Goal: Task Accomplishment & Management: Complete application form

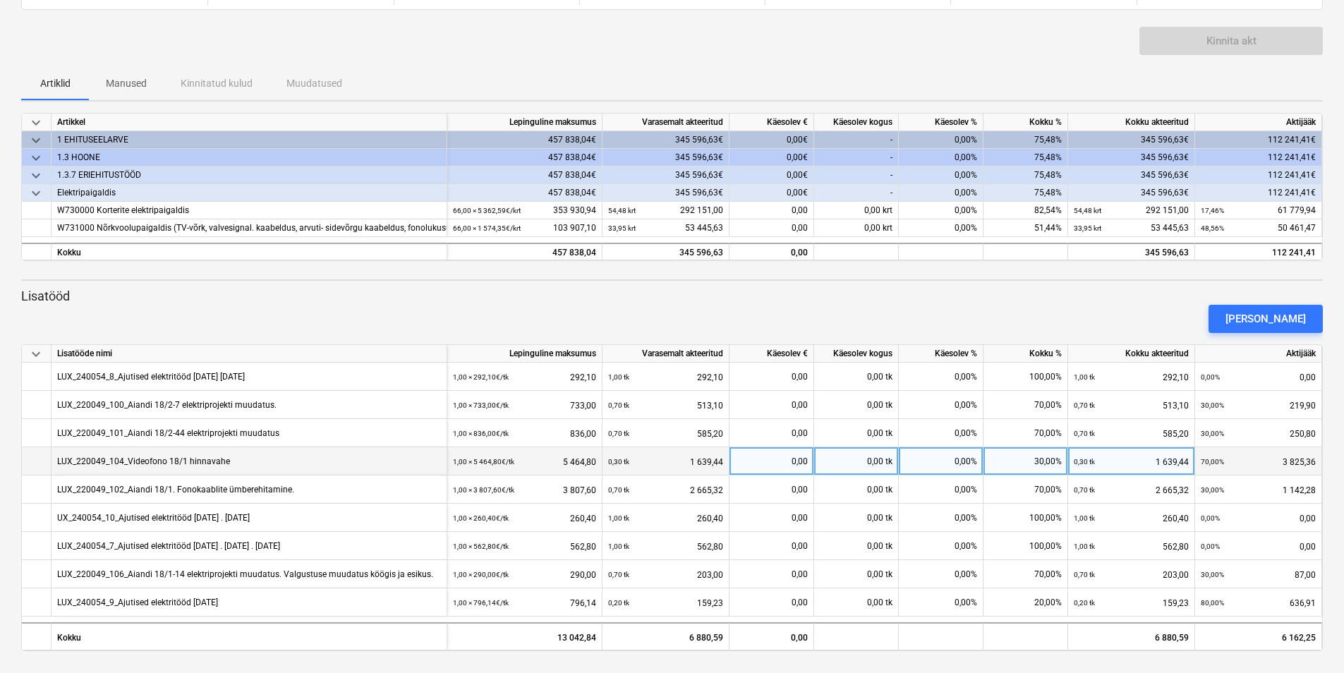
scroll to position [84, 0]
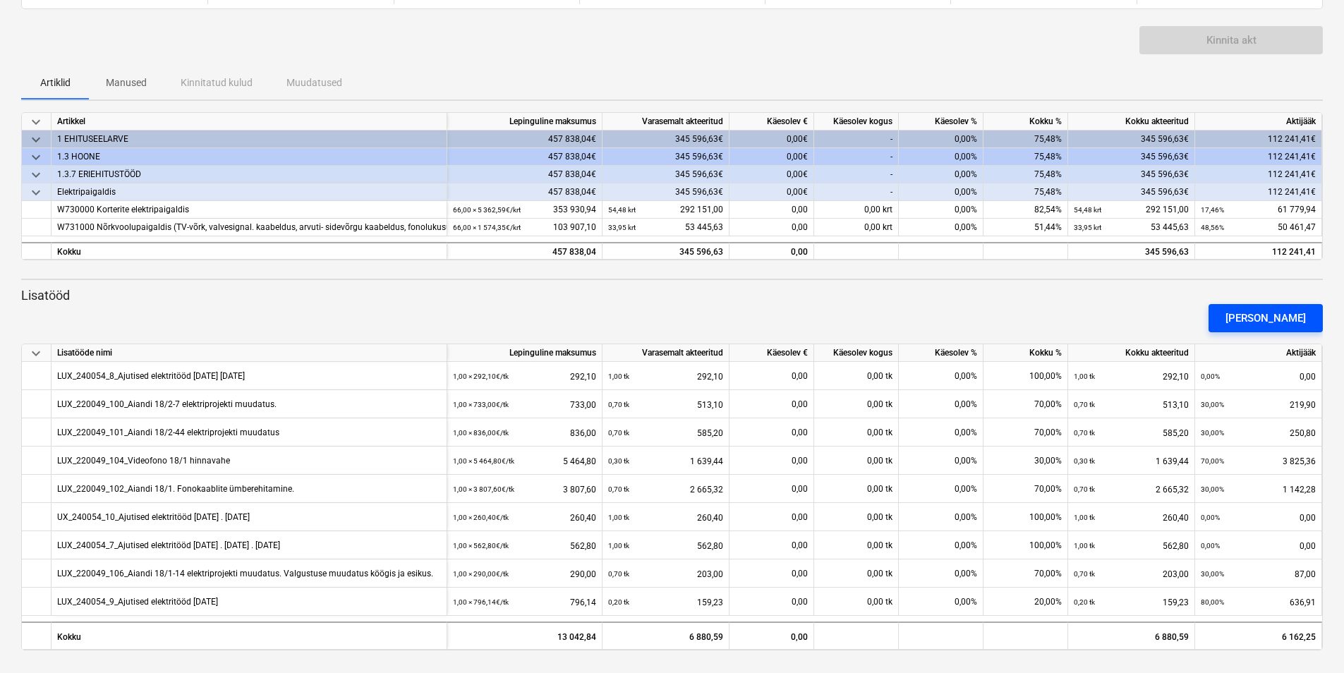
click at [1289, 315] on div "[PERSON_NAME]" at bounding box center [1266, 318] width 80 height 18
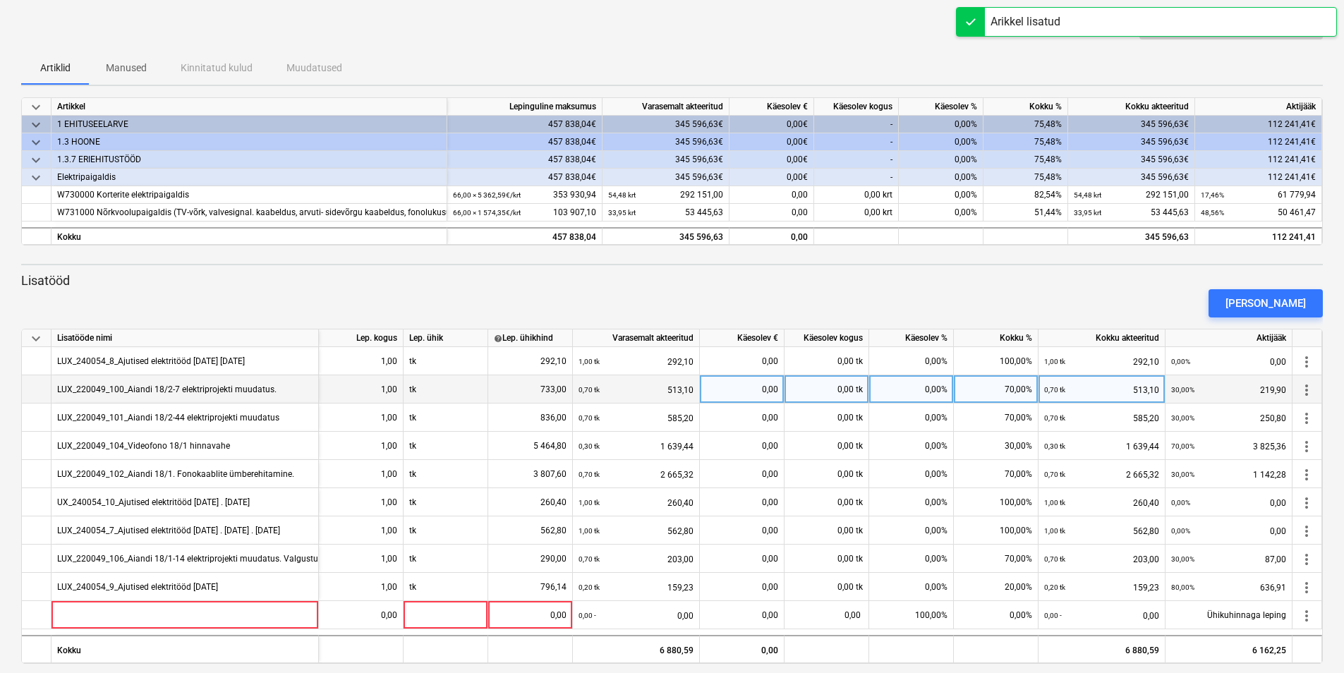
scroll to position [112, 0]
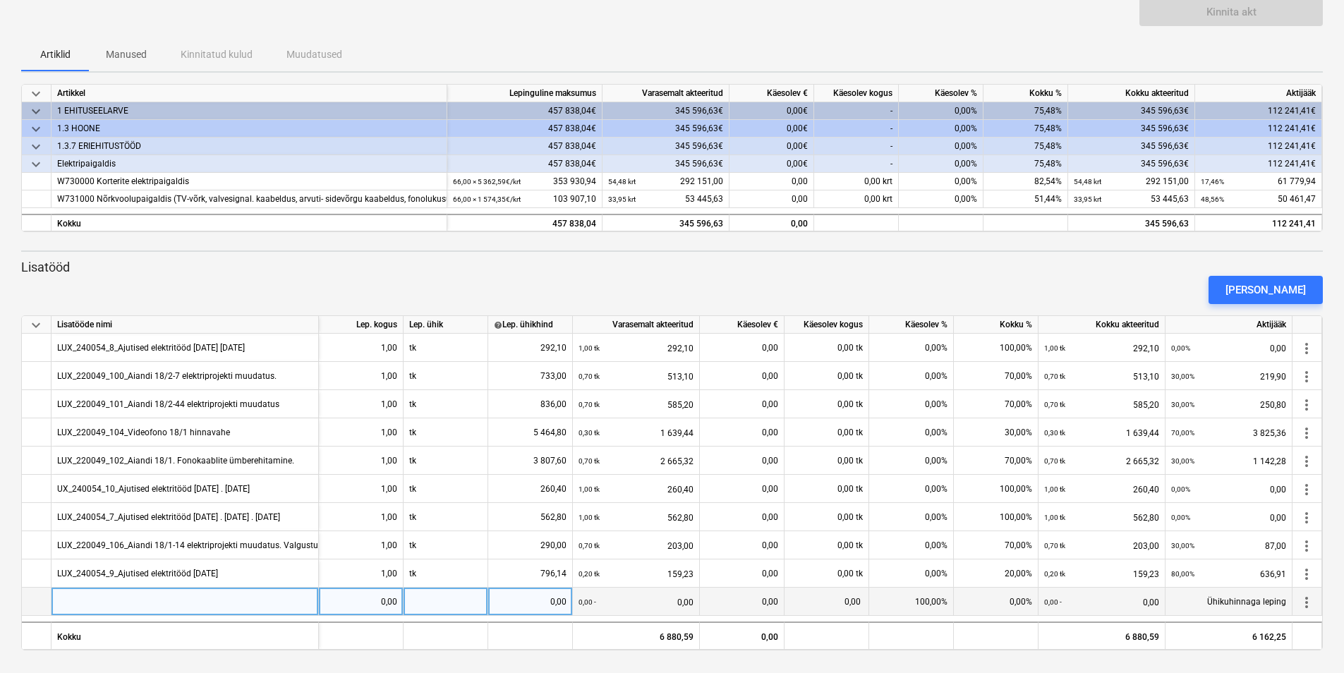
click at [115, 598] on div at bounding box center [185, 602] width 267 height 28
type input "LUX_240054_11_Ajutised elektritööd [DATE] .[DATE] .[DATE]"
click at [394, 600] on div "0,00" at bounding box center [361, 602] width 73 height 28
click at [432, 604] on div at bounding box center [446, 602] width 85 height 28
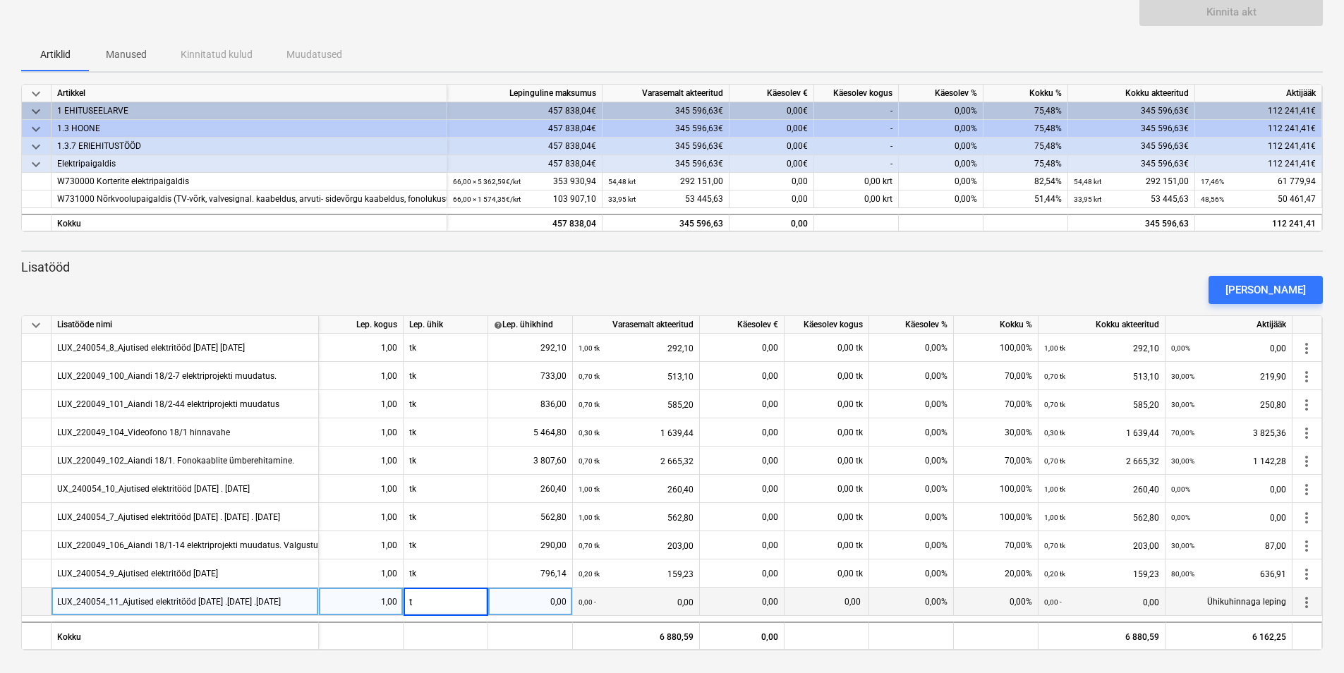
type input "tk"
drag, startPoint x: 506, startPoint y: 610, endPoint x: 592, endPoint y: 601, distance: 86.6
click at [0, 0] on div "LUX_240054_11_Ajutised elektritööd 14.05.25 .15.05.25 .19.05.25 1,00 tk 0,00 0,…" at bounding box center [0, 0] width 0 height 0
click at [540, 601] on div "0,00" at bounding box center [530, 602] width 73 height 28
type input "406,3"
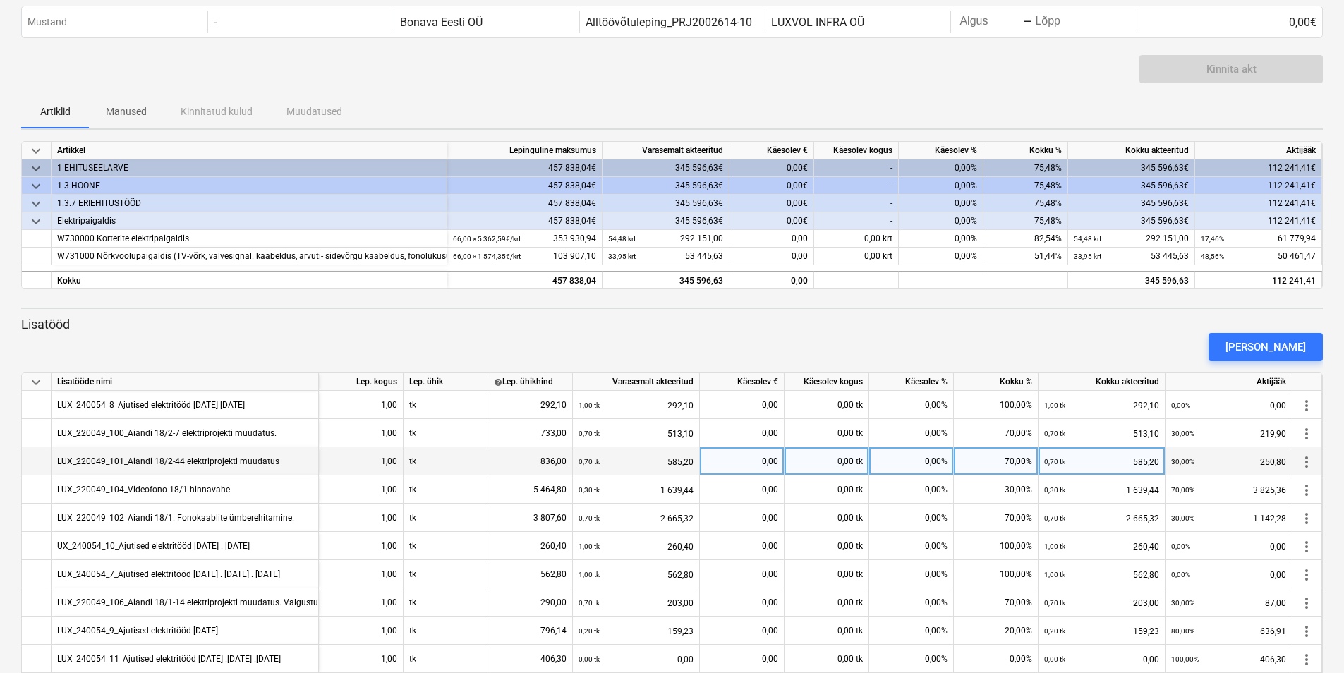
scroll to position [112, 0]
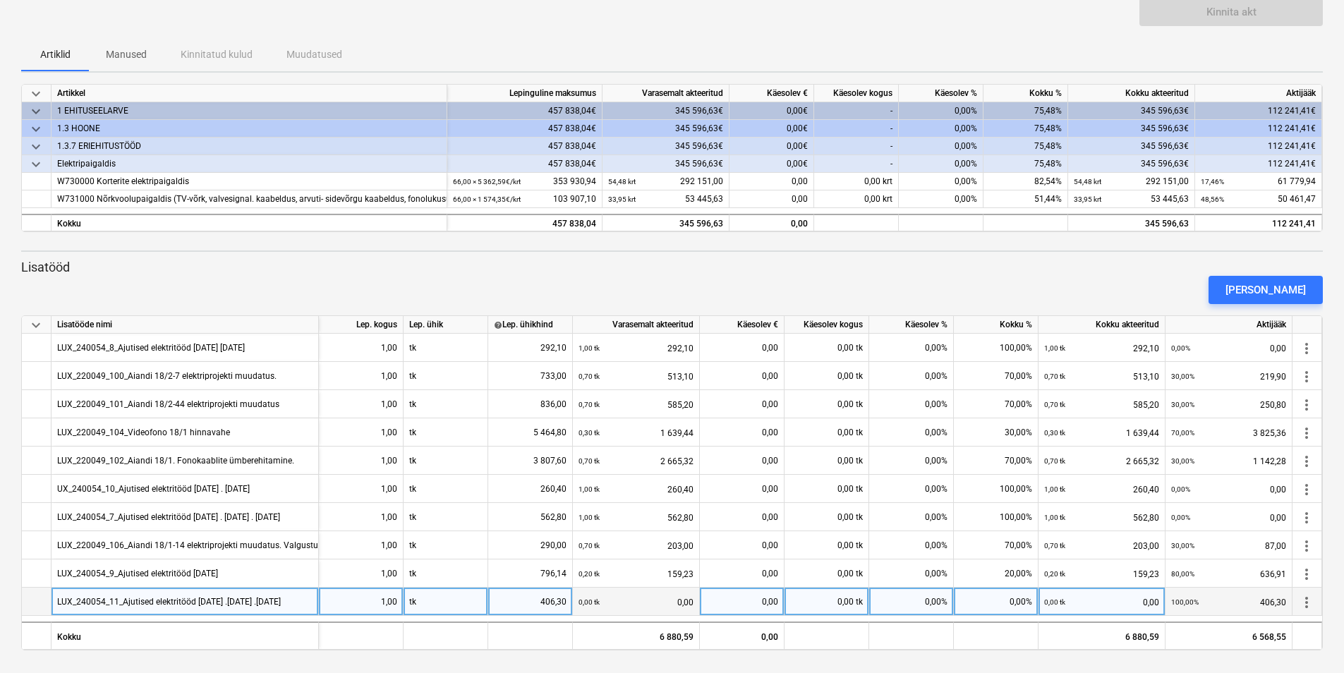
click at [996, 602] on div "0,00%" at bounding box center [996, 602] width 85 height 28
type input "100"
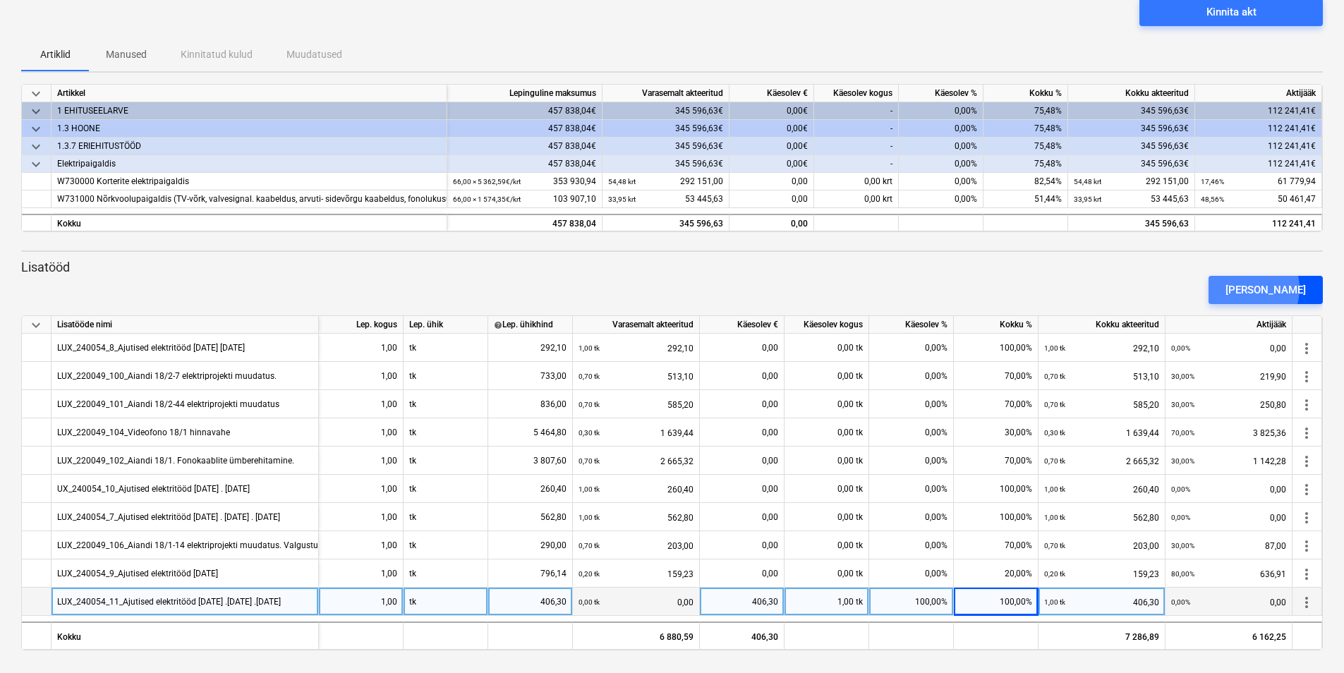
click at [1267, 289] on div "[PERSON_NAME]" at bounding box center [1266, 290] width 80 height 18
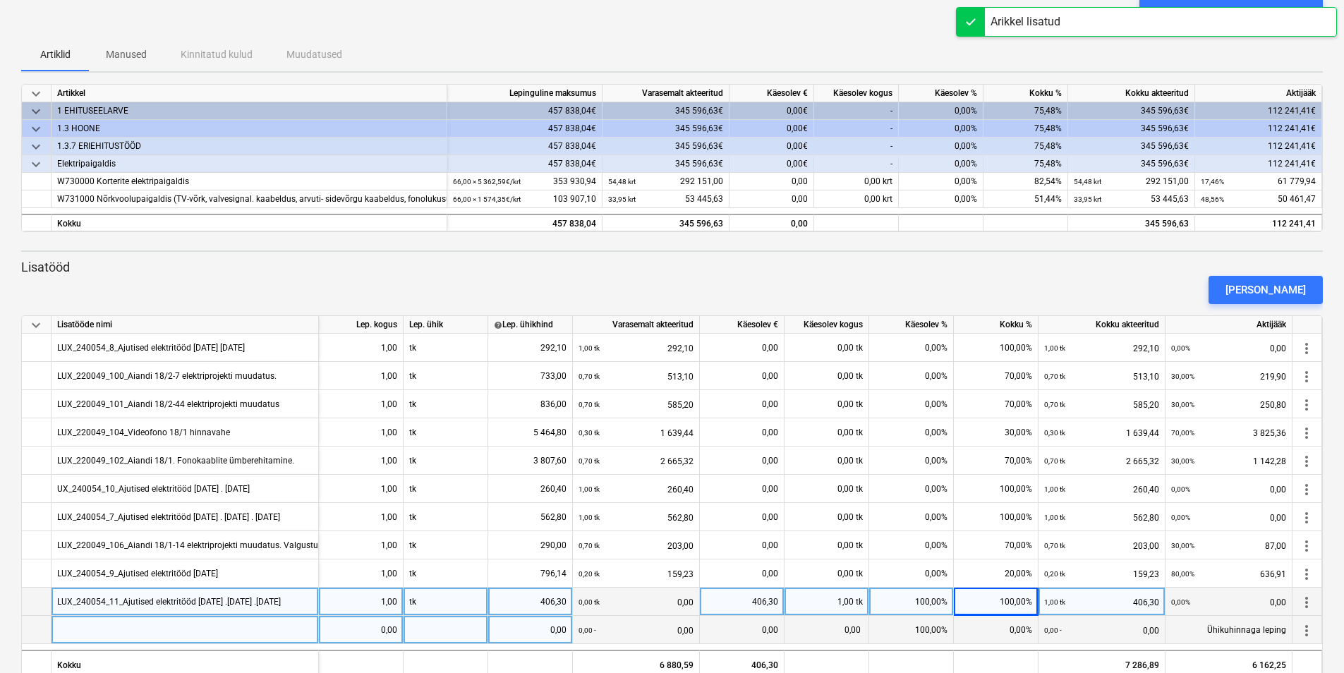
click at [202, 634] on div at bounding box center [185, 630] width 267 height 28
click at [398, 643] on div "0,00" at bounding box center [361, 630] width 85 height 28
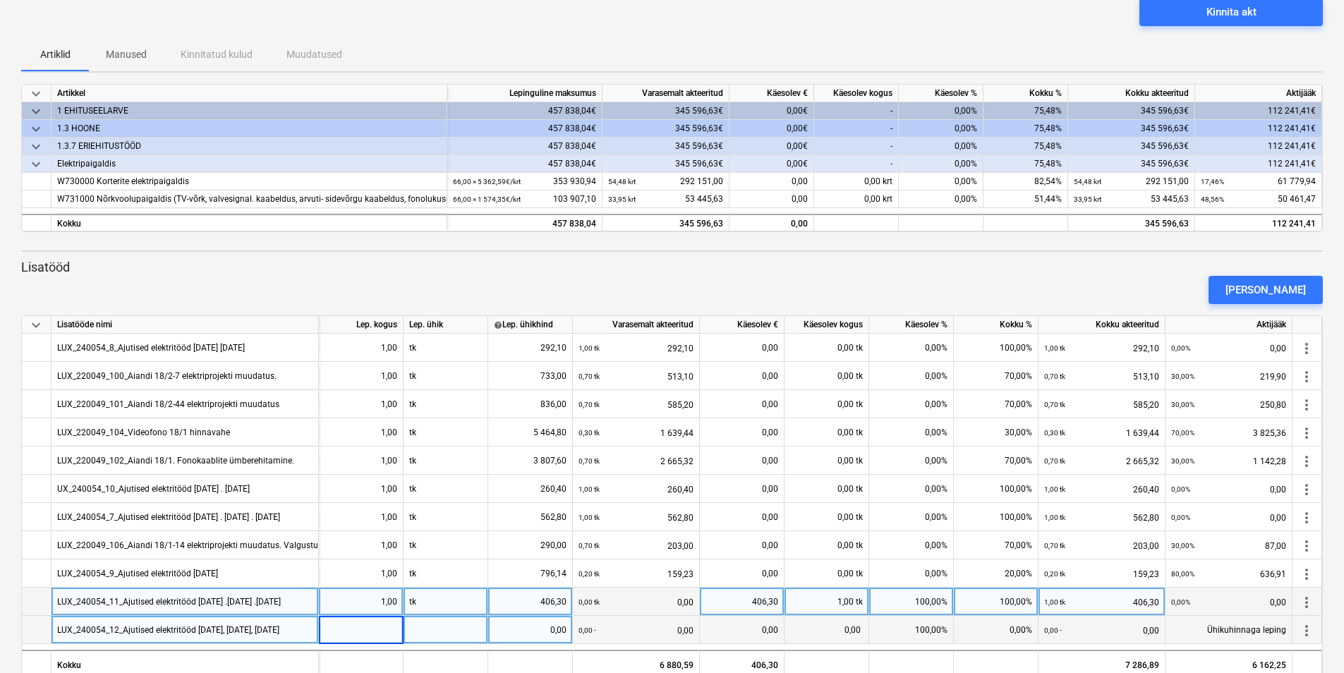
click at [390, 634] on input at bounding box center [361, 630] width 84 height 28
type input "1"
click at [438, 639] on div at bounding box center [446, 630] width 85 height 28
click at [387, 624] on div "0,00" at bounding box center [361, 630] width 73 height 28
type input "1"
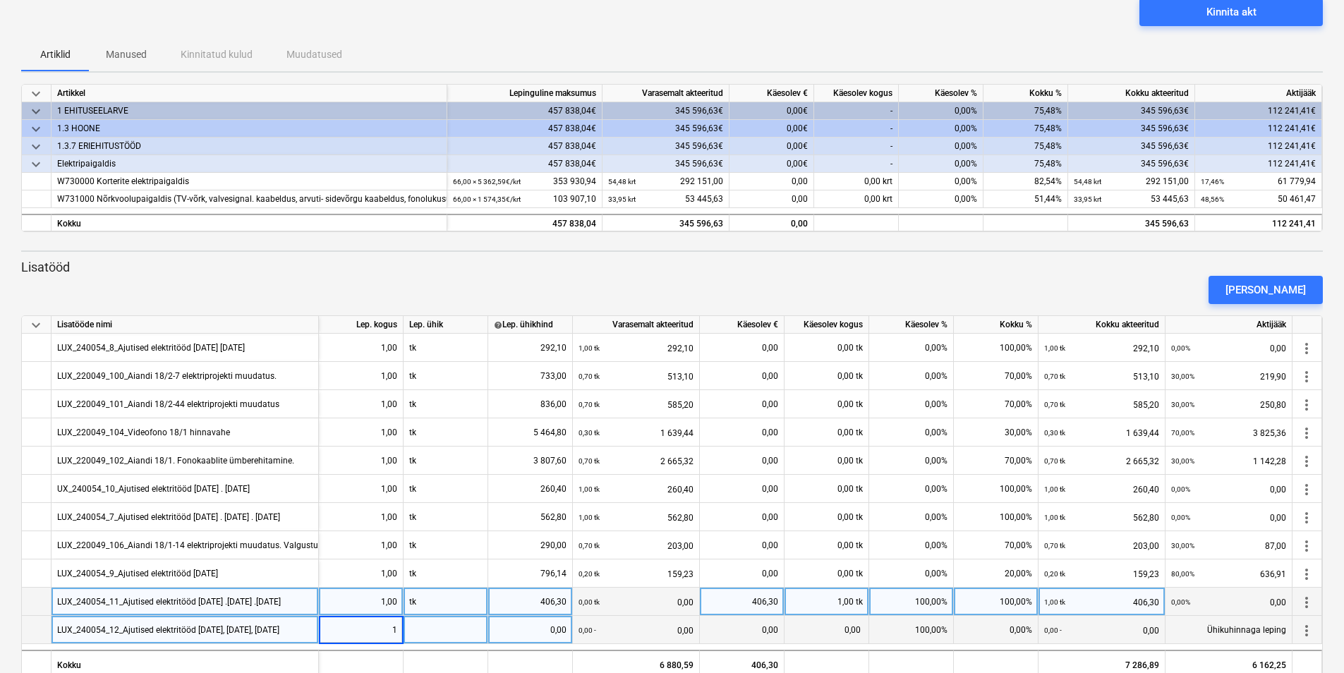
click at [408, 629] on div at bounding box center [446, 630] width 85 height 28
type input "tk"
type input "692,04"
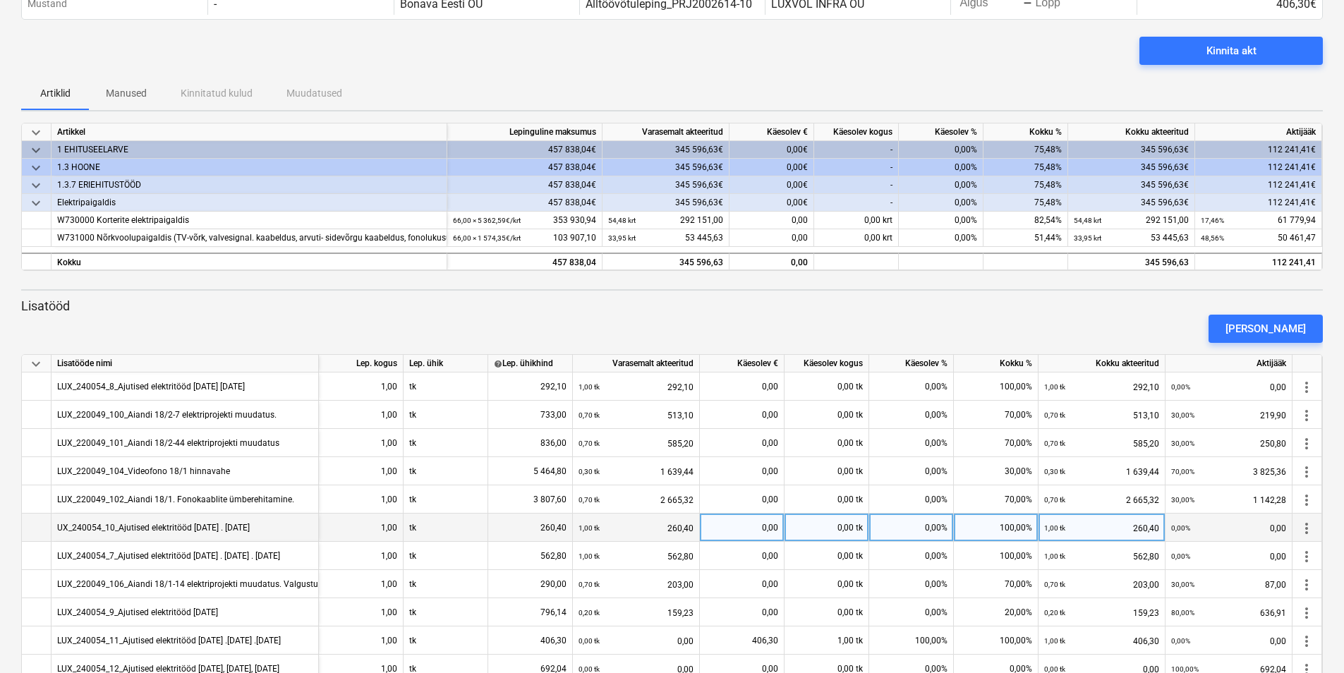
scroll to position [140, 0]
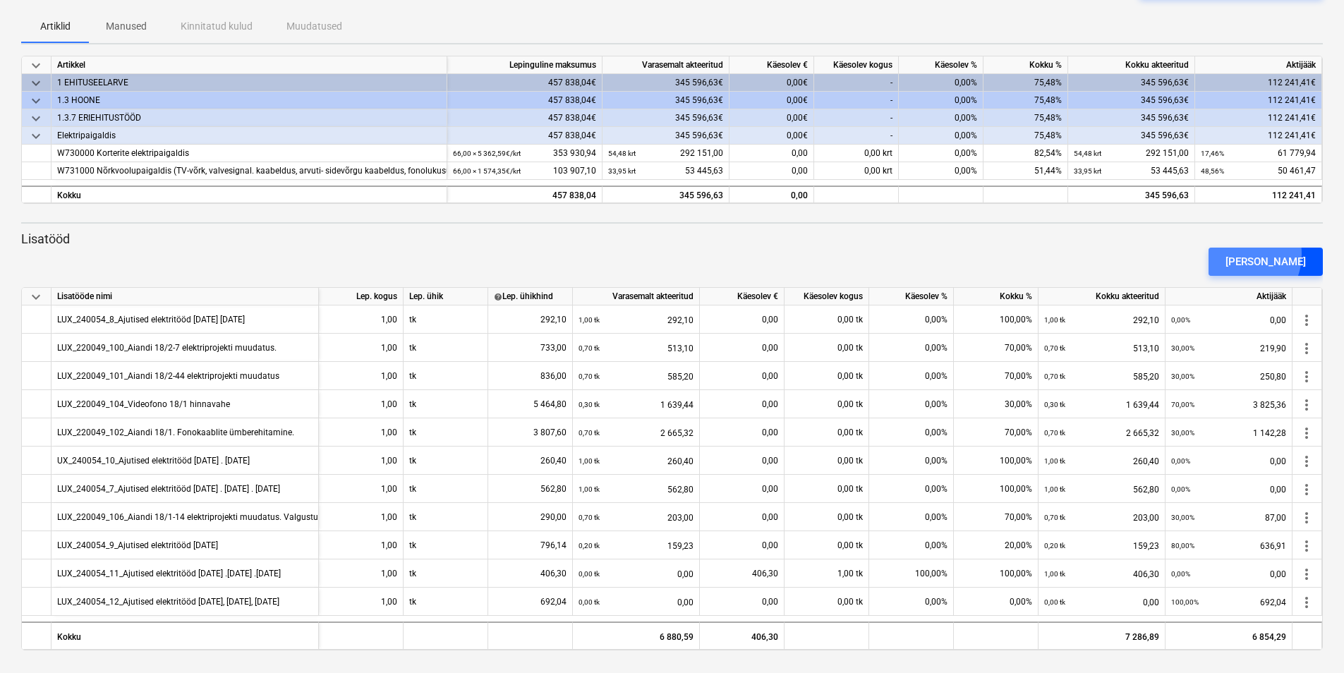
click at [1261, 254] on div "[PERSON_NAME]" at bounding box center [1266, 262] width 80 height 18
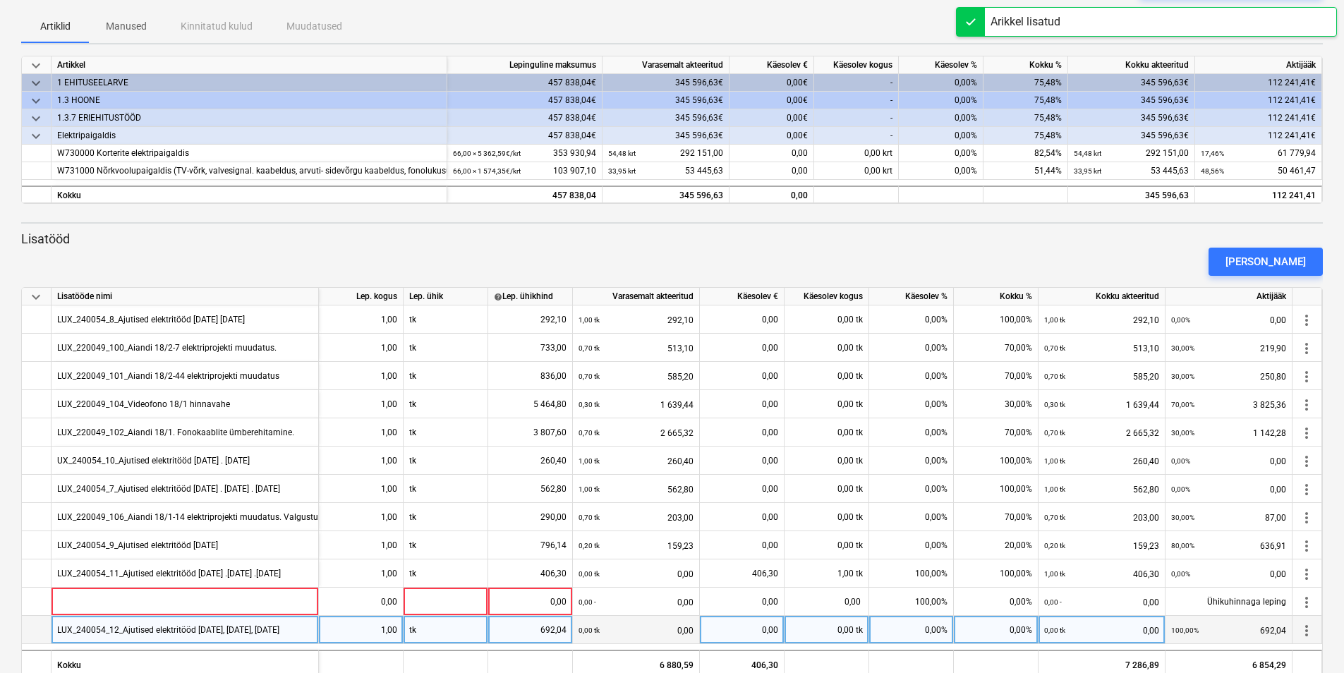
scroll to position [169, 0]
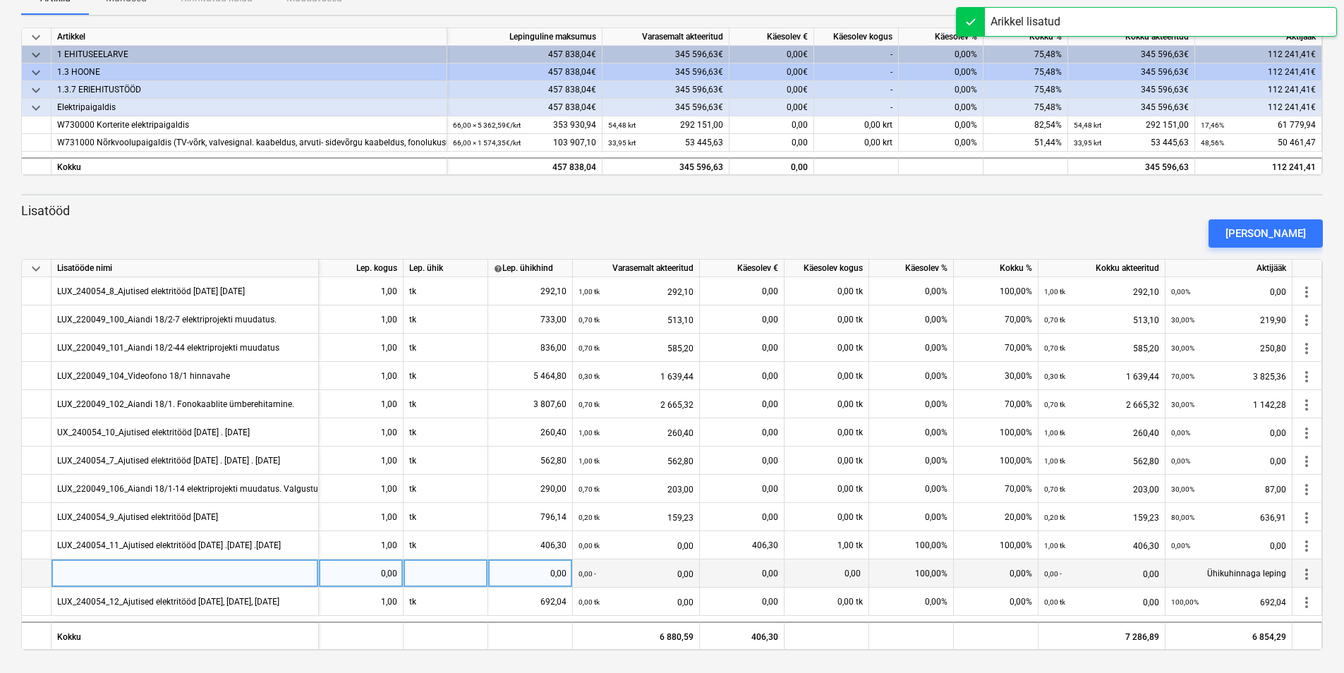
click at [205, 579] on div at bounding box center [185, 574] width 267 height 28
type input "LUX_240054_13_Ajutised elektritööd 17.06.25, 20.06.25, 26.06.25 , 30.06.25"
click at [377, 583] on div "0,00" at bounding box center [361, 574] width 73 height 28
type input "1"
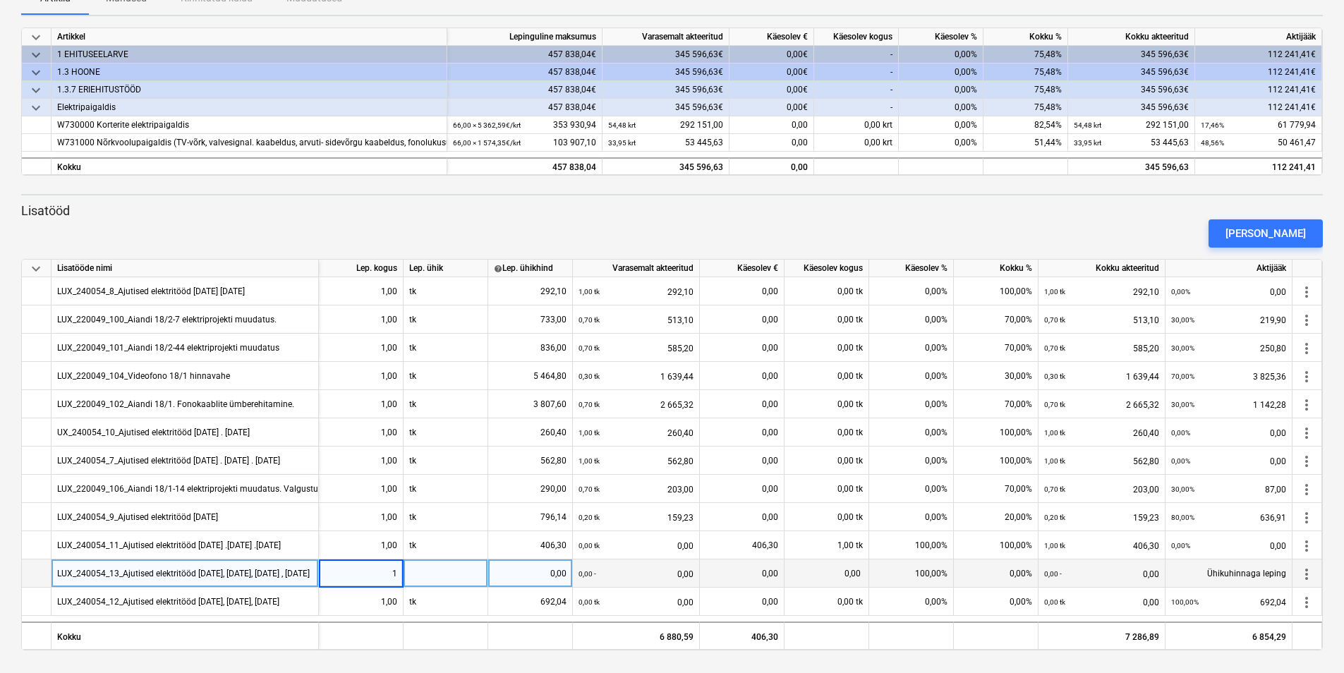
click at [441, 575] on div at bounding box center [446, 574] width 85 height 28
type input "tk"
type input "300"
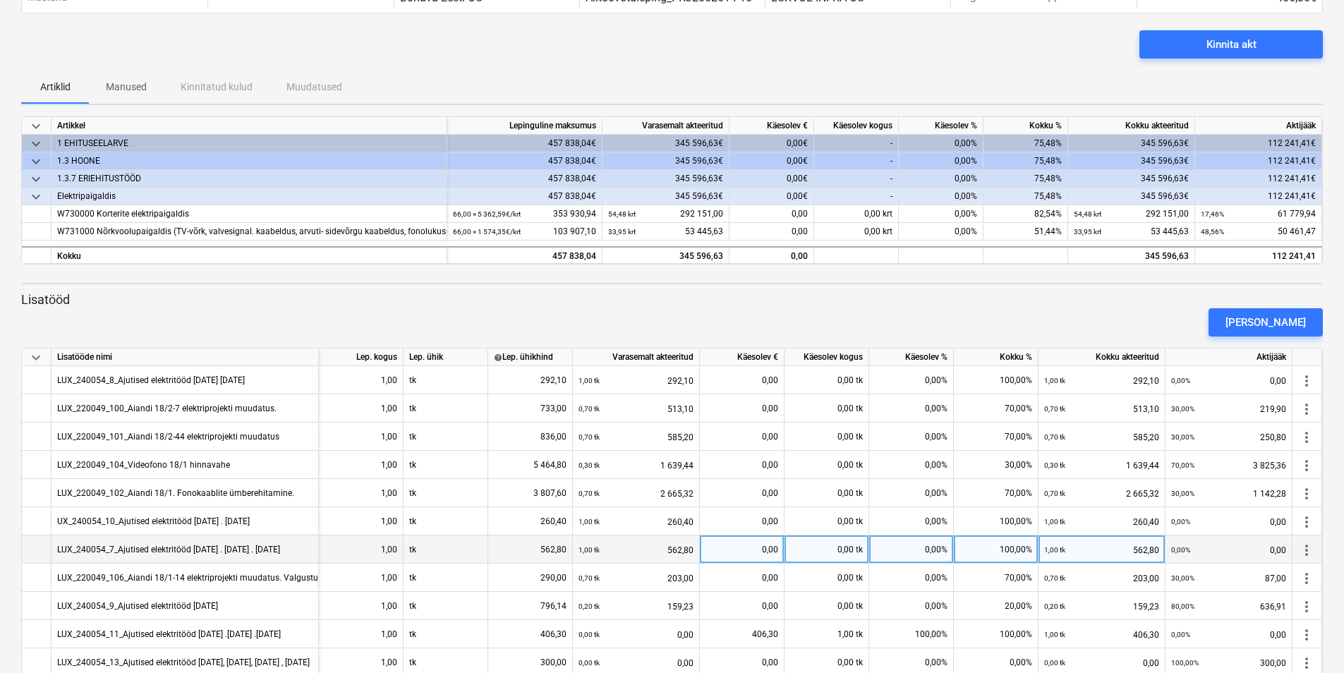
scroll to position [169, 0]
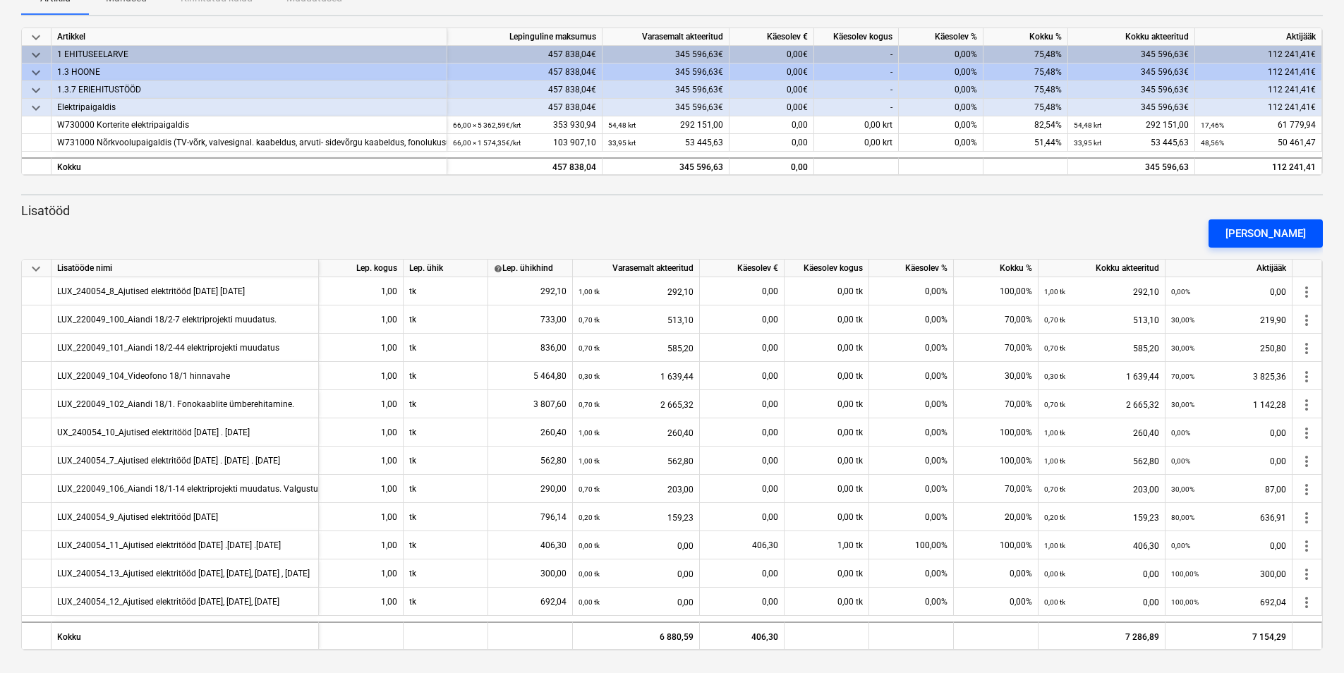
click at [1250, 234] on button "[PERSON_NAME]" at bounding box center [1266, 233] width 114 height 28
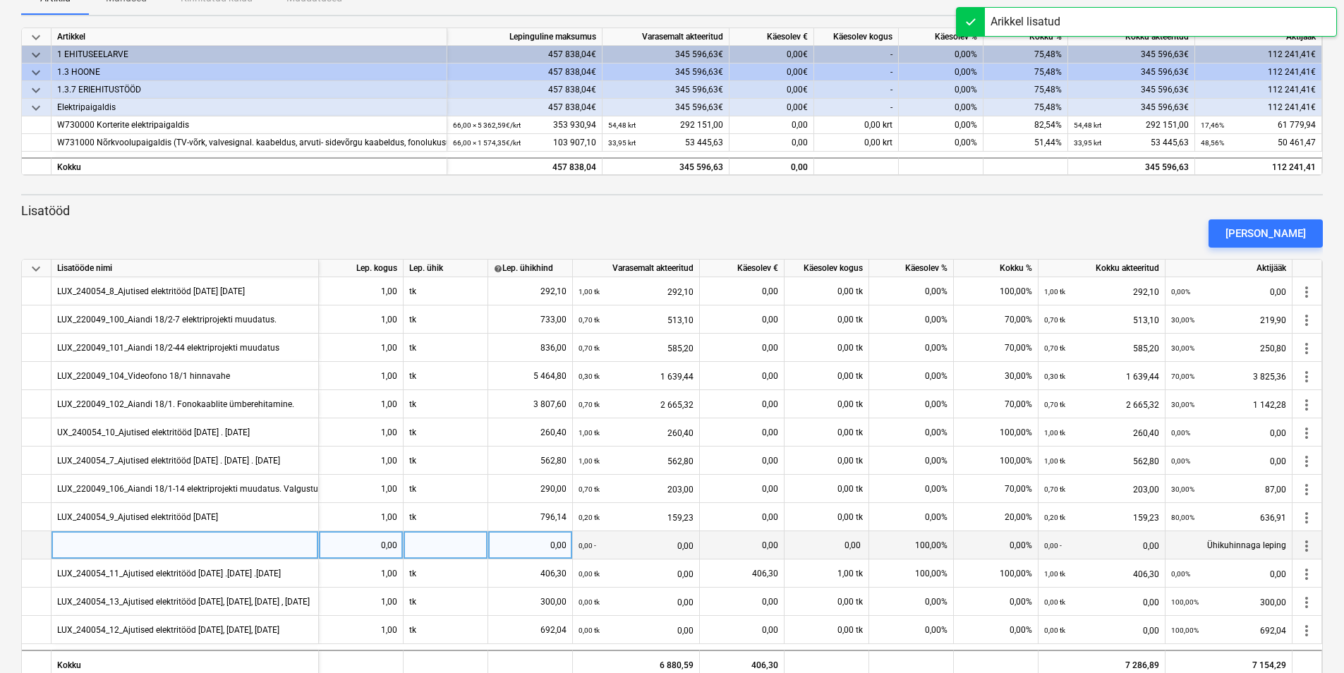
click at [167, 538] on div at bounding box center [185, 545] width 267 height 28
click at [355, 558] on div "0,00" at bounding box center [361, 545] width 73 height 28
type input "1"
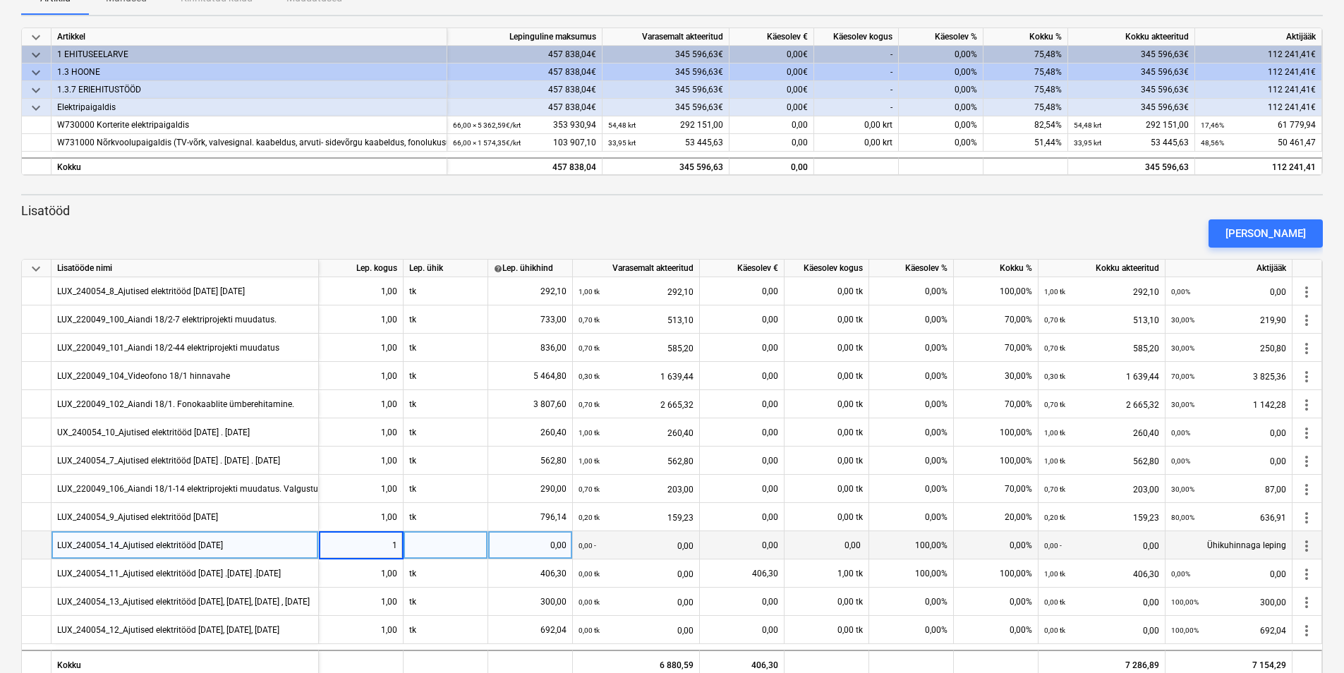
click at [416, 557] on div at bounding box center [446, 545] width 85 height 28
type input "tk"
click at [528, 533] on div "0,00" at bounding box center [530, 545] width 73 height 28
click at [551, 546] on div "0,00" at bounding box center [530, 545] width 73 height 28
type input "128,94"
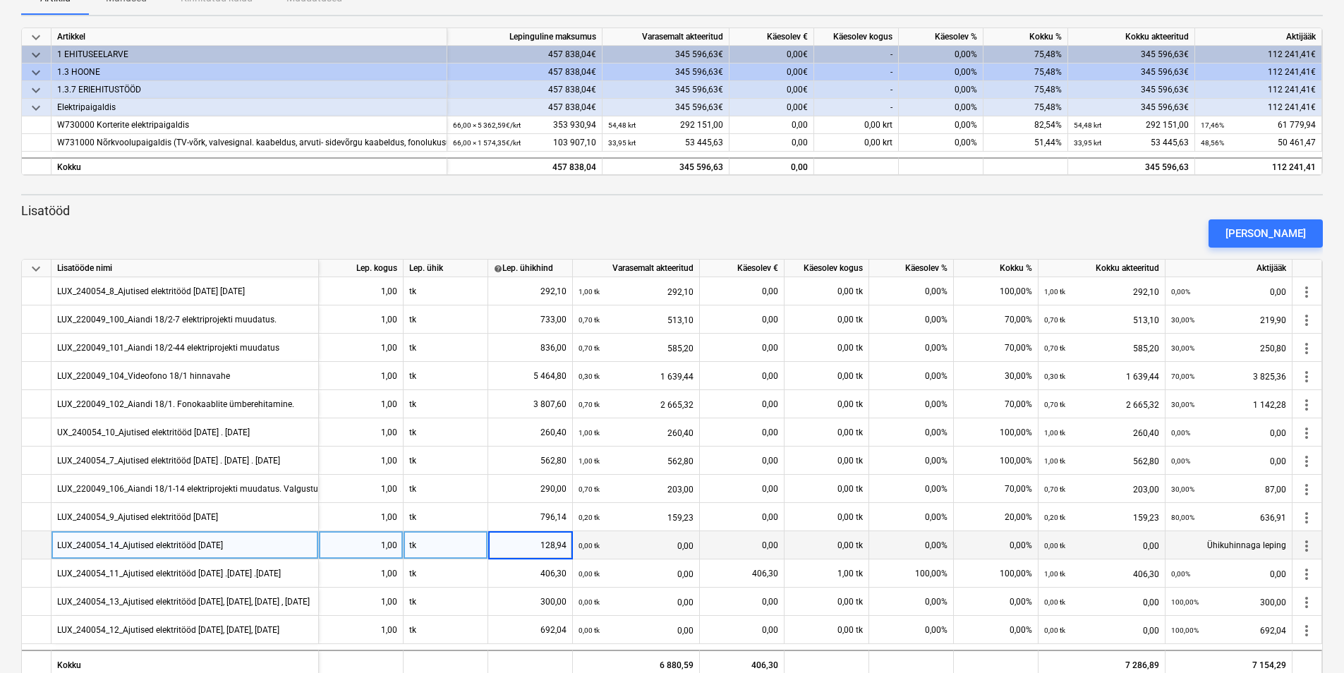
click at [711, 557] on div "0,00" at bounding box center [742, 545] width 73 height 28
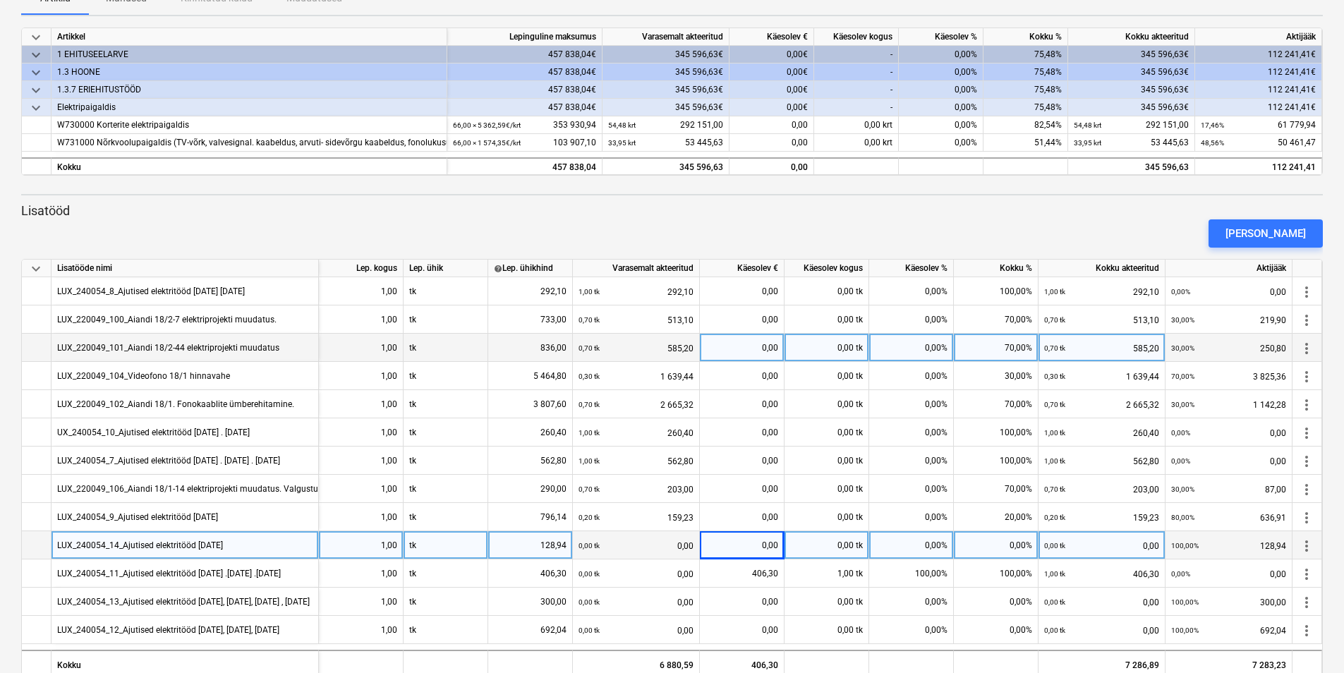
click at [1262, 352] on div "30,00% 250,80" at bounding box center [1228, 348] width 115 height 29
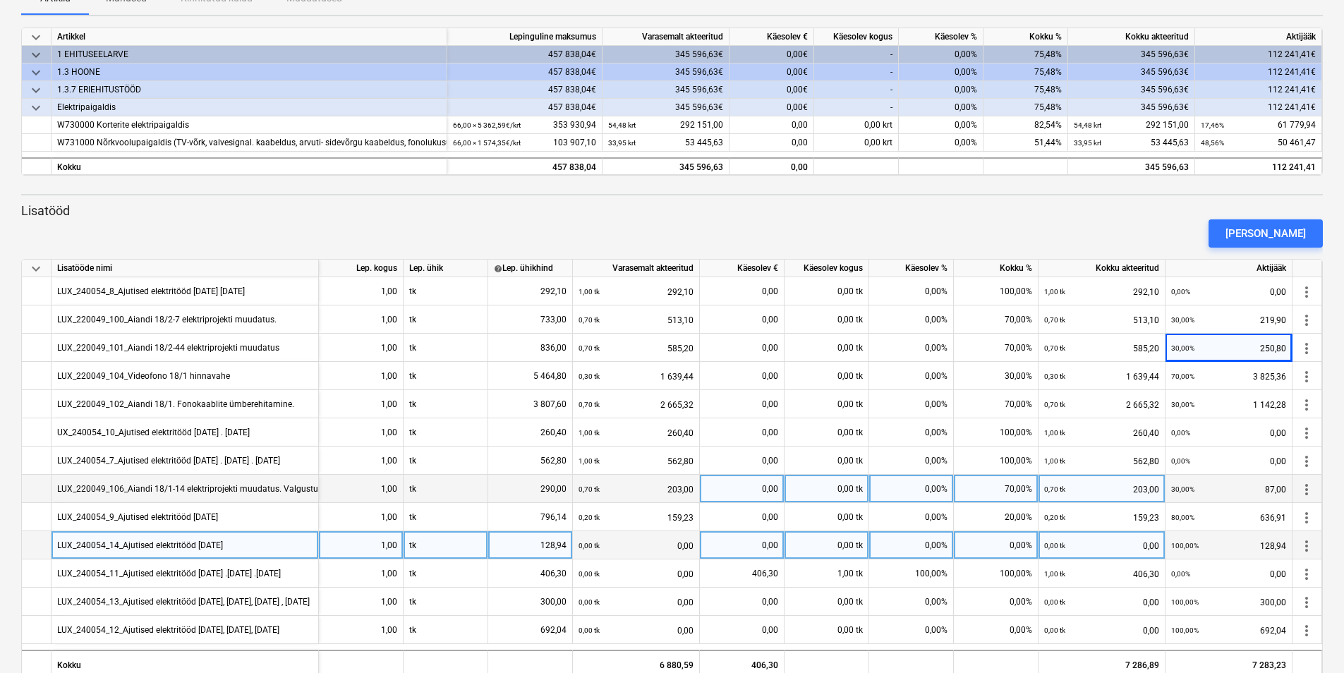
scroll to position [197, 0]
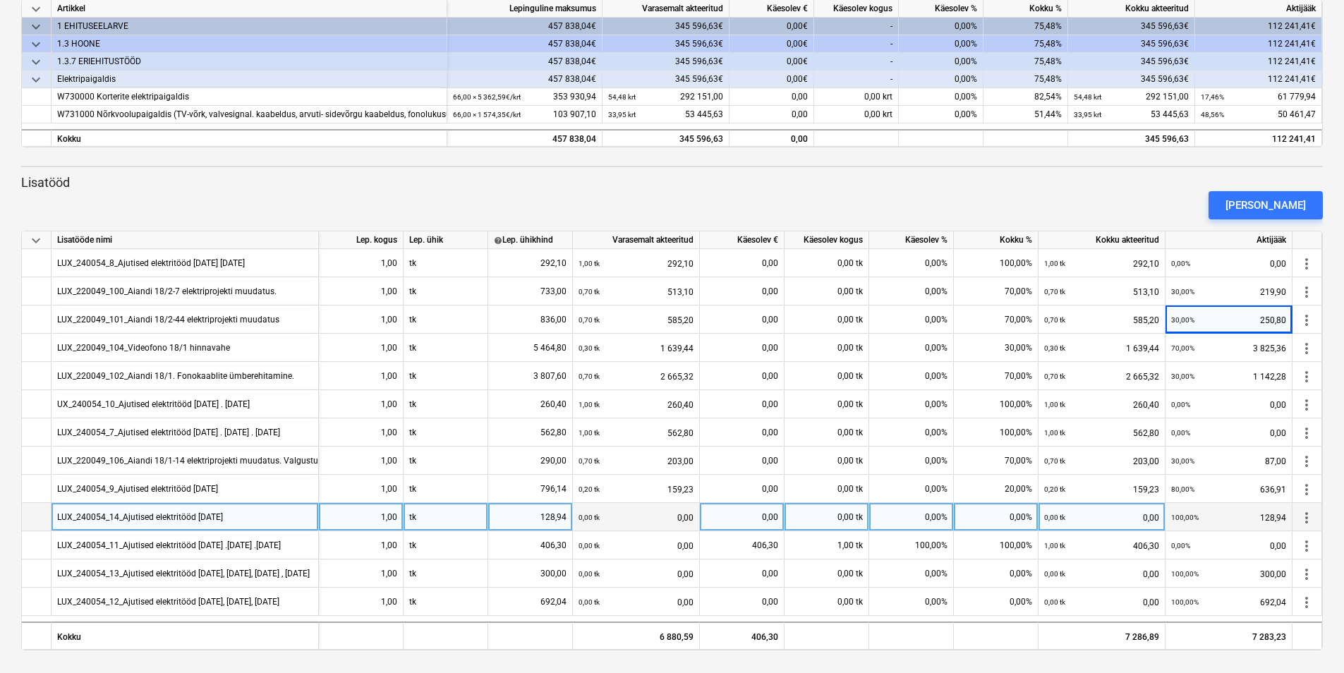
click at [989, 512] on div "0,00%" at bounding box center [996, 517] width 85 height 28
click at [989, 512] on input at bounding box center [996, 517] width 84 height 28
type input "100"
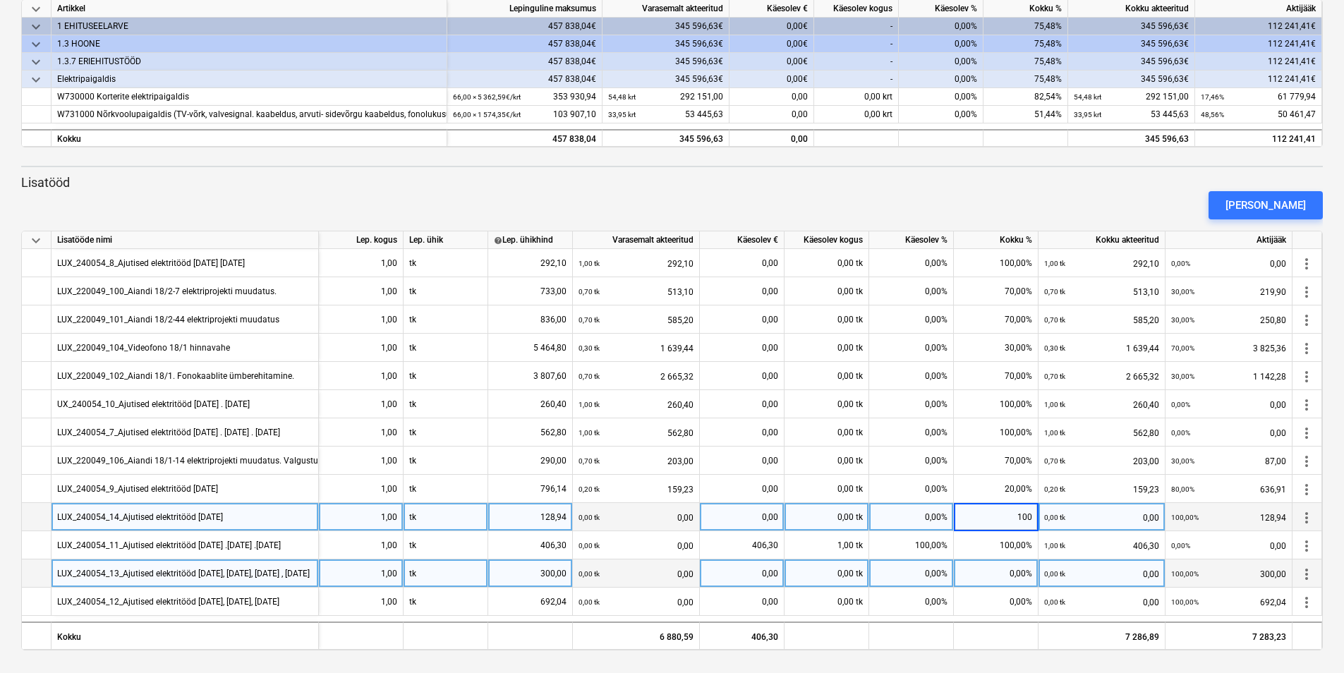
click at [1009, 577] on div "0,00%" at bounding box center [996, 574] width 85 height 28
type input "100"
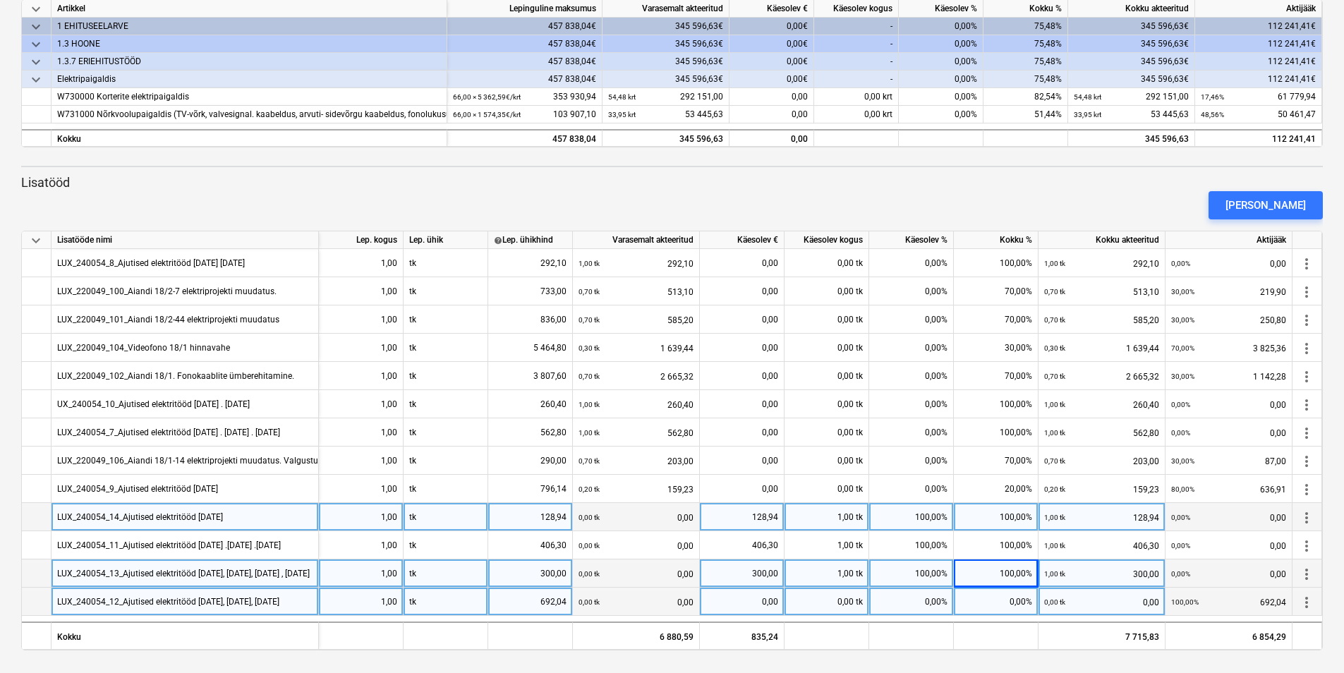
click at [1015, 603] on div "0,00%" at bounding box center [996, 602] width 85 height 28
type input "100"
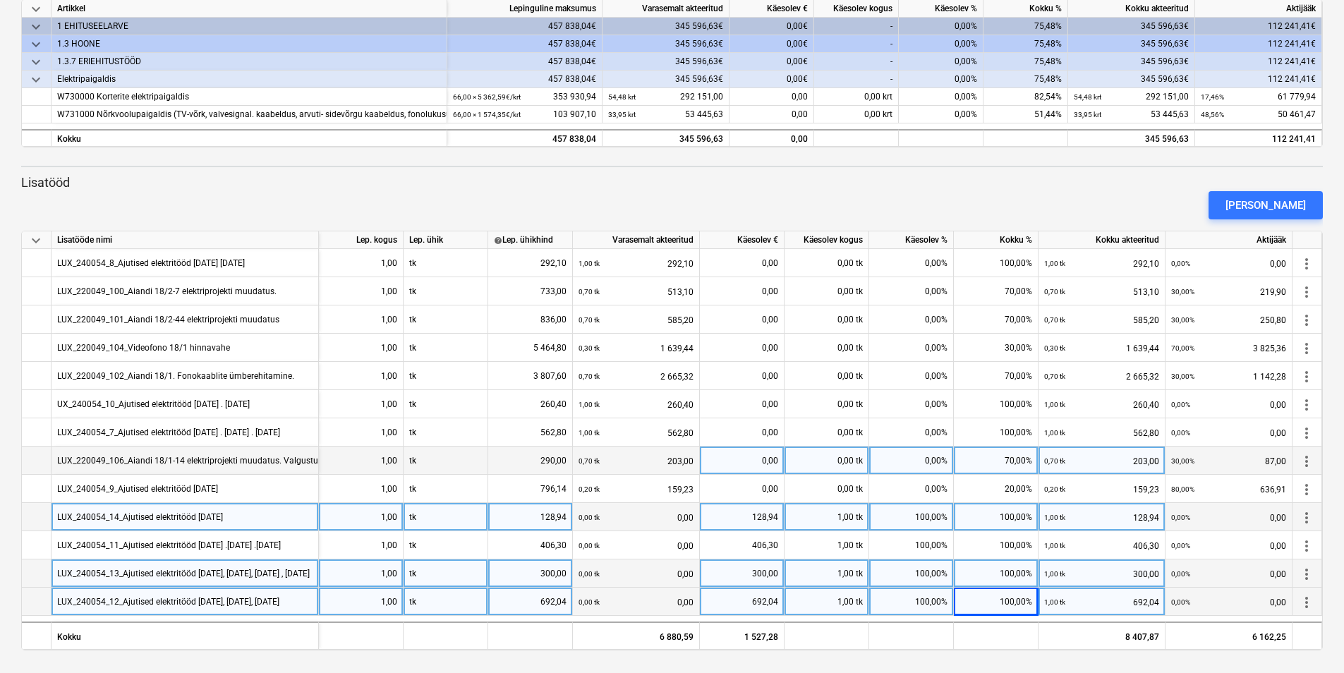
click at [1013, 461] on div "70,00%" at bounding box center [996, 461] width 85 height 28
click at [1013, 461] on input at bounding box center [996, 461] width 84 height 28
click at [931, 459] on div "0,00%" at bounding box center [911, 461] width 85 height 28
type input "10"
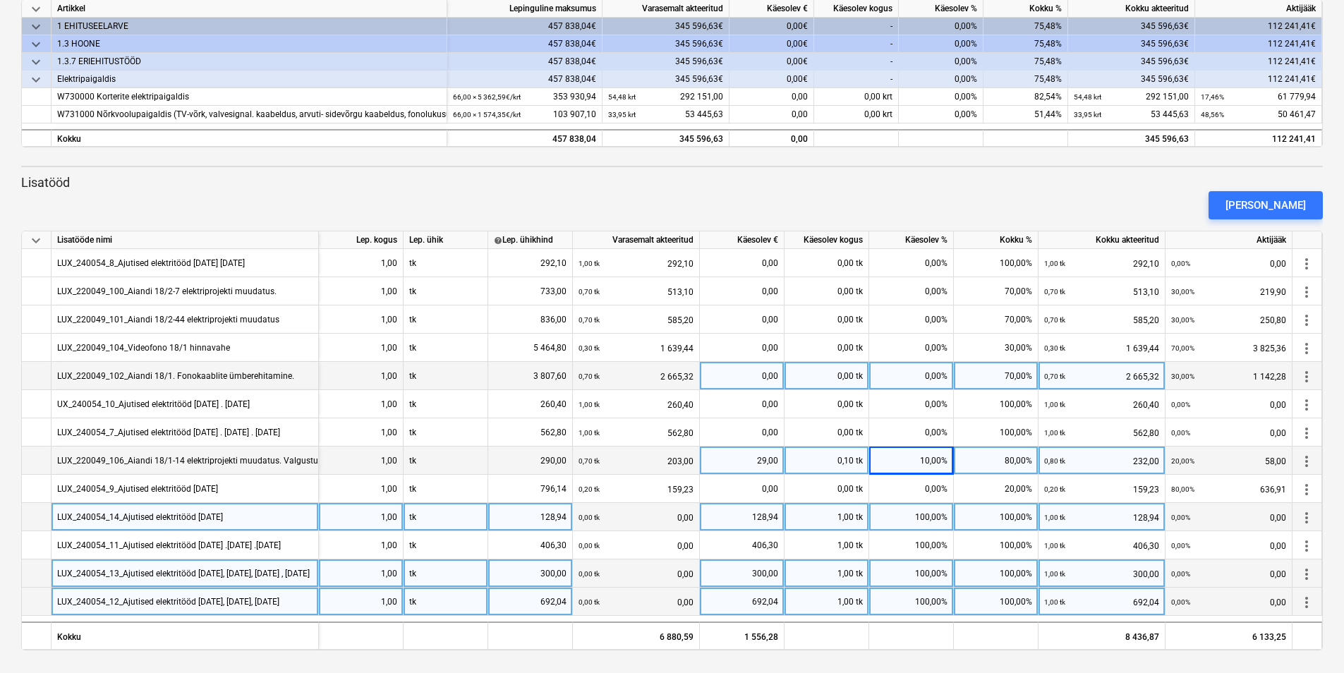
click at [902, 378] on div "0,00%" at bounding box center [911, 376] width 85 height 28
type input "10"
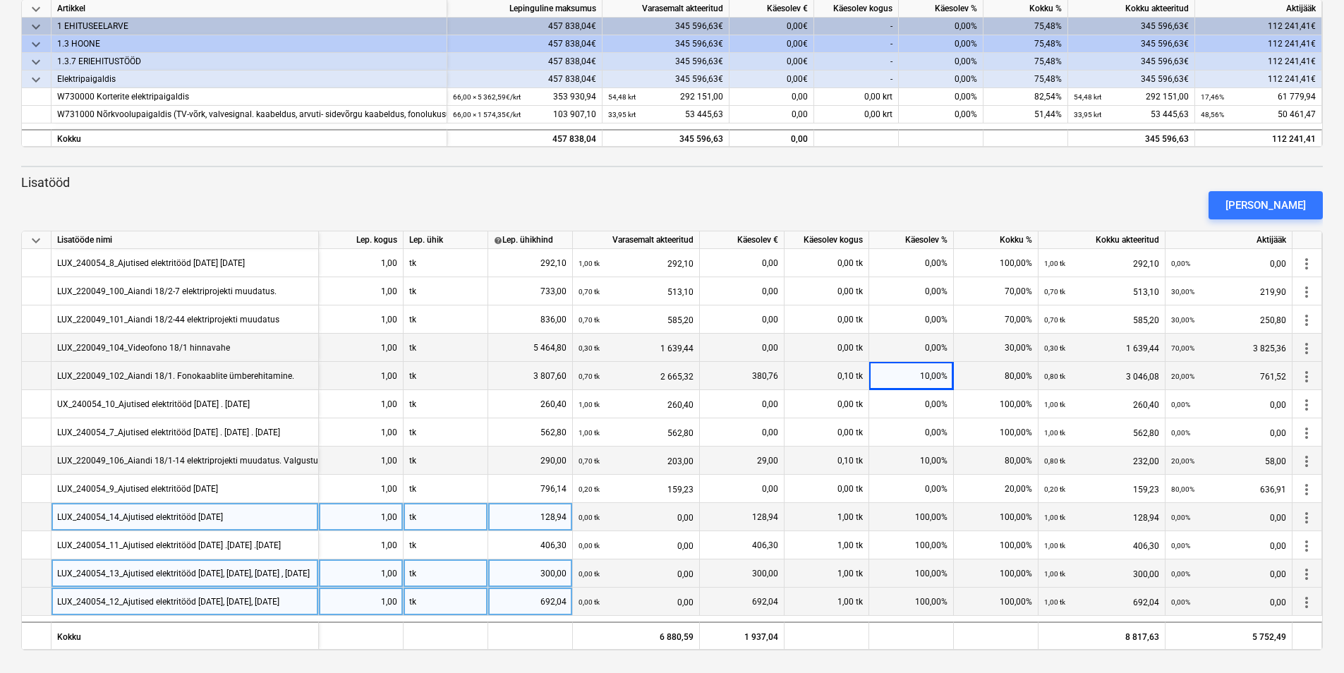
click at [923, 341] on div "0,00%" at bounding box center [911, 348] width 85 height 28
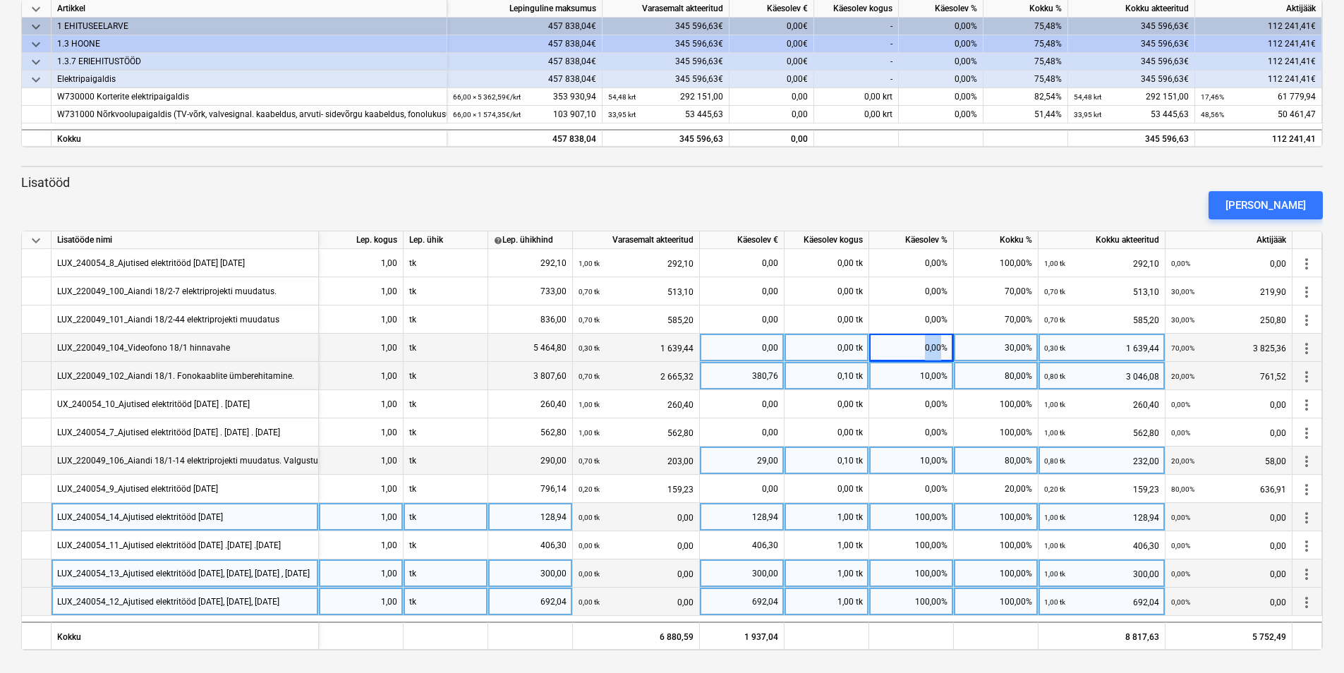
click at [918, 346] on div "0,00%" at bounding box center [911, 348] width 85 height 28
type input "20"
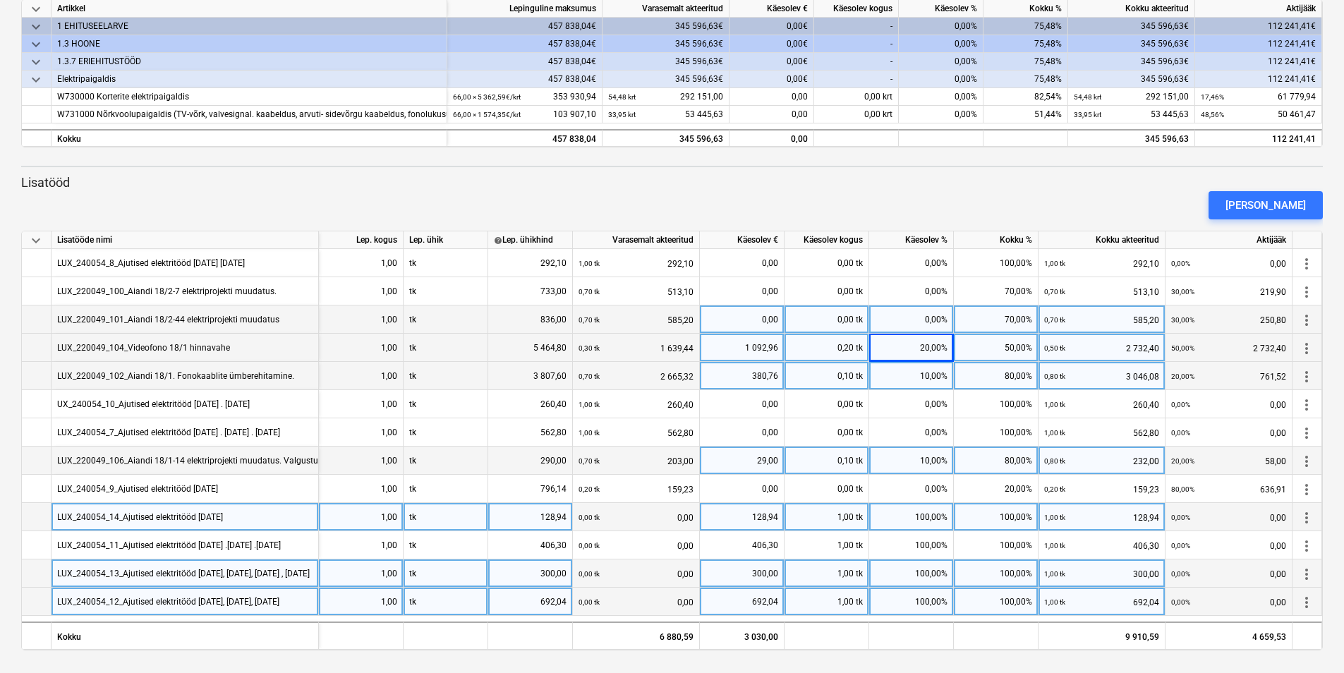
click at [920, 319] on div "0,00%" at bounding box center [911, 320] width 85 height 28
type input "10"
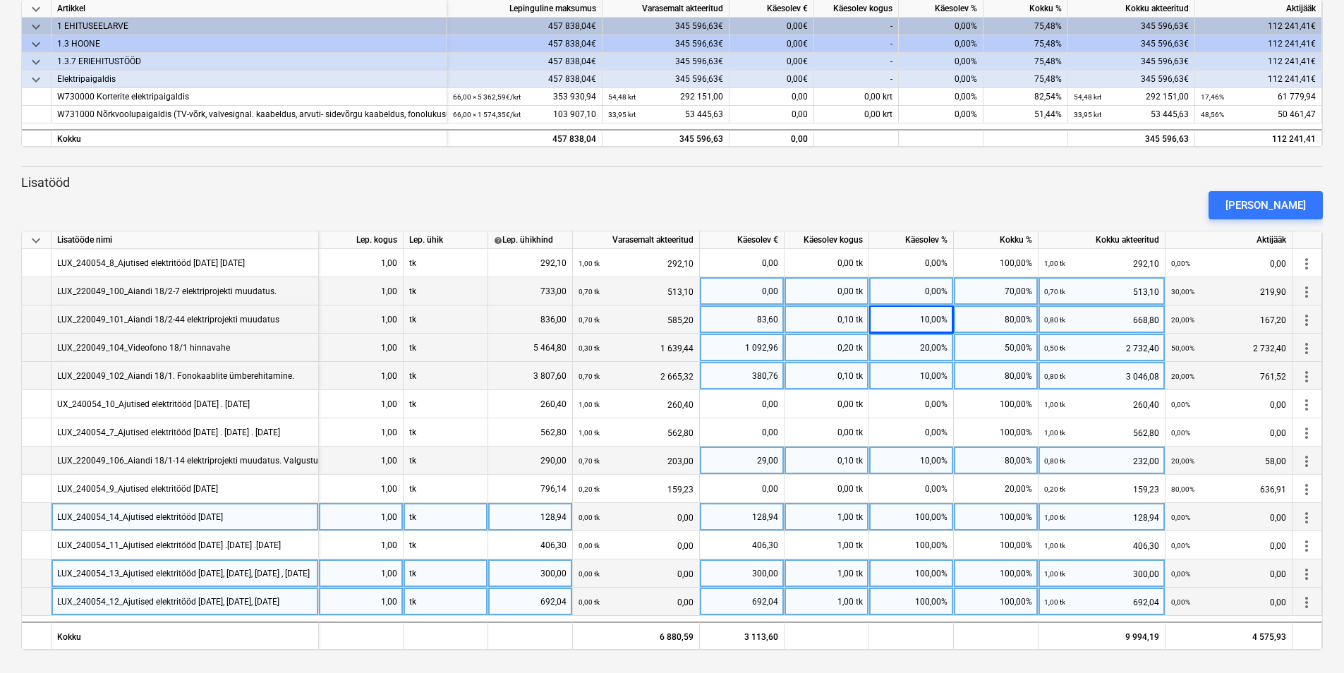
click at [919, 293] on div "0,00%" at bounding box center [911, 291] width 85 height 28
type input "10"
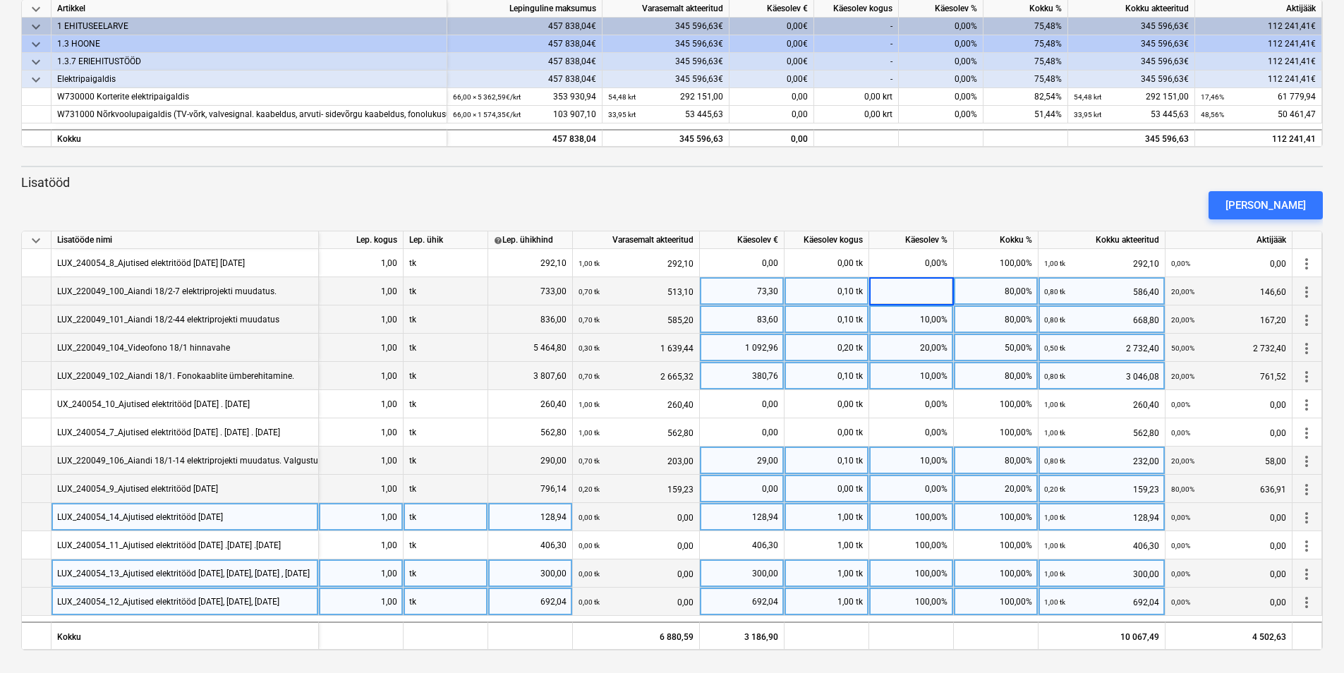
click at [936, 488] on div "0,00%" at bounding box center [911, 489] width 85 height 28
type input "10"
click at [1081, 329] on div "0,80 tk 668,80" at bounding box center [1101, 320] width 115 height 29
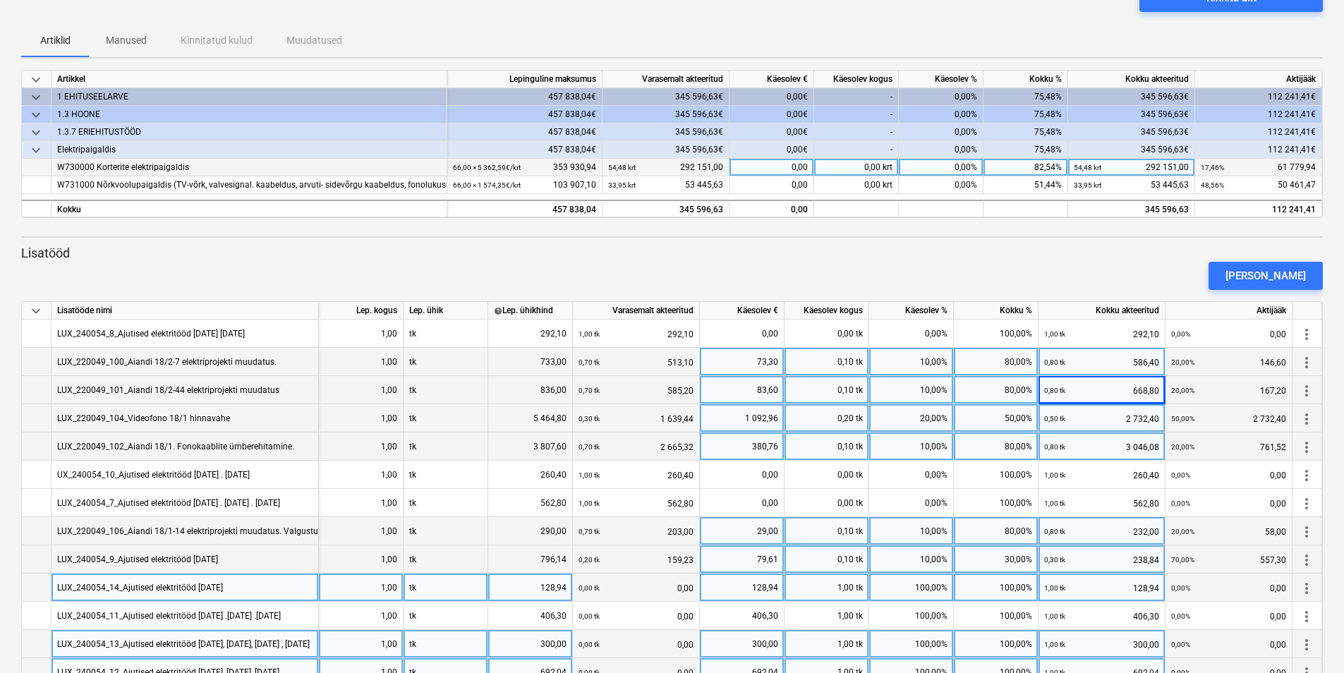
click at [926, 170] on div "0,00%" at bounding box center [941, 168] width 85 height 18
click at [1031, 172] on div "82,54%" at bounding box center [1026, 168] width 85 height 18
click at [1031, 172] on input at bounding box center [1026, 167] width 84 height 17
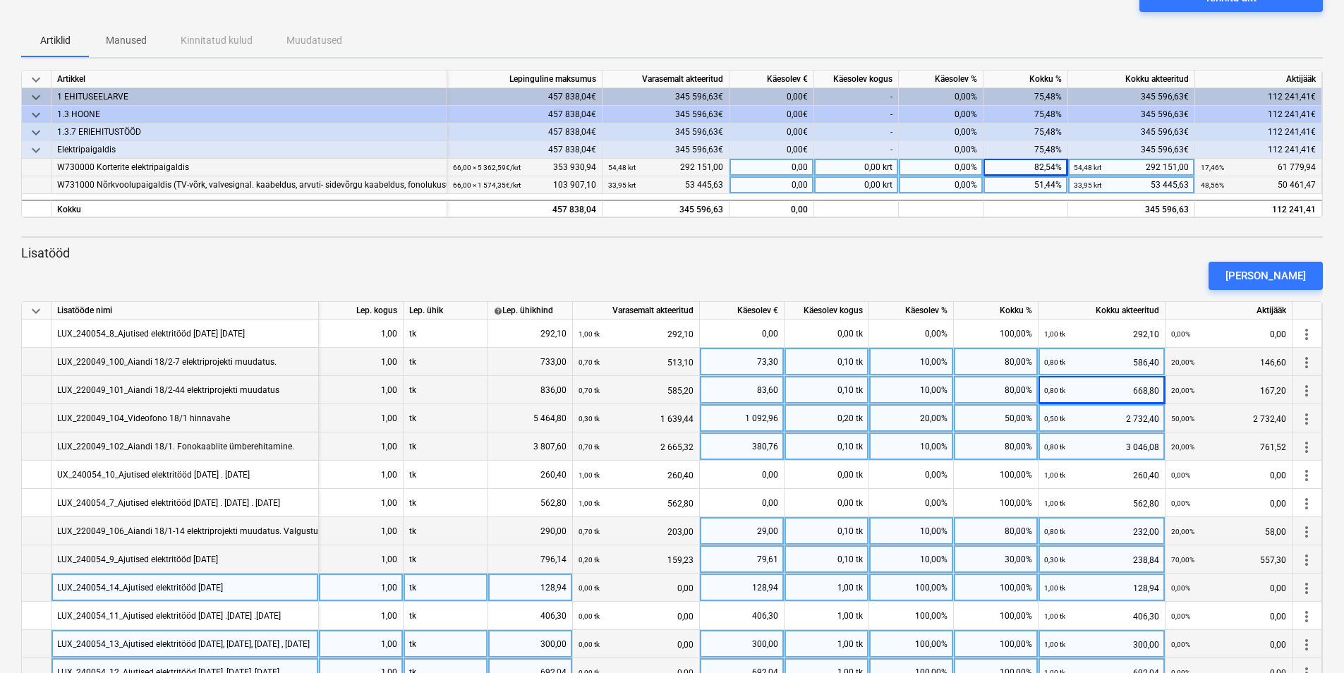
click at [1029, 183] on div "51,44%" at bounding box center [1026, 185] width 85 height 18
click at [987, 167] on div "82,54%" at bounding box center [1026, 168] width 85 height 18
click at [969, 167] on div "0,00%" at bounding box center [941, 168] width 85 height 18
click at [956, 177] on div "0,00%" at bounding box center [941, 185] width 85 height 18
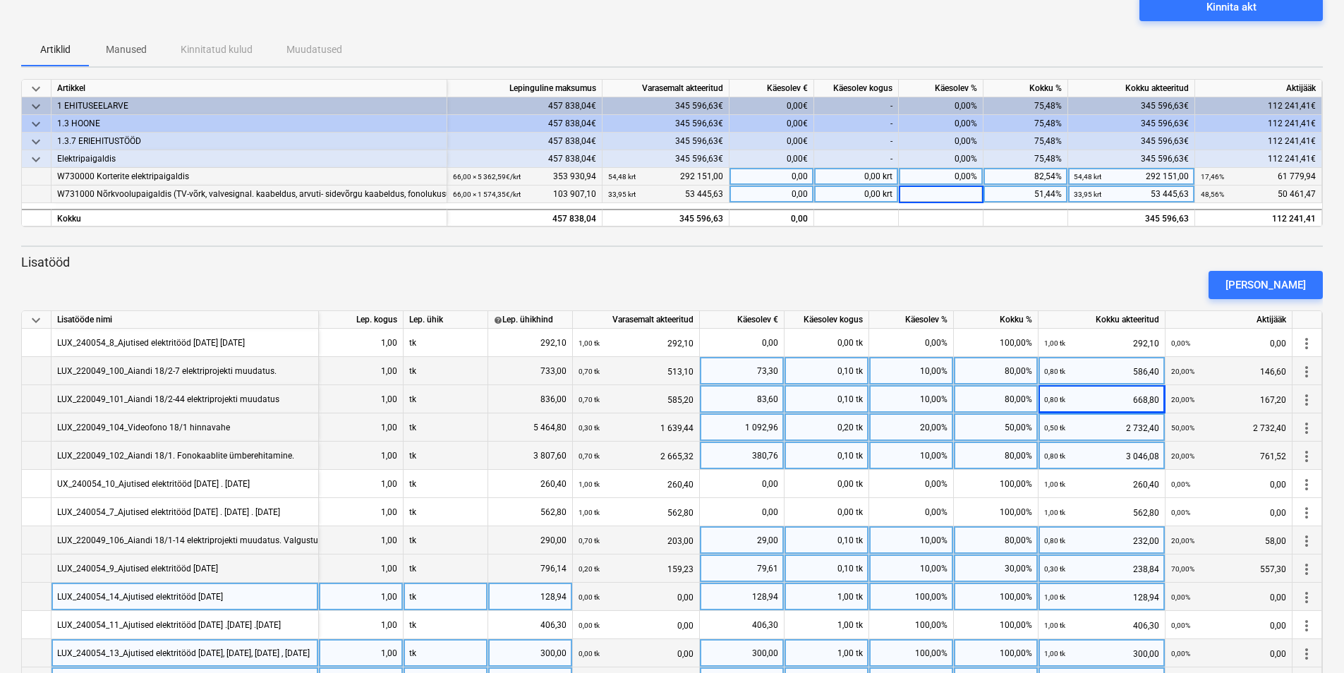
scroll to position [0, 0]
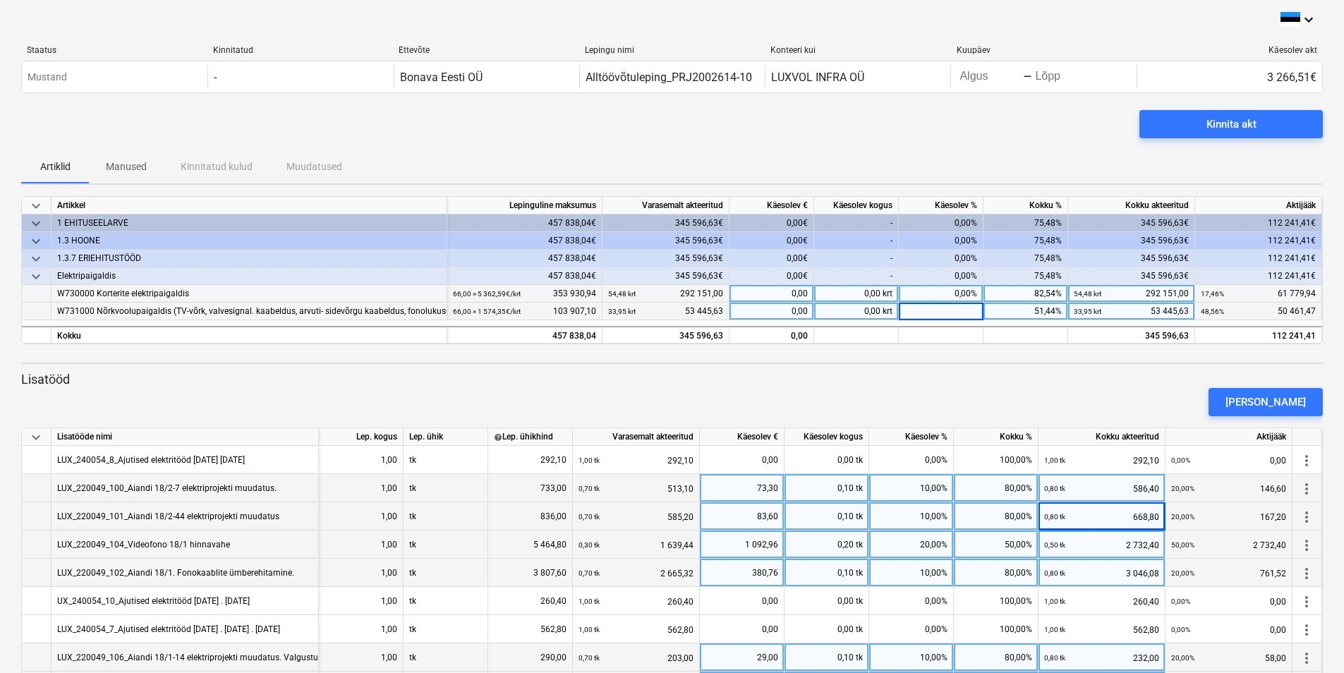
click at [953, 291] on div "0,00%" at bounding box center [941, 294] width 85 height 18
click at [956, 308] on div "0,00%" at bounding box center [941, 312] width 85 height 18
click at [961, 315] on input at bounding box center [941, 311] width 84 height 17
type input "10"
click at [960, 301] on div "0,00%" at bounding box center [941, 294] width 85 height 18
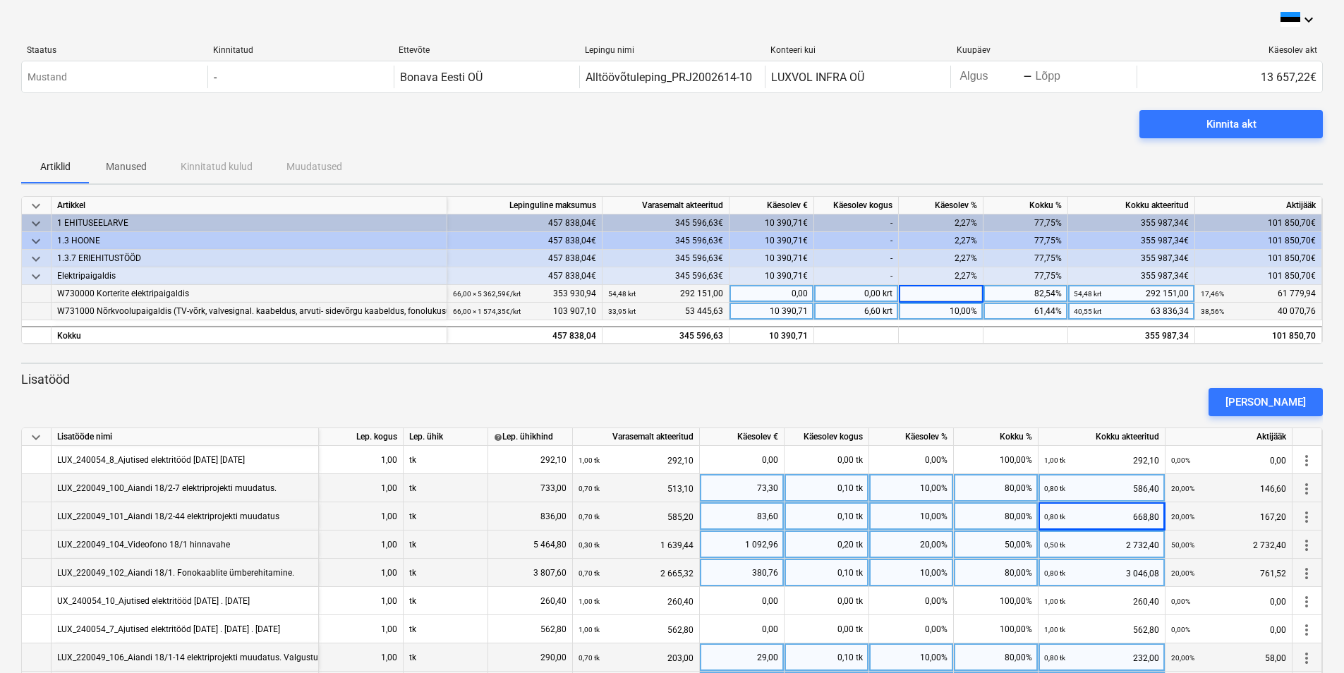
click at [960, 301] on input at bounding box center [941, 293] width 84 height 17
type input "5"
click at [960, 310] on div "10,00%" at bounding box center [941, 312] width 85 height 18
type input "15"
click at [907, 290] on div "5,00%" at bounding box center [941, 294] width 85 height 18
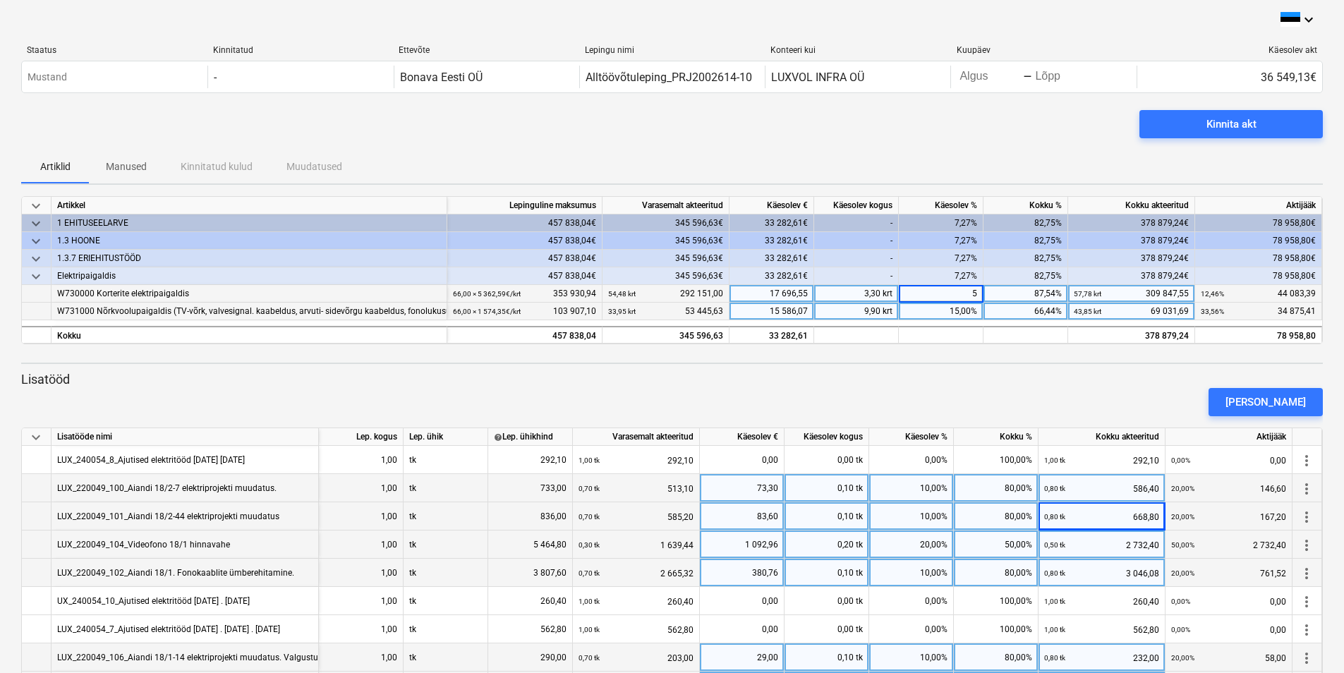
type input "7"
click at [952, 316] on div "15,00%" at bounding box center [941, 312] width 85 height 18
click at [988, 334] on div at bounding box center [1026, 335] width 85 height 18
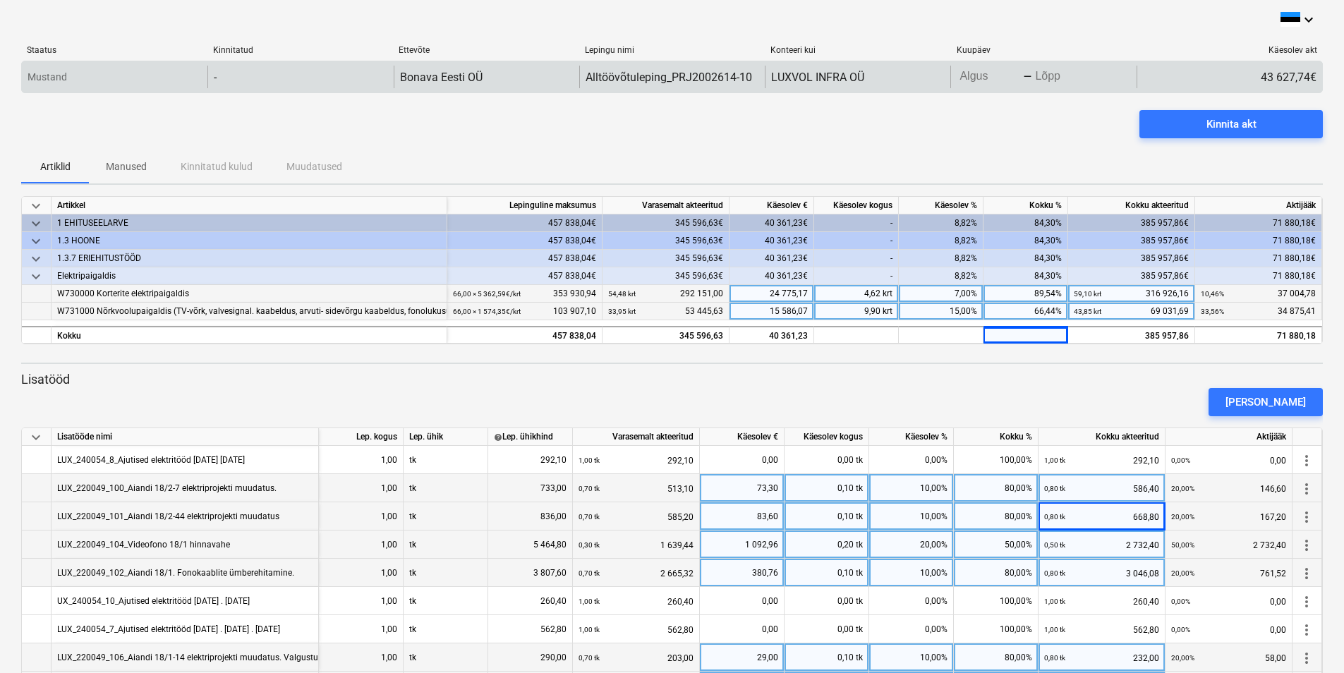
click at [997, 87] on div "Press the down arrow key to interact with the calendar and select a date. Press…" at bounding box center [1043, 77] width 186 height 23
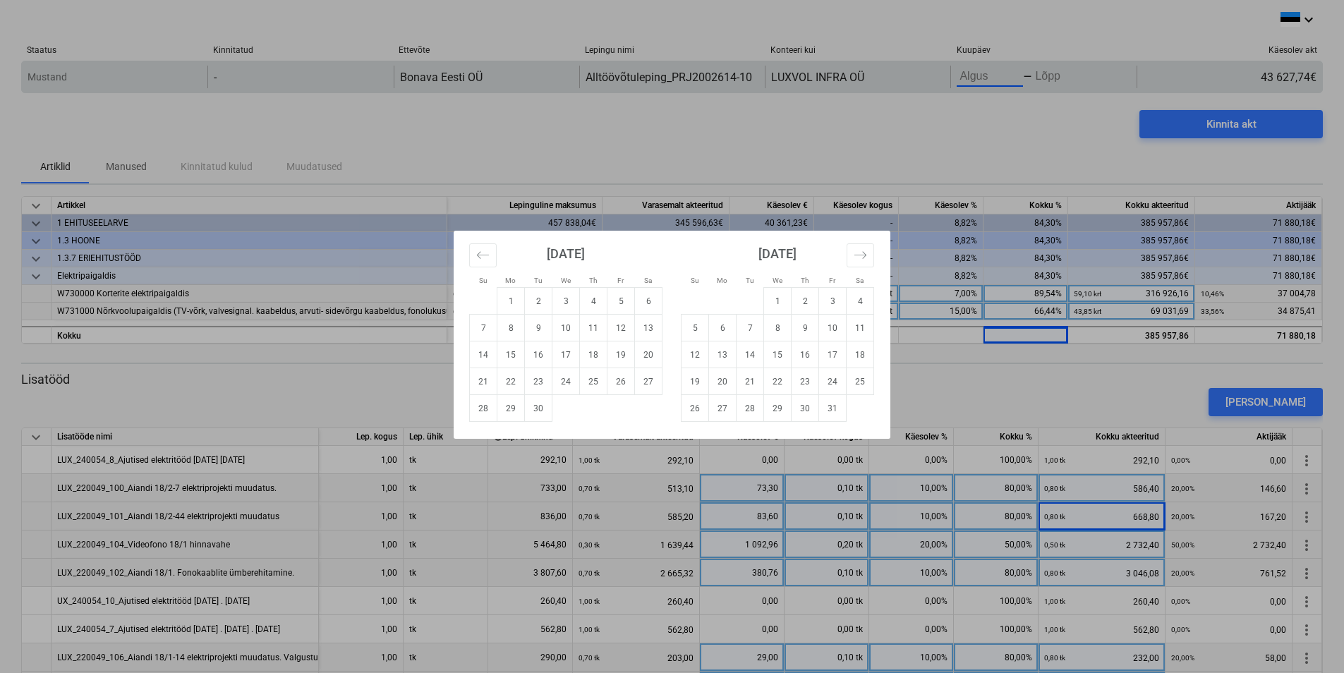
click at [994, 80] on body "keyboard_arrow_down Staatus Kinnitatud Ettevõte Lepingu nimi Konteeri kui Kuupä…" at bounding box center [672, 336] width 1344 height 673
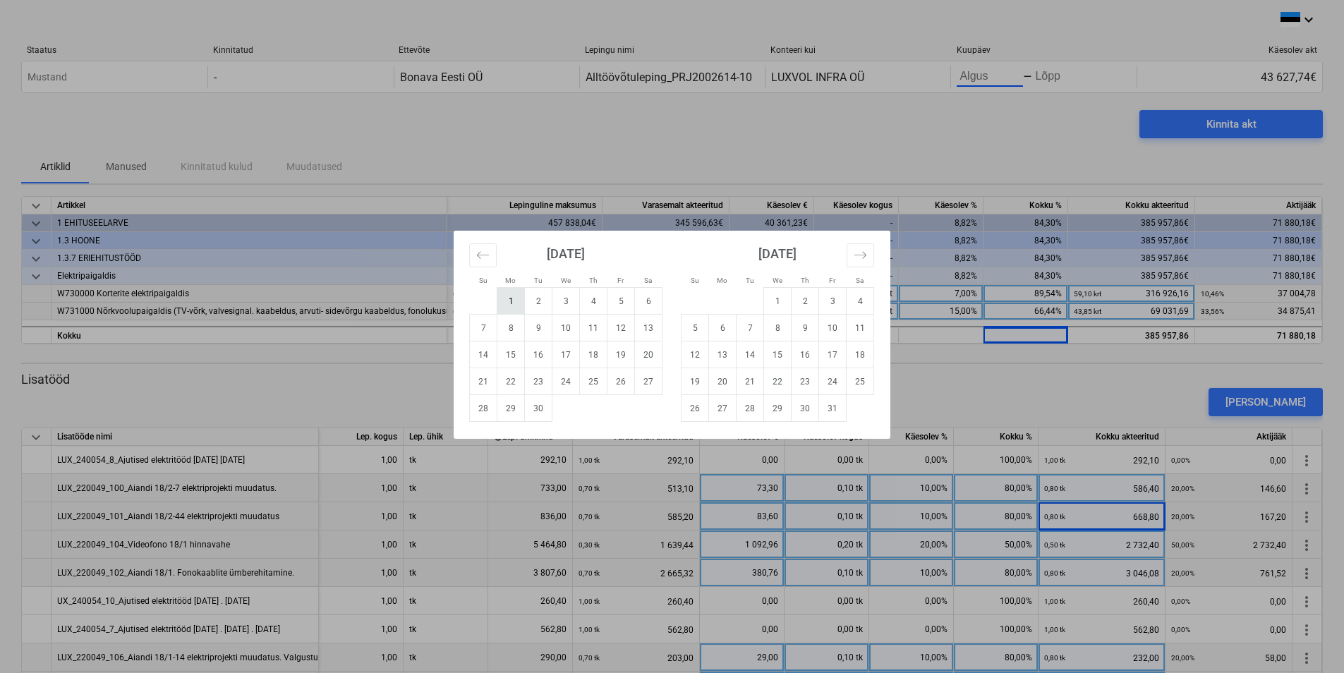
click at [515, 294] on td "1" at bounding box center [511, 301] width 28 height 27
type input "[DATE]"
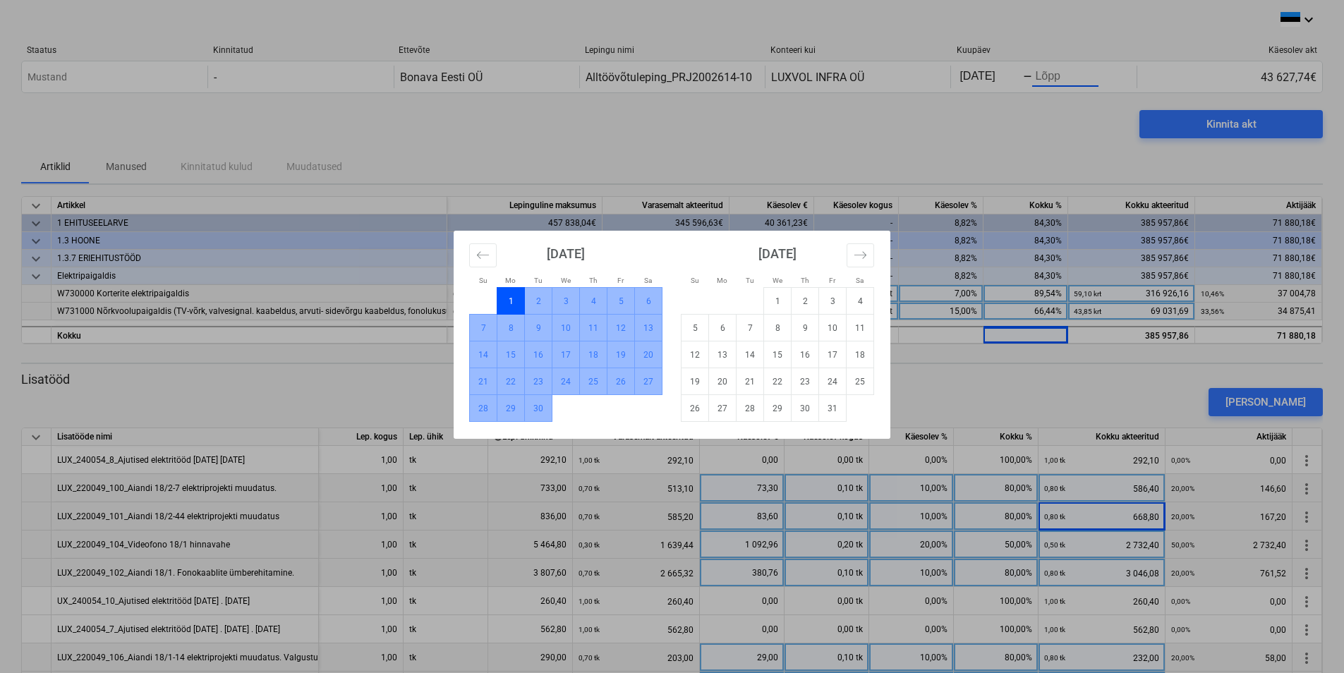
click at [535, 407] on td "30" at bounding box center [539, 408] width 28 height 27
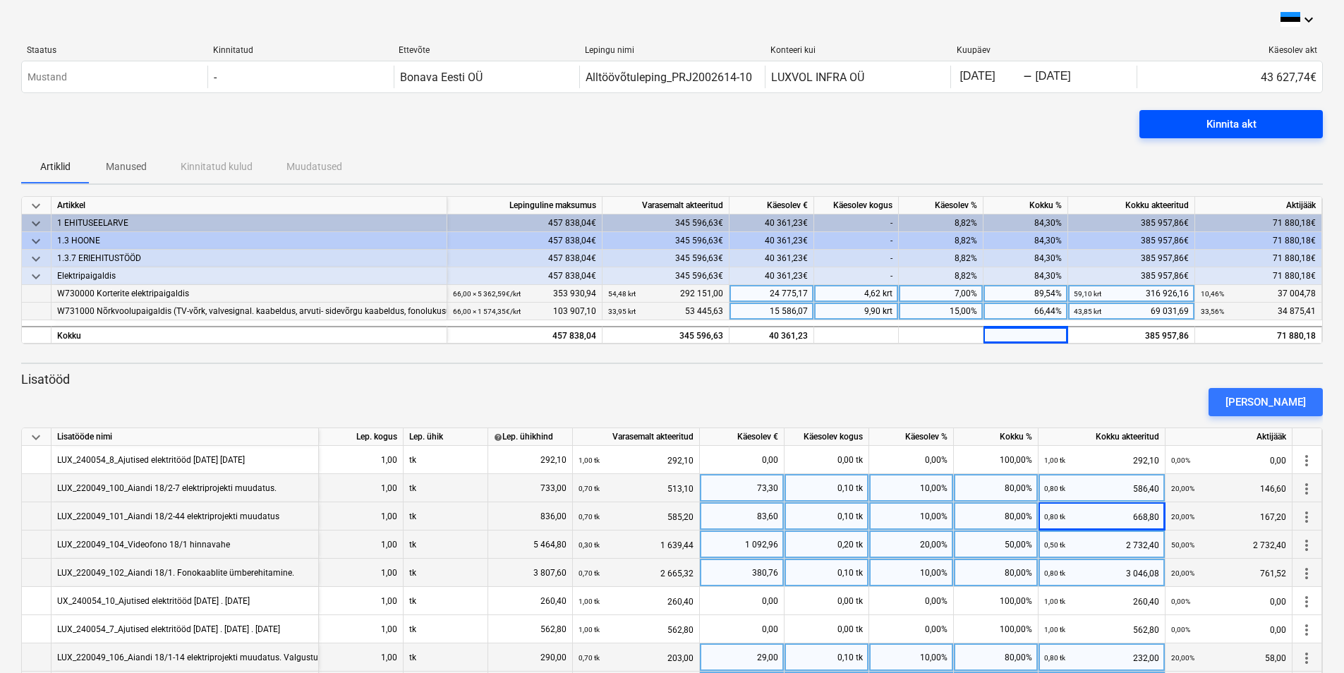
click at [1241, 126] on div "Kinnita akt" at bounding box center [1231, 124] width 50 height 18
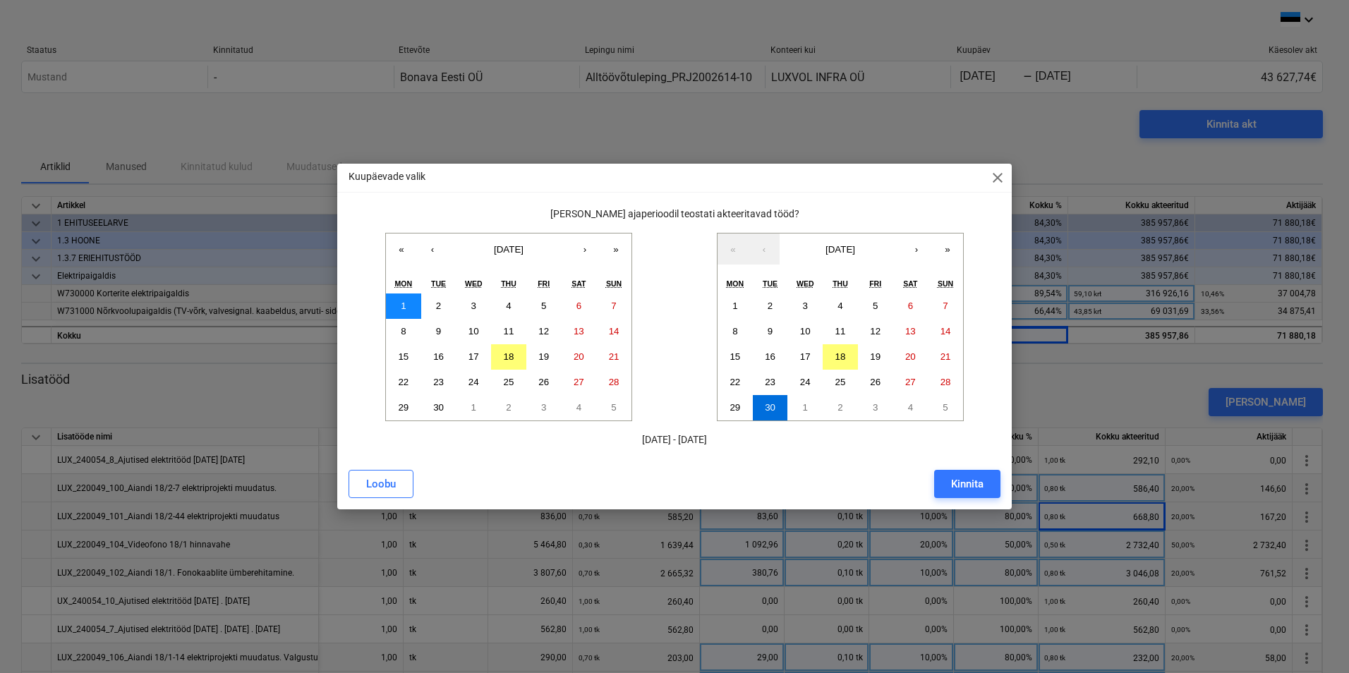
click at [400, 306] on button "1" at bounding box center [403, 306] width 35 height 25
click at [433, 404] on abbr "30" at bounding box center [438, 407] width 11 height 11
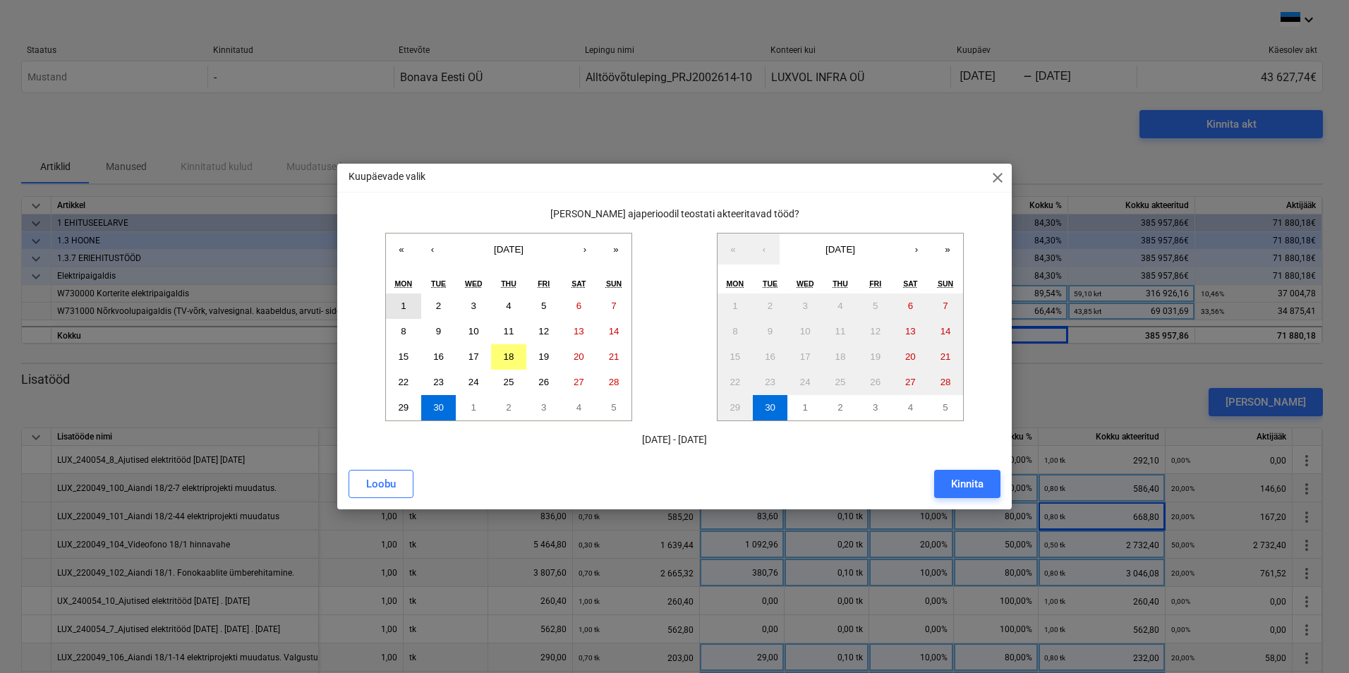
click at [404, 313] on button "1" at bounding box center [403, 306] width 35 height 25
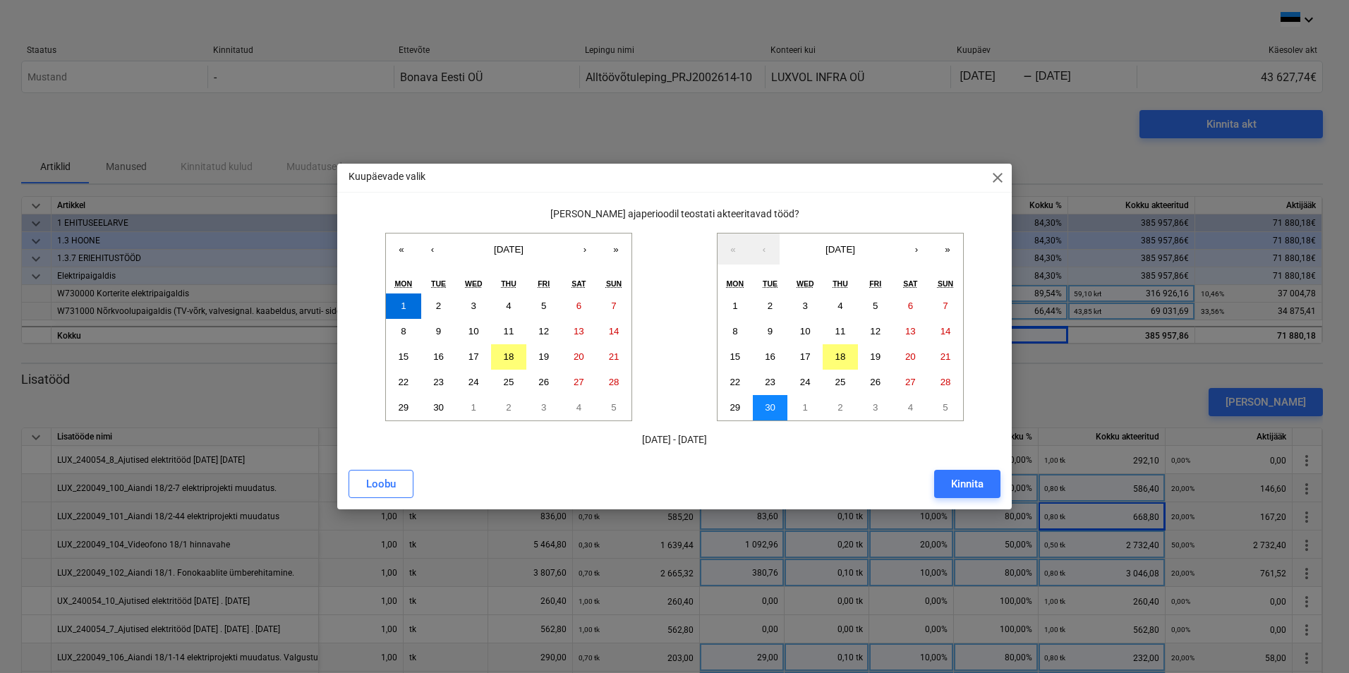
click at [771, 404] on abbr "30" at bounding box center [770, 407] width 11 height 11
click at [987, 484] on button "Kinnita" at bounding box center [967, 484] width 66 height 28
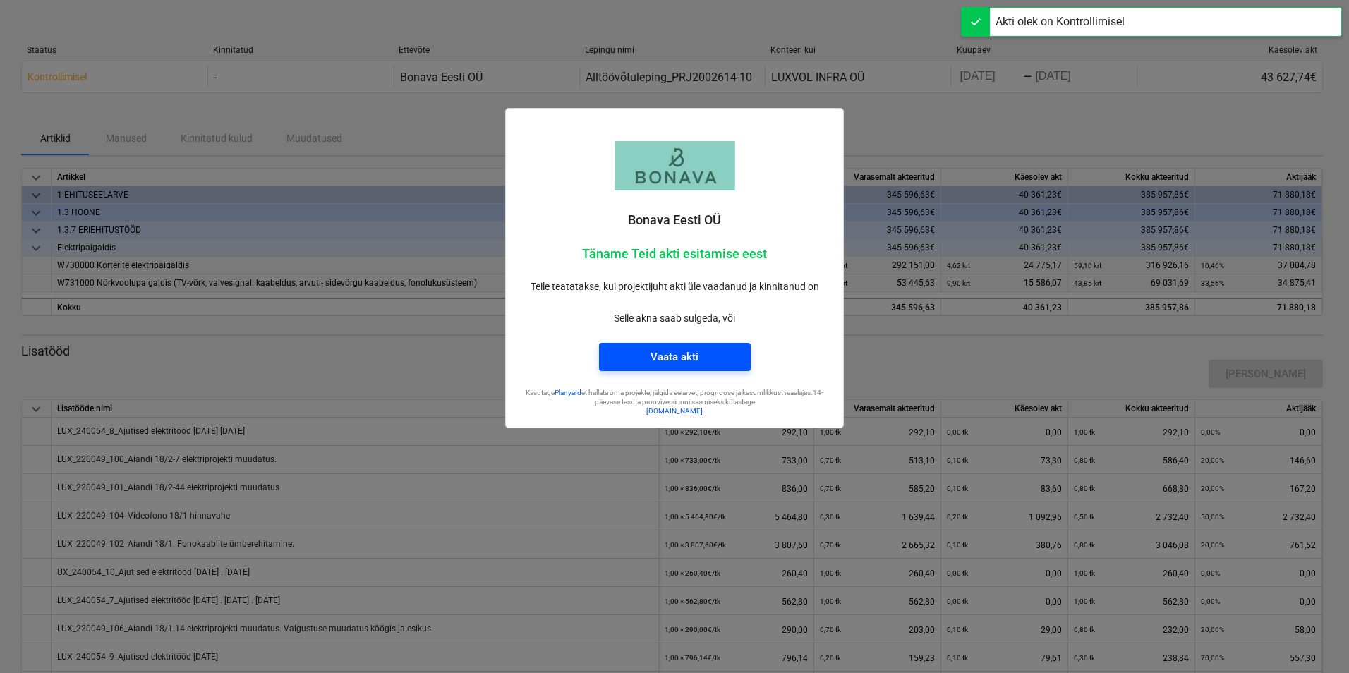
click at [682, 364] on div "Vaata akti" at bounding box center [675, 357] width 48 height 18
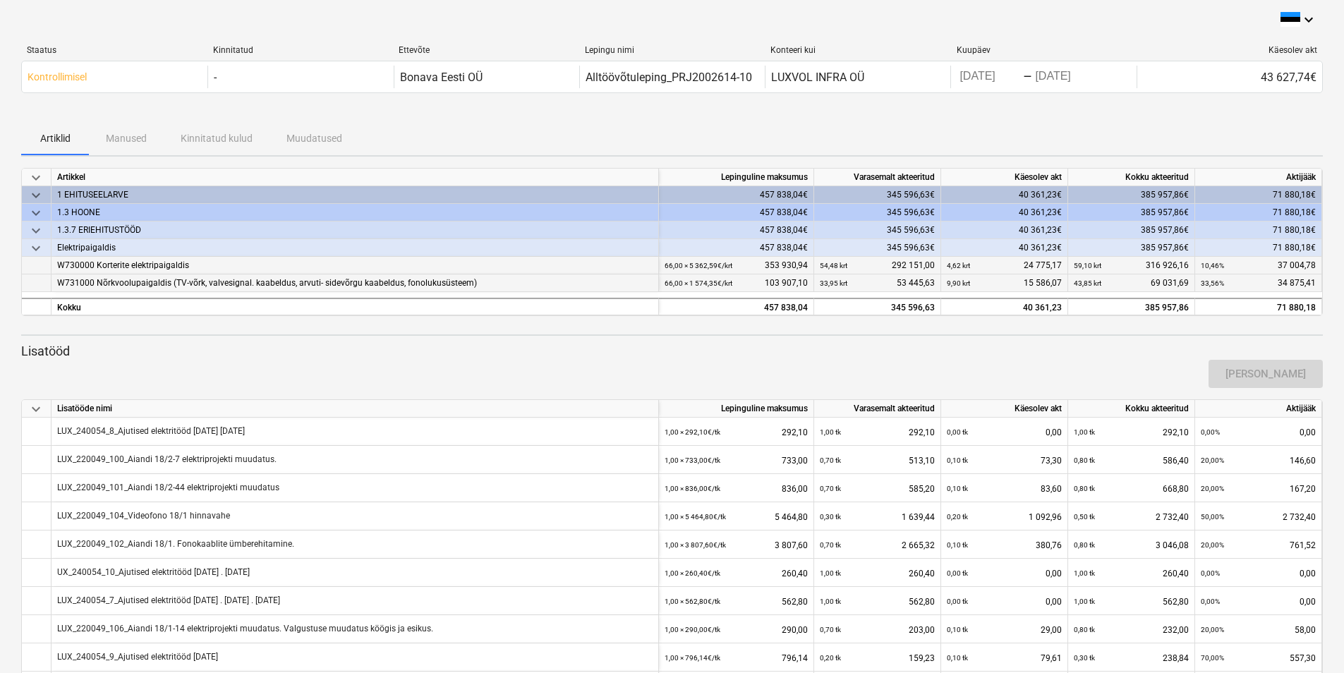
click at [1224, 117] on div at bounding box center [672, 115] width 1302 height 11
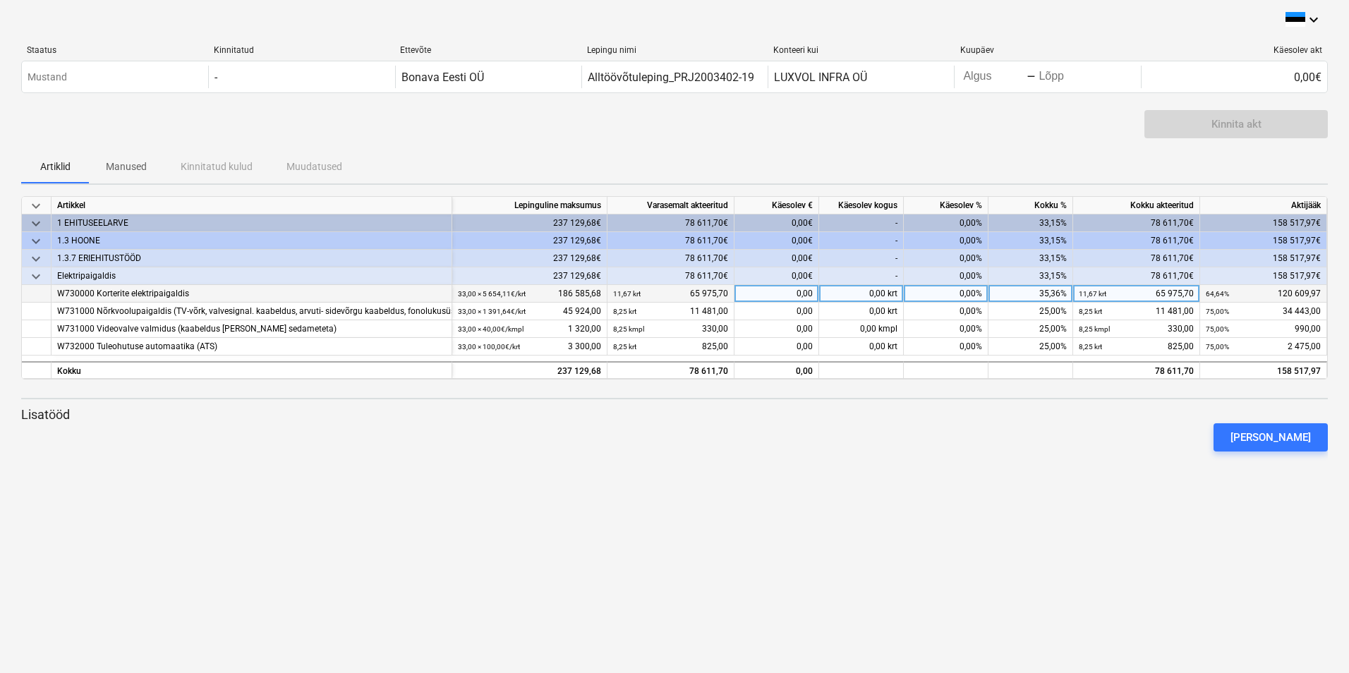
click at [730, 296] on div "0,00%" at bounding box center [946, 294] width 85 height 18
type input "10"
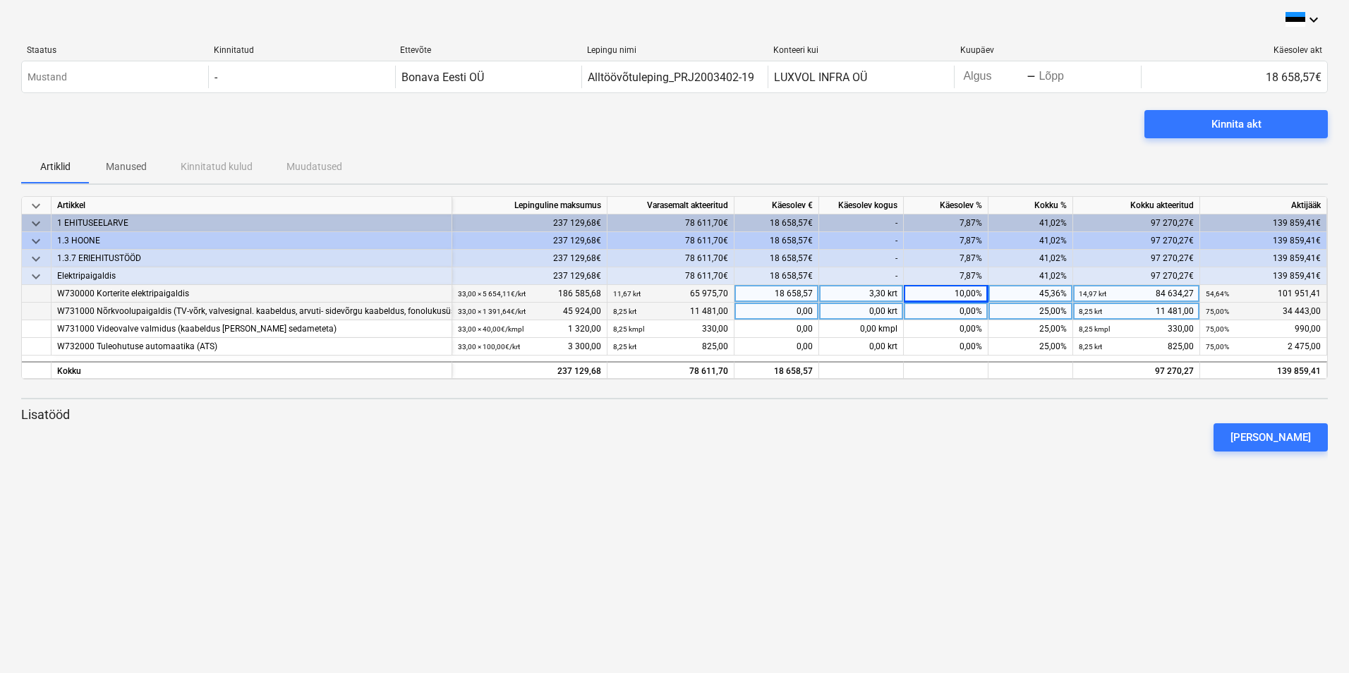
click at [730, 311] on div "0,00%" at bounding box center [946, 312] width 85 height 18
type input "10"
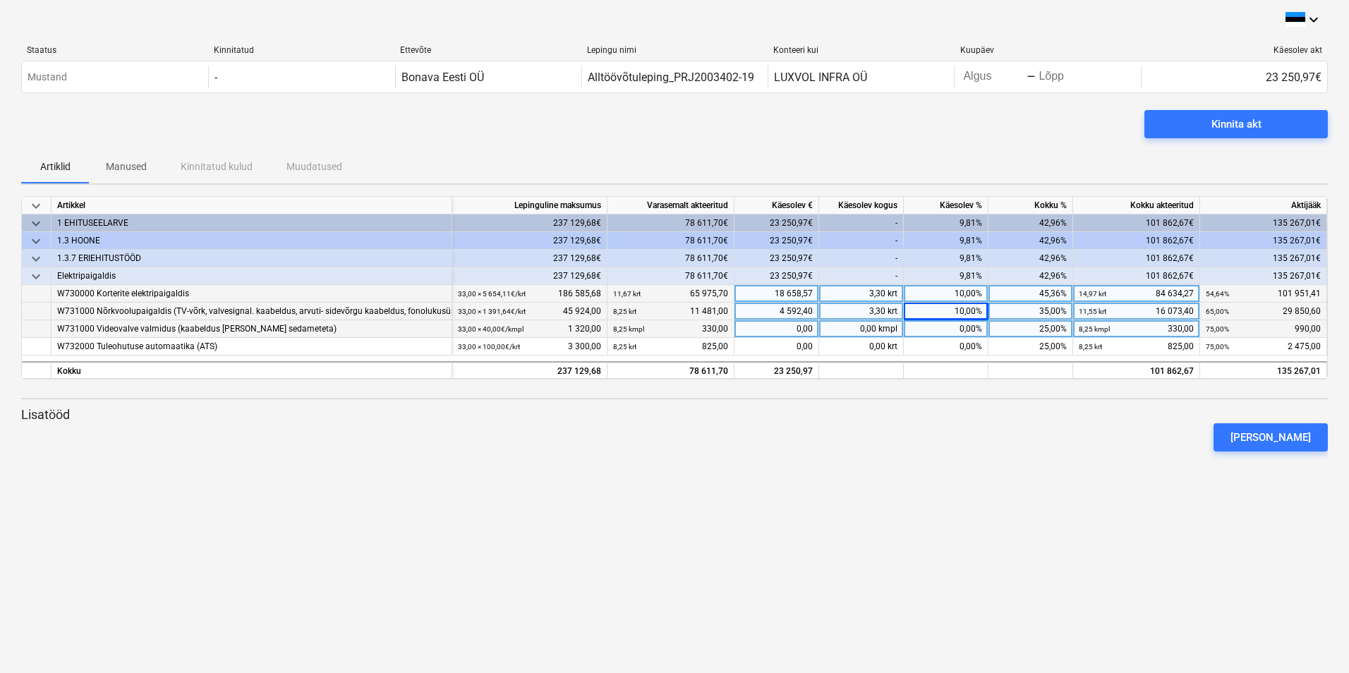
click at [730, 322] on div "0,00%" at bounding box center [946, 329] width 85 height 18
type input "10"
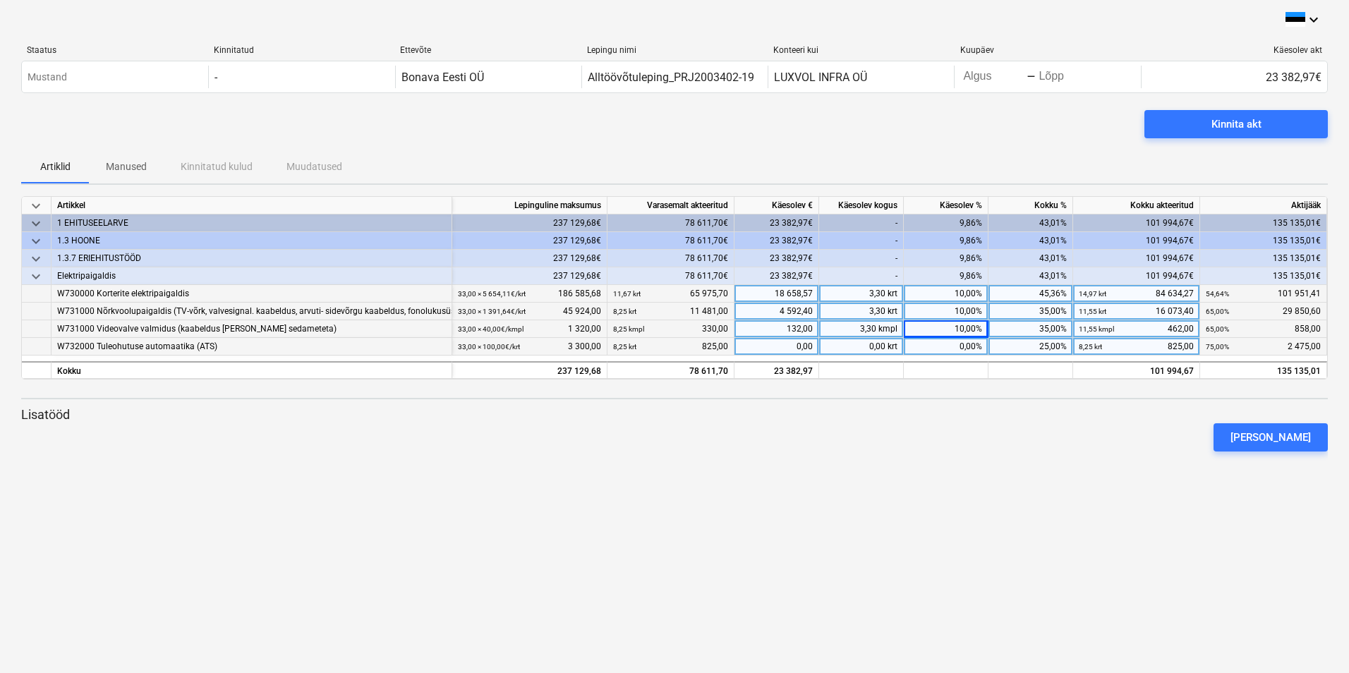
click at [730, 347] on div "0,00%" at bounding box center [946, 347] width 85 height 18
type input "10"
click at [730, 307] on div "10,00%" at bounding box center [946, 312] width 85 height 18
click at [730, 296] on div "10,00%" at bounding box center [946, 294] width 85 height 18
type input "15"
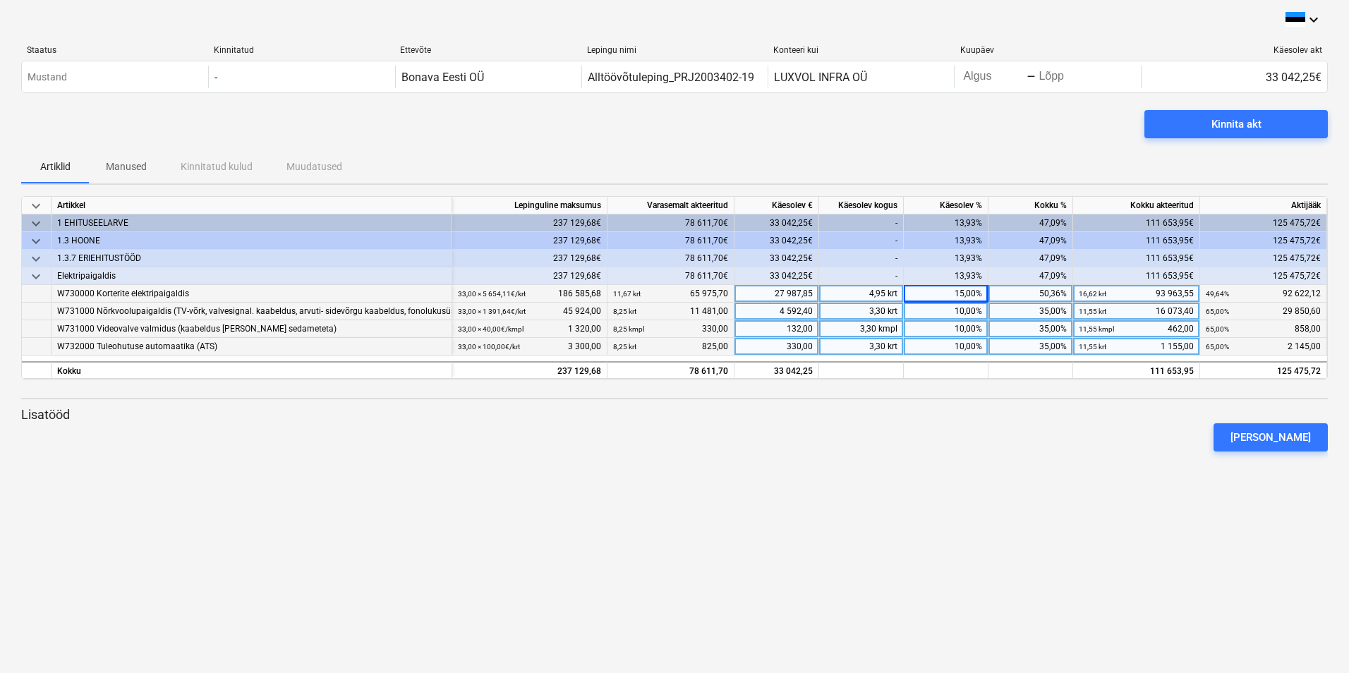
click at [730, 310] on div "10,00%" at bounding box center [946, 312] width 85 height 18
type input "15"
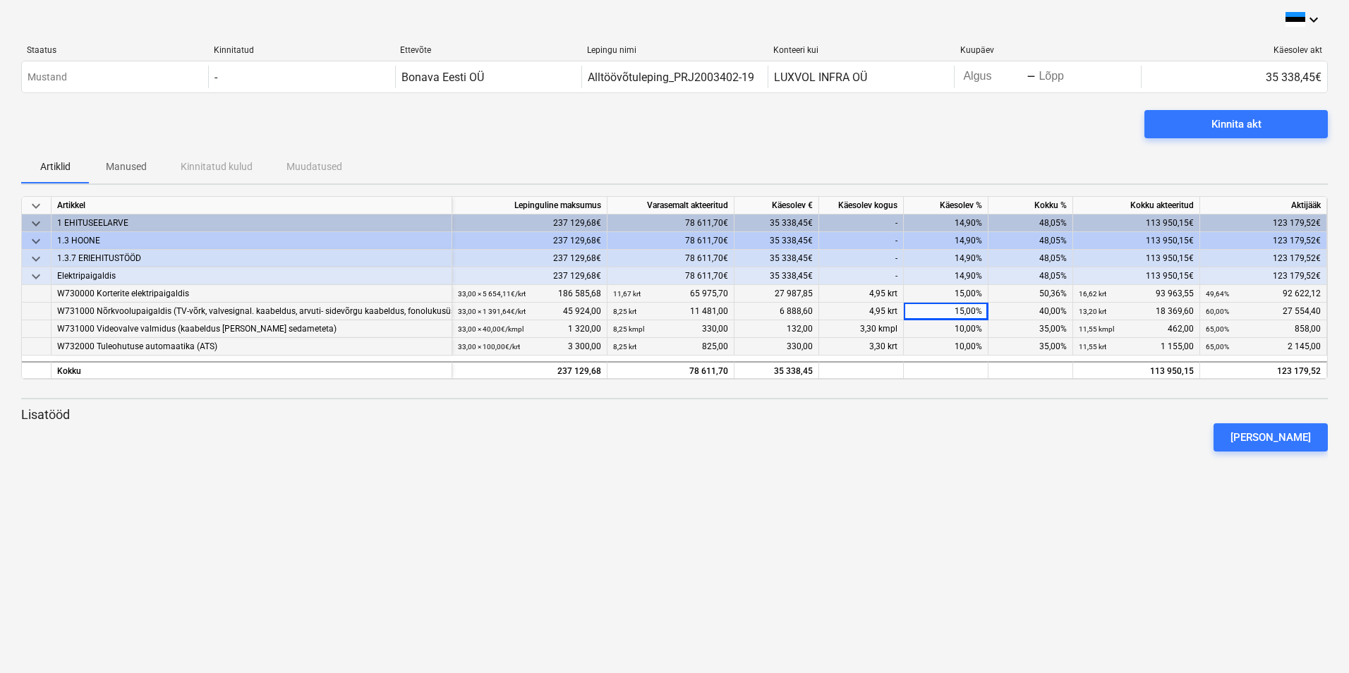
click at [730, 331] on div "10,00%" at bounding box center [946, 329] width 85 height 18
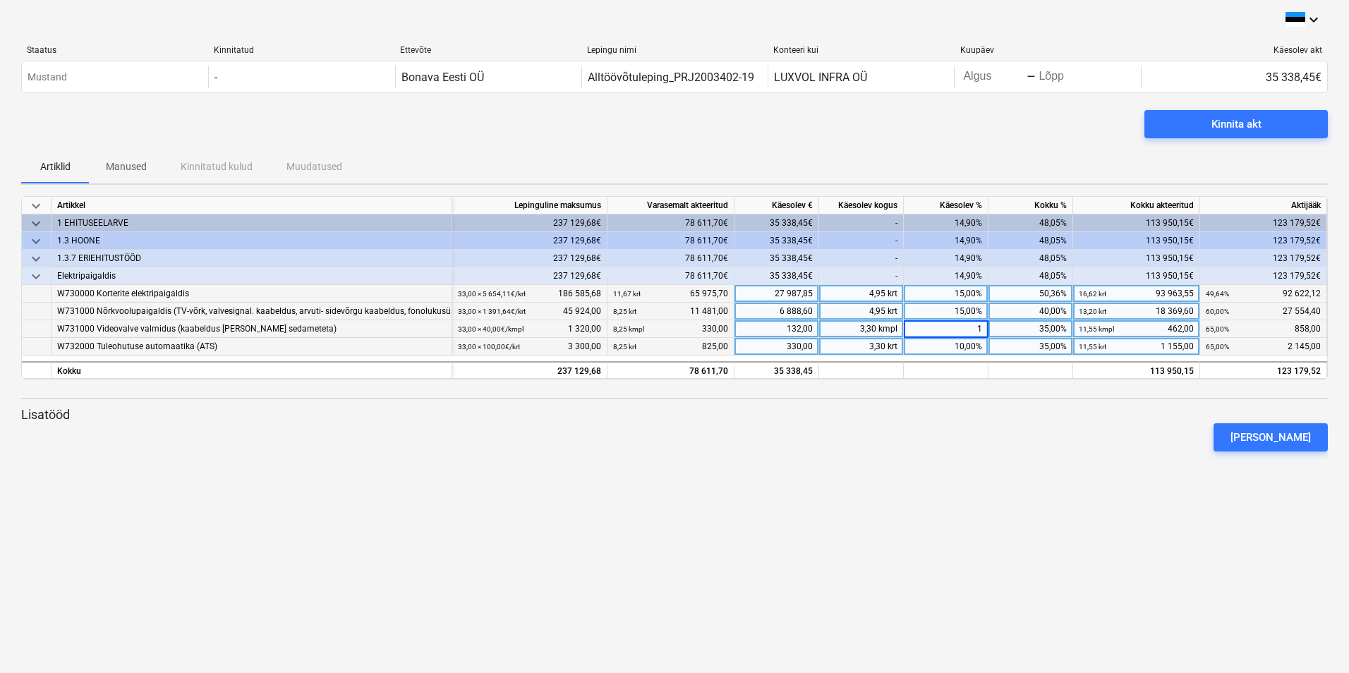
type input "15"
click at [730, 339] on div "10,00%" at bounding box center [946, 347] width 85 height 18
type input "15"
click at [730, 386] on div at bounding box center [674, 385] width 1307 height 11
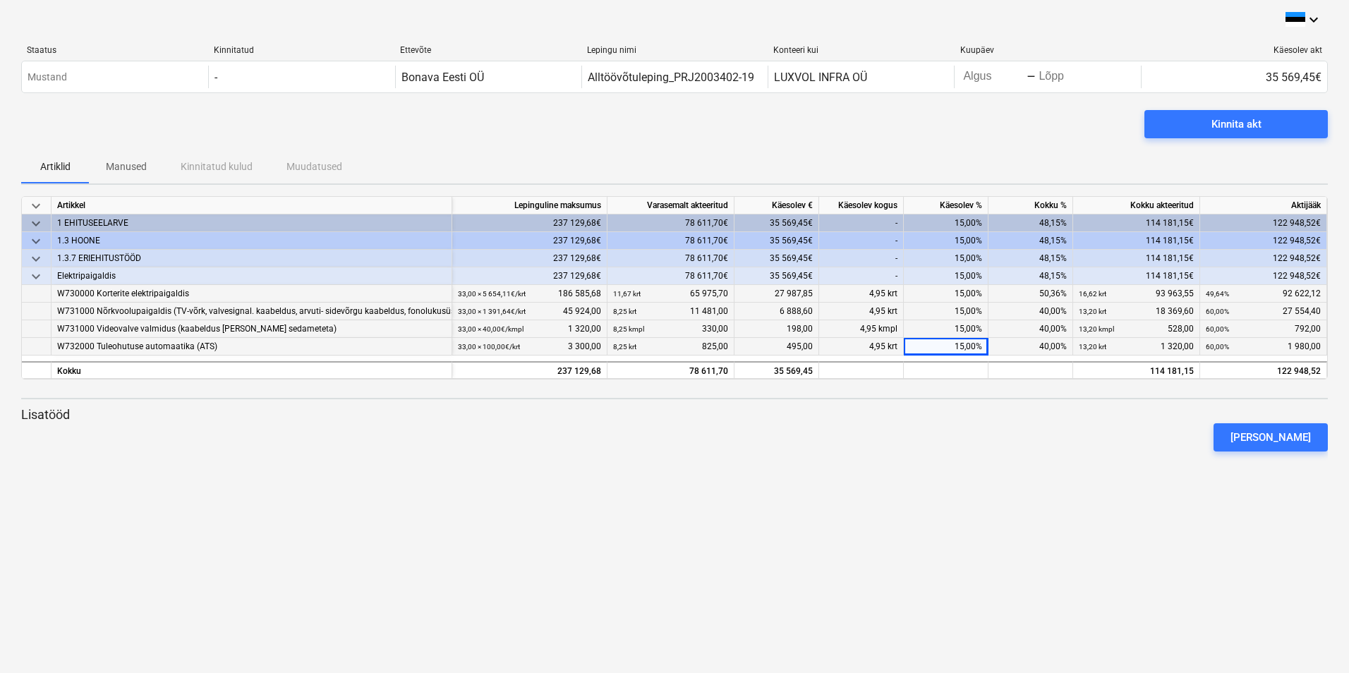
click at [730, 292] on div "15,00%" at bounding box center [946, 294] width 85 height 18
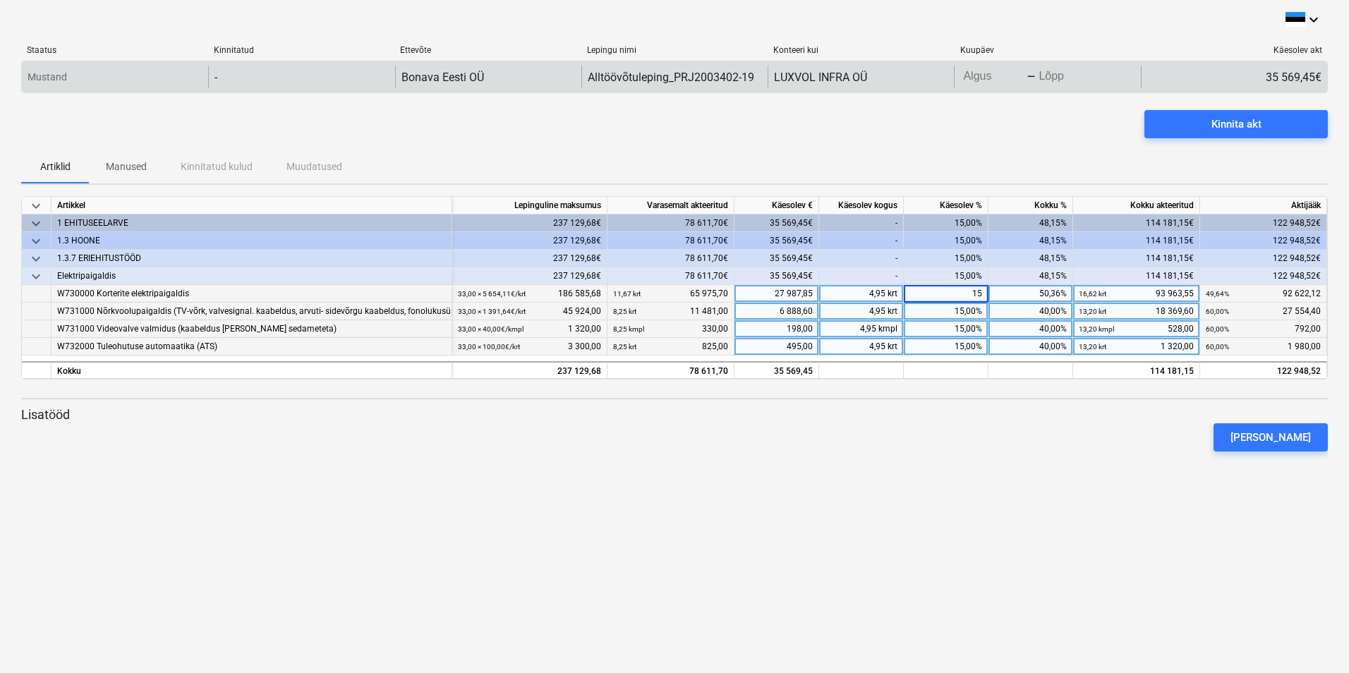
click at [730, 70] on input "Algus" at bounding box center [993, 77] width 66 height 20
click at [730, 79] on body "keyboard_arrow_down Staatus Kinnitatud Ettevõte Lepingu nimi Konteeri kui Kuupä…" at bounding box center [674, 336] width 1349 height 673
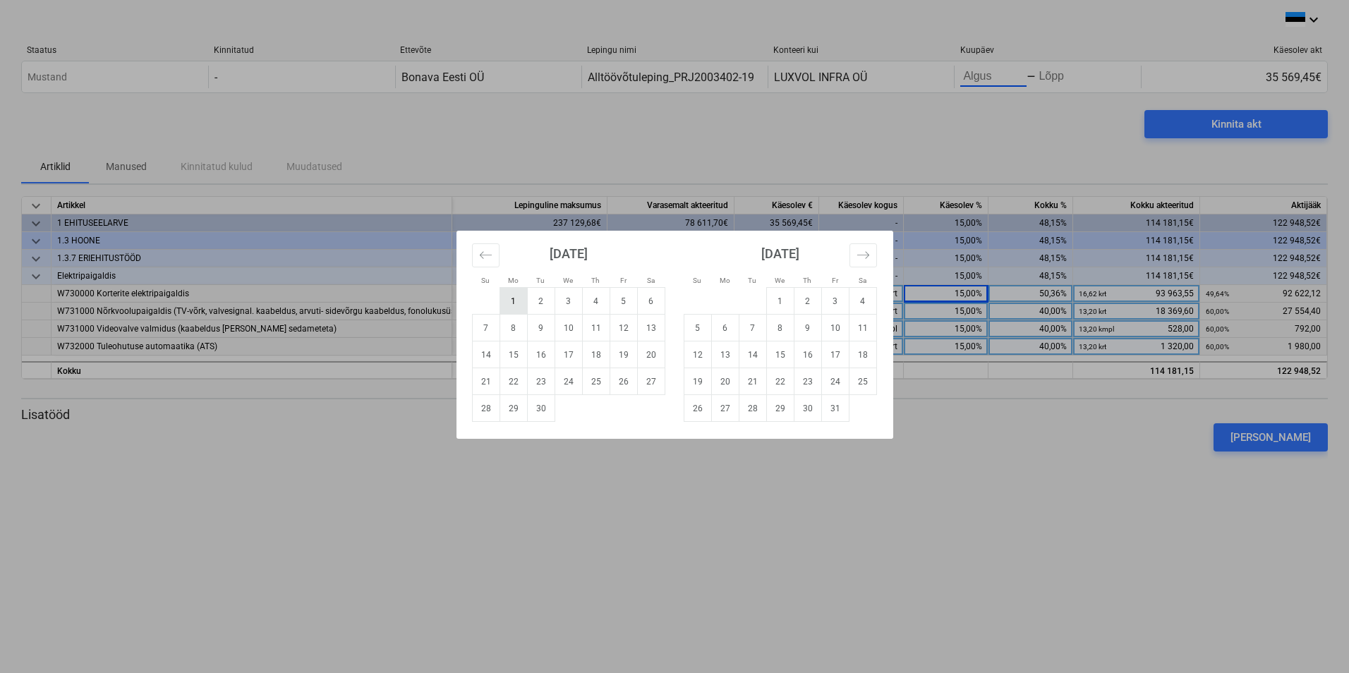
click at [507, 300] on td "1" at bounding box center [514, 301] width 28 height 27
type input "[DATE]"
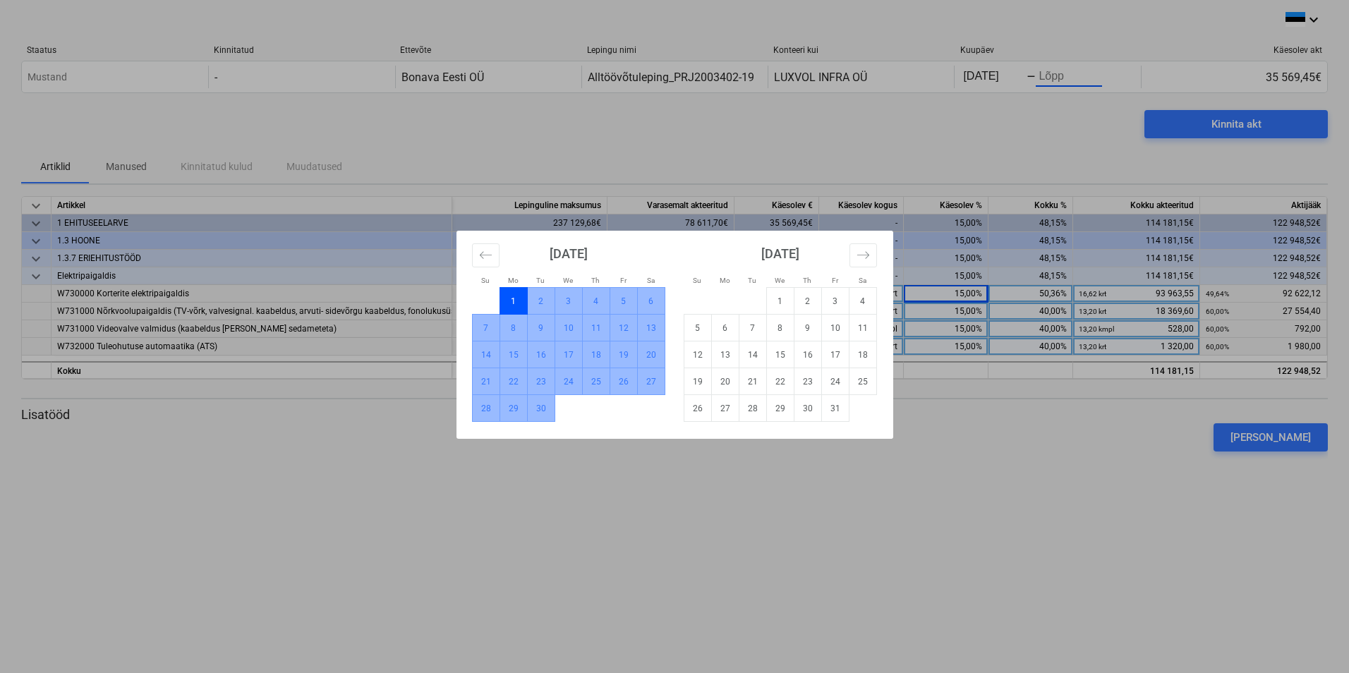
click at [539, 406] on td "30" at bounding box center [541, 408] width 28 height 27
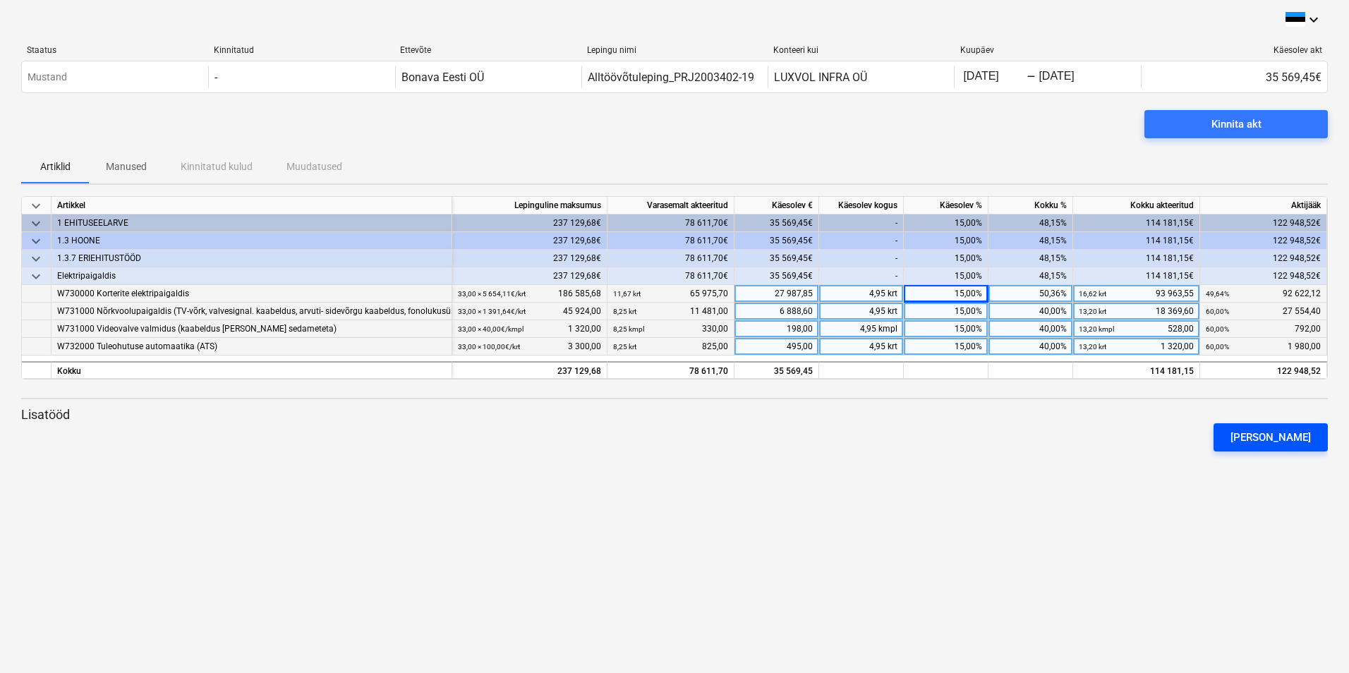
click at [730, 439] on div "[PERSON_NAME]" at bounding box center [1270, 437] width 80 height 18
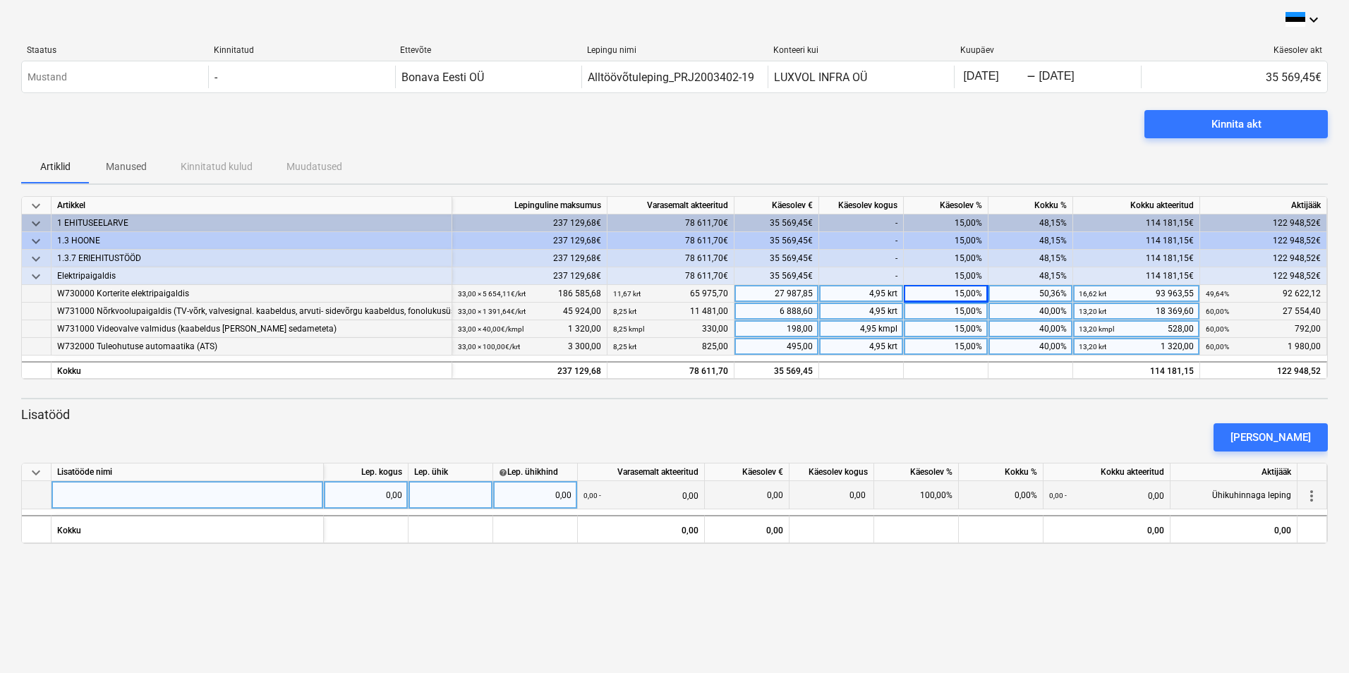
click at [174, 488] on div at bounding box center [188, 495] width 272 height 28
type input "LUX_220049_118"
click at [442, 488] on div at bounding box center [451, 495] width 85 height 28
click at [372, 488] on div "0,00" at bounding box center [365, 495] width 73 height 28
click at [372, 488] on input at bounding box center [366, 495] width 84 height 28
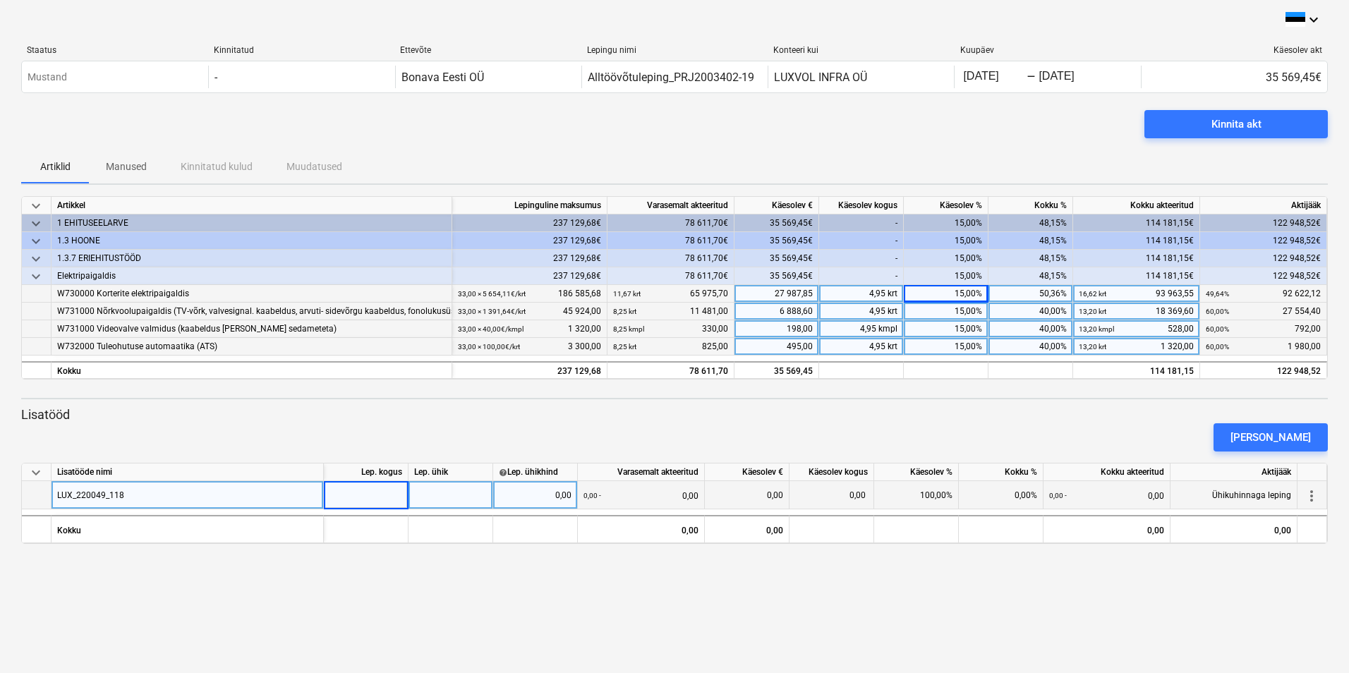
type input "1"
click at [433, 488] on div at bounding box center [451, 495] width 85 height 28
click at [536, 488] on div "0,00" at bounding box center [535, 495] width 73 height 28
type input "270,54"
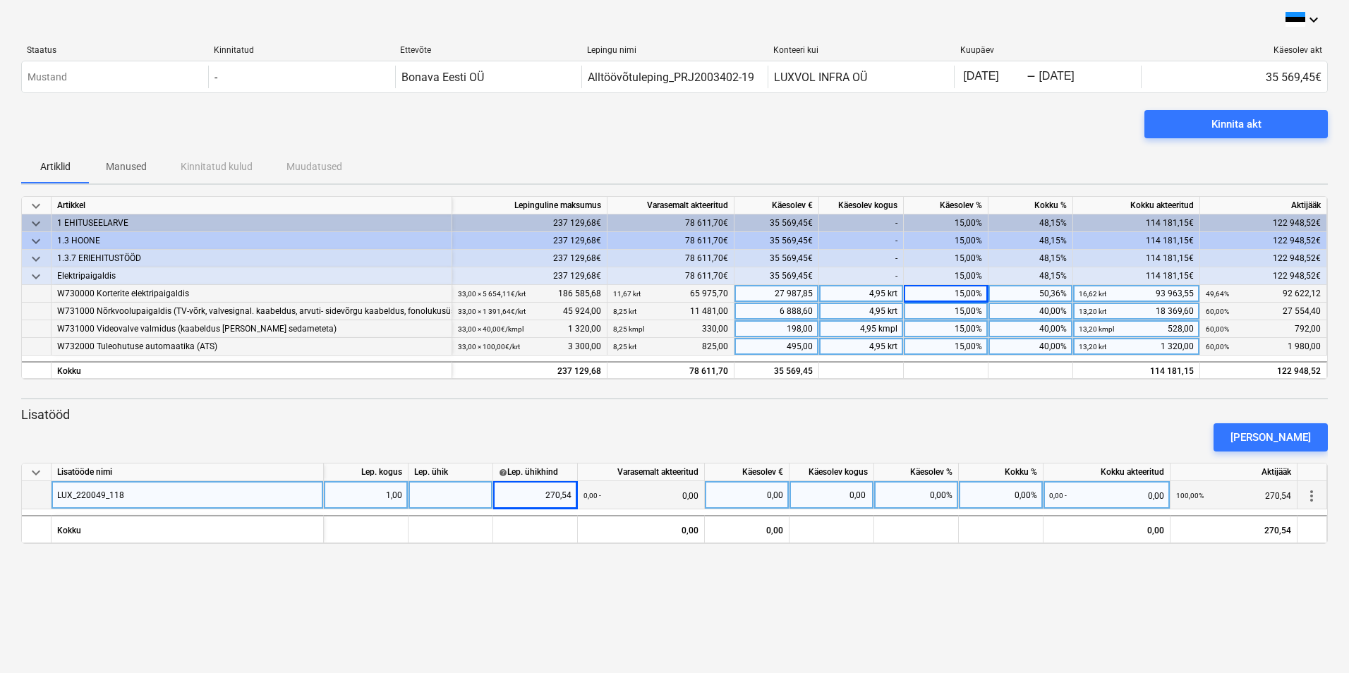
click at [464, 488] on div at bounding box center [451, 495] width 85 height 28
type input "tk"
drag, startPoint x: 563, startPoint y: 564, endPoint x: 569, endPoint y: 547, distance: 18.7
click at [563, 488] on div "keyboard_arrow_down Staatus Kinnitatud Ettevõte Lepingu nimi Konteeri kui Kuupä…" at bounding box center [674, 336] width 1349 height 673
click at [730, 488] on div "0,00%" at bounding box center [916, 495] width 85 height 28
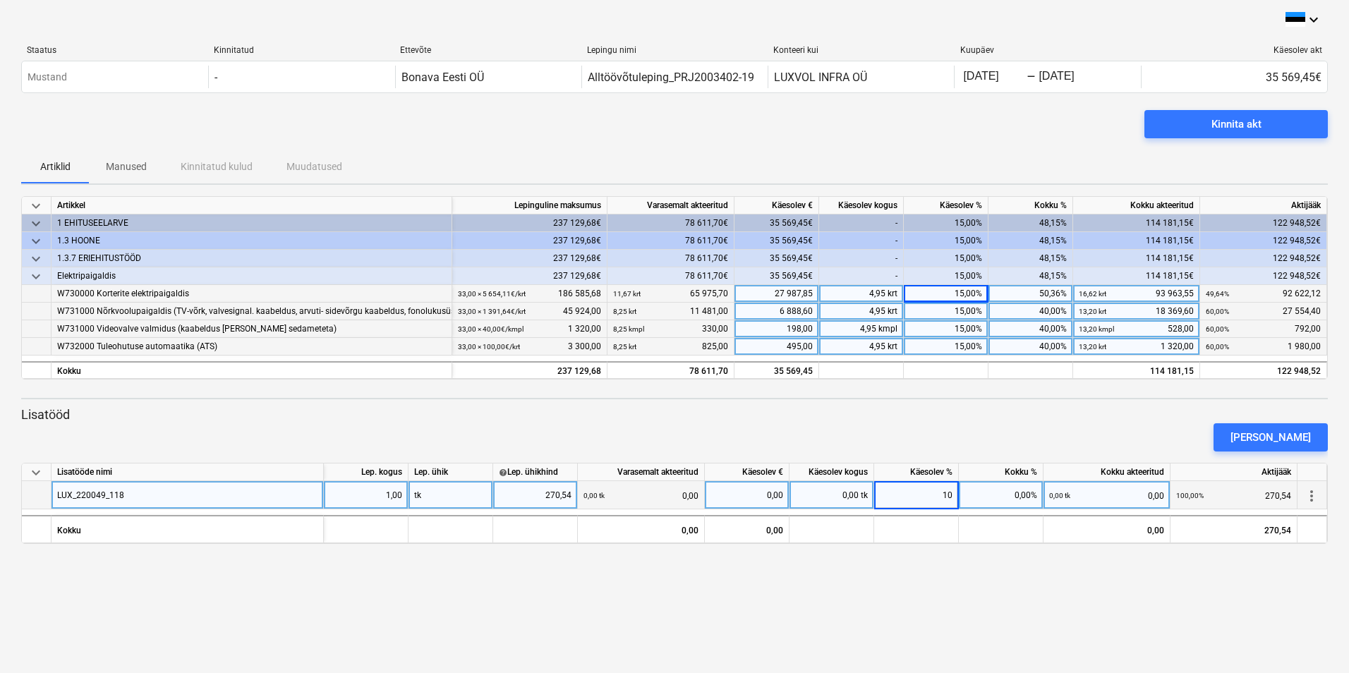
type input "100"
click at [730, 433] on div "[PERSON_NAME]" at bounding box center [1270, 437] width 80 height 18
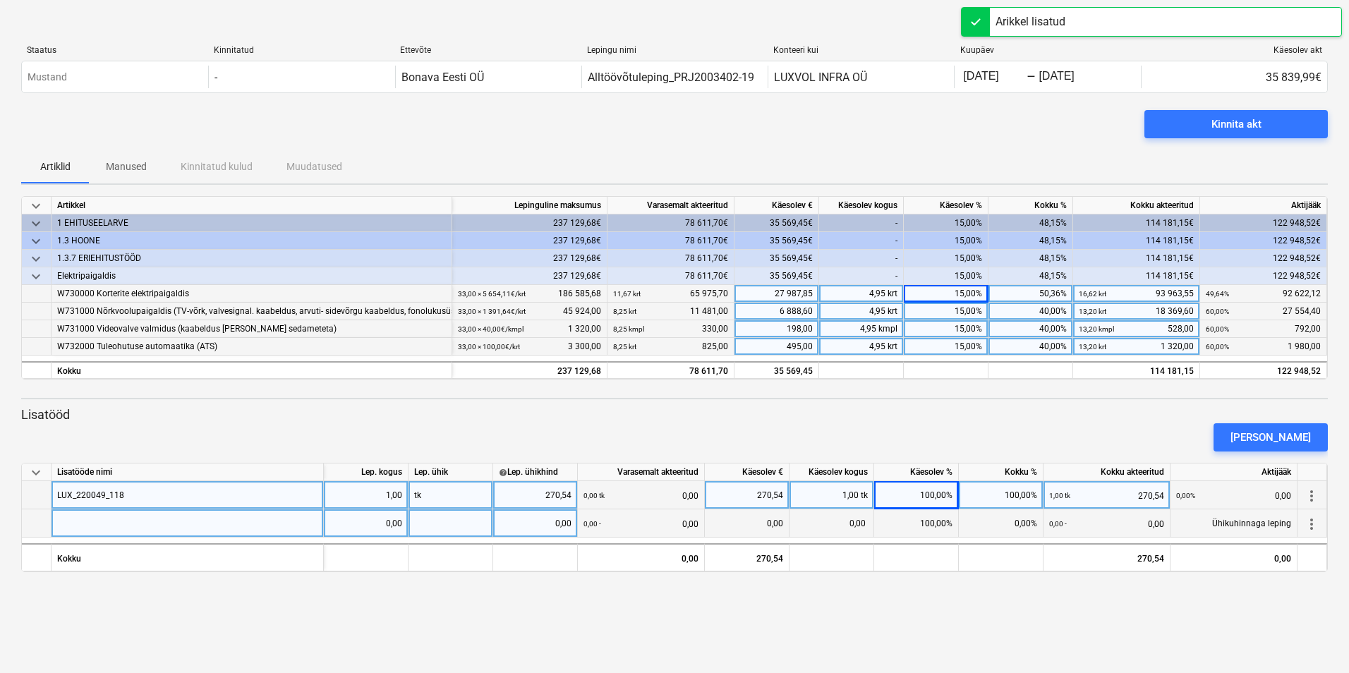
click at [211, 488] on div at bounding box center [188, 523] width 272 height 28
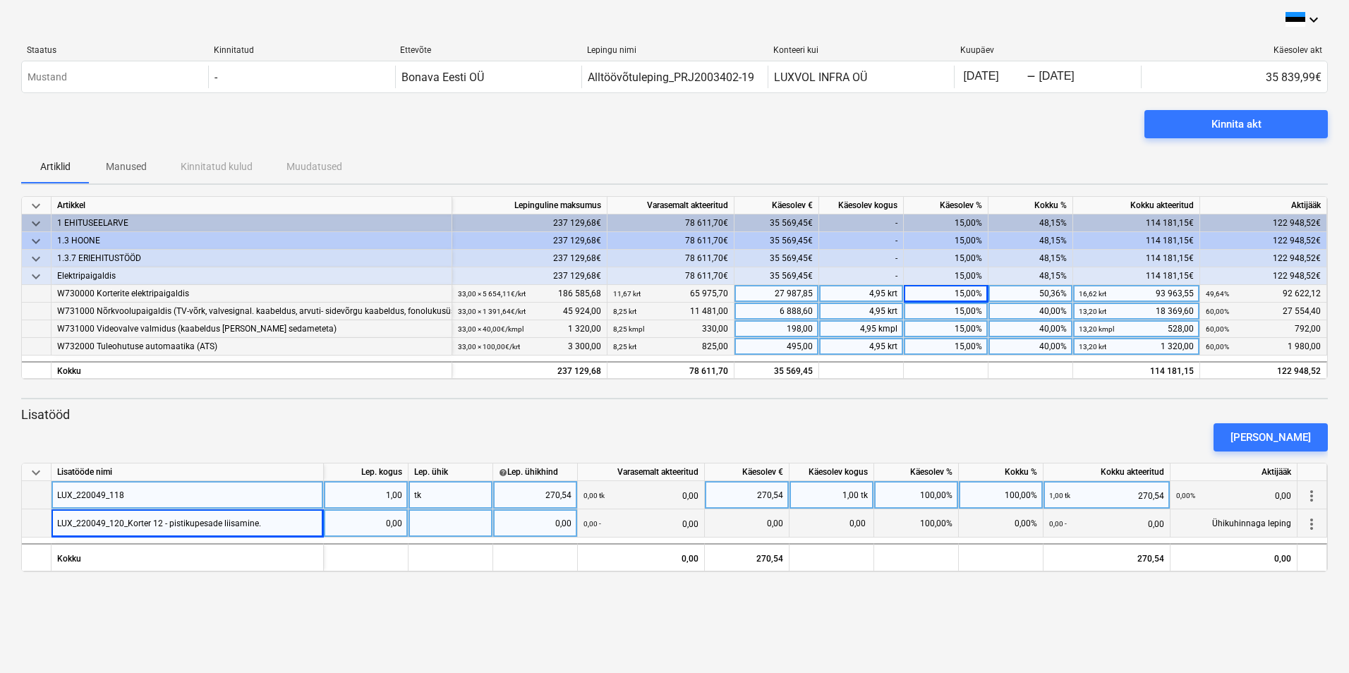
click at [363, 488] on div "0,00" at bounding box center [365, 523] width 73 height 28
click at [433, 488] on div at bounding box center [451, 523] width 85 height 28
type input "tk"
click at [538, 488] on div "0,00" at bounding box center [535, 523] width 73 height 28
type input "325"
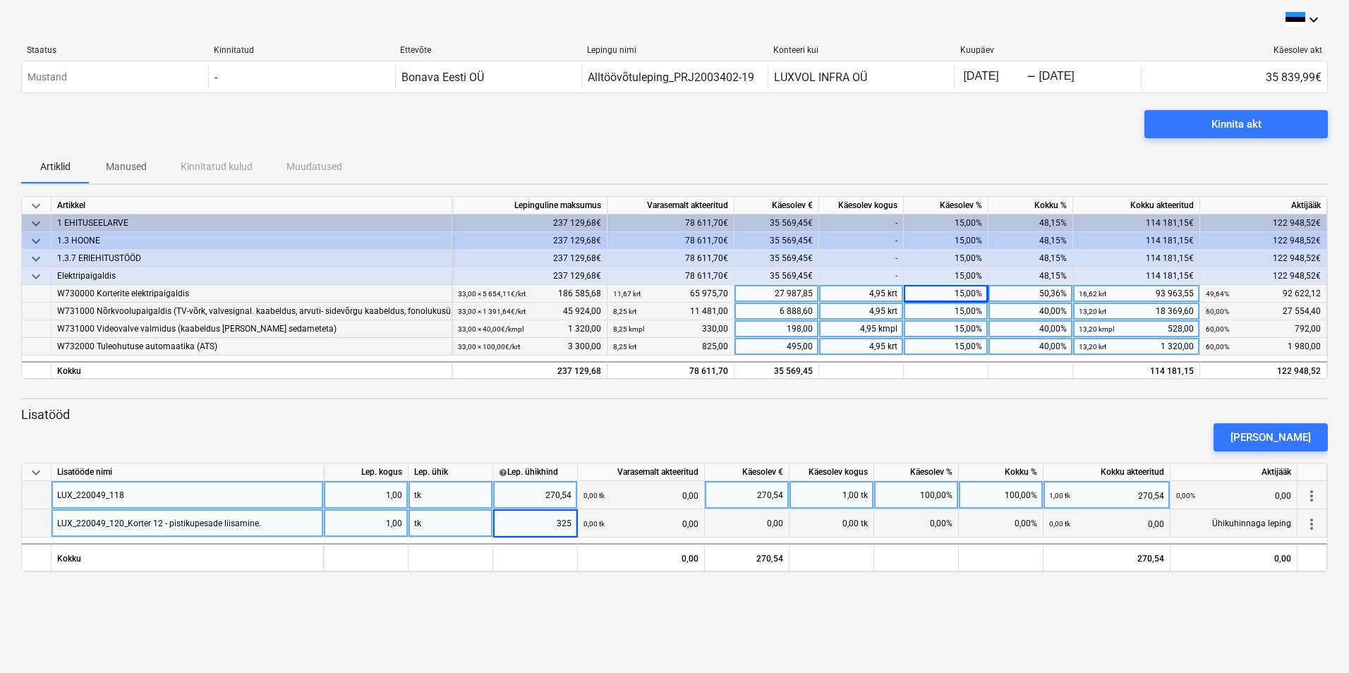
click at [627, 488] on div "0,00 tk 0,00" at bounding box center [640, 523] width 115 height 29
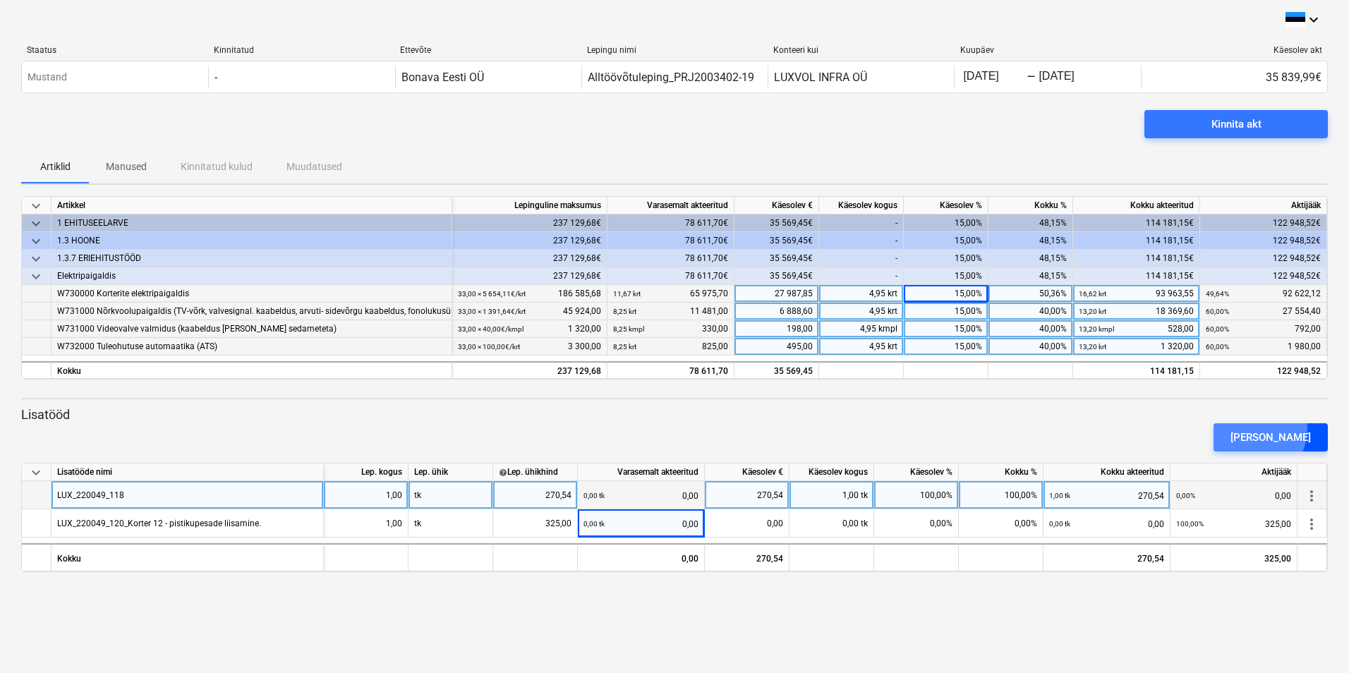
click at [730, 428] on div "[PERSON_NAME]" at bounding box center [1270, 437] width 80 height 18
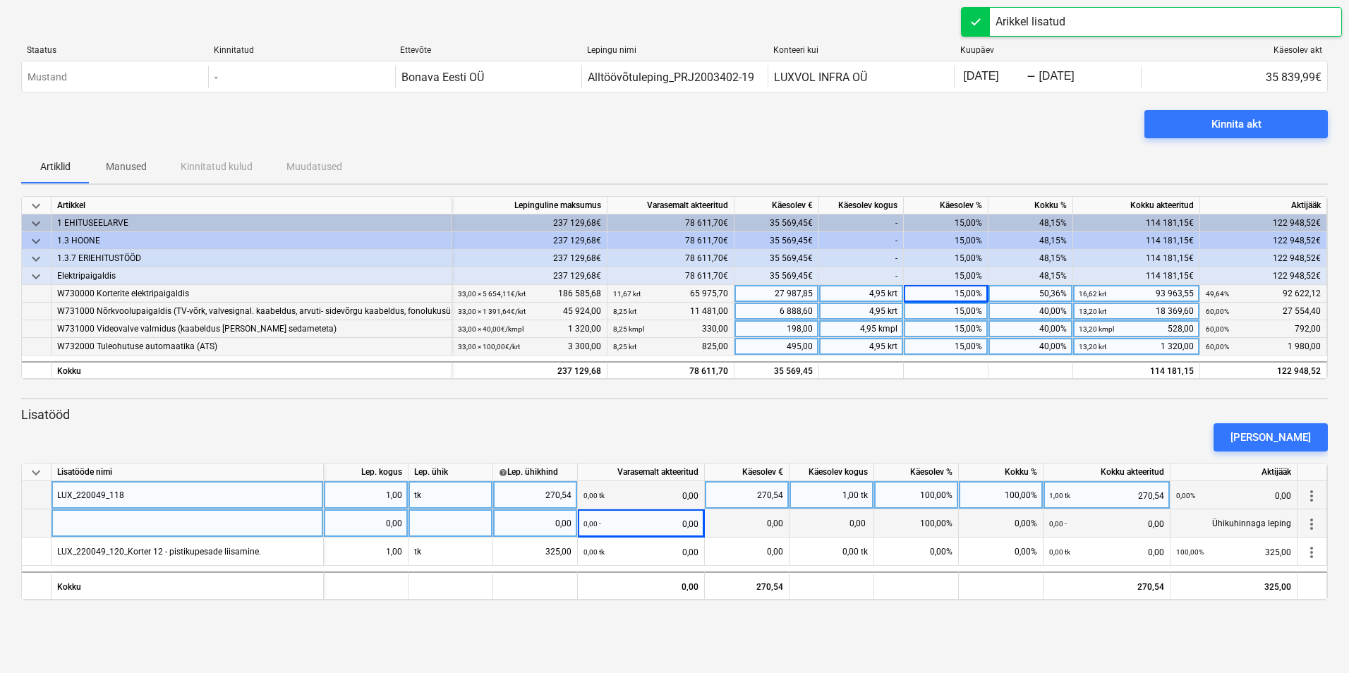
click at [109, 488] on div at bounding box center [188, 523] width 272 height 28
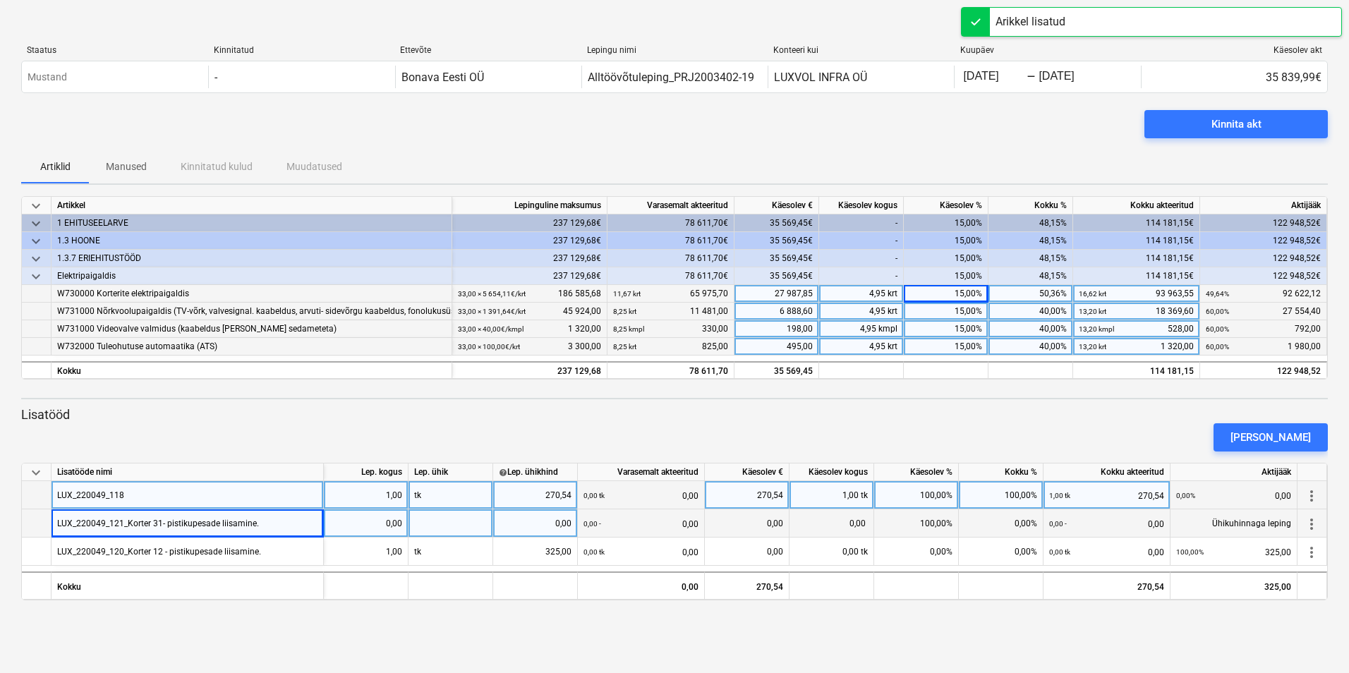
click at [381, 488] on div "0,00" at bounding box center [365, 523] width 73 height 28
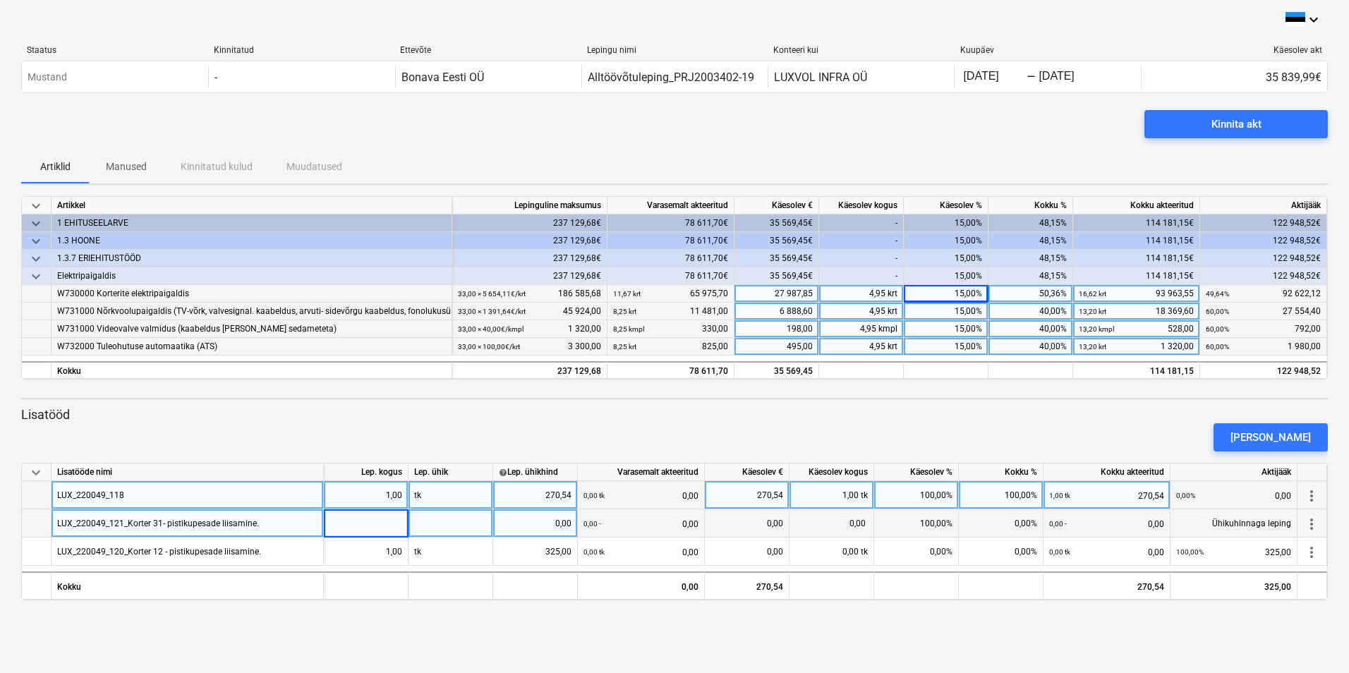
type input "1"
click at [462, 488] on div at bounding box center [451, 523] width 85 height 28
type input "tk"
click at [571, 488] on div "0,00" at bounding box center [535, 523] width 73 height 28
type input "100"
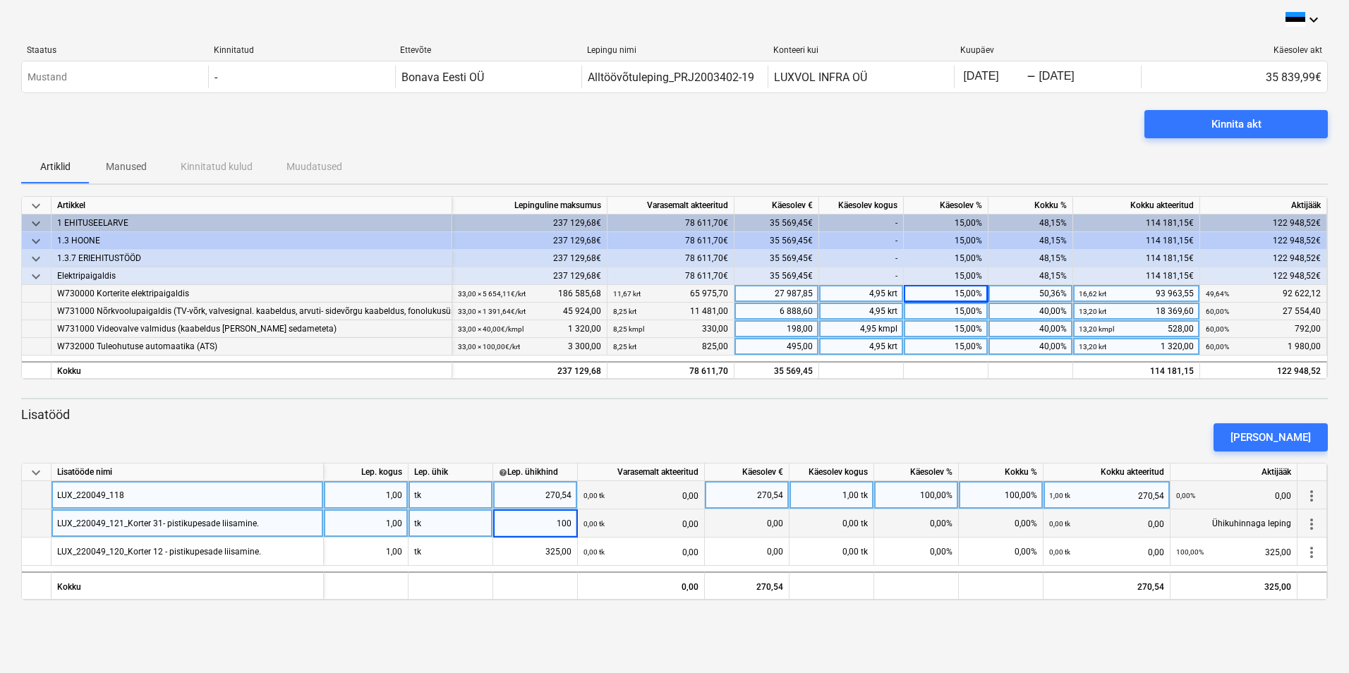
click at [730, 488] on div "0,00%" at bounding box center [1001, 523] width 85 height 28
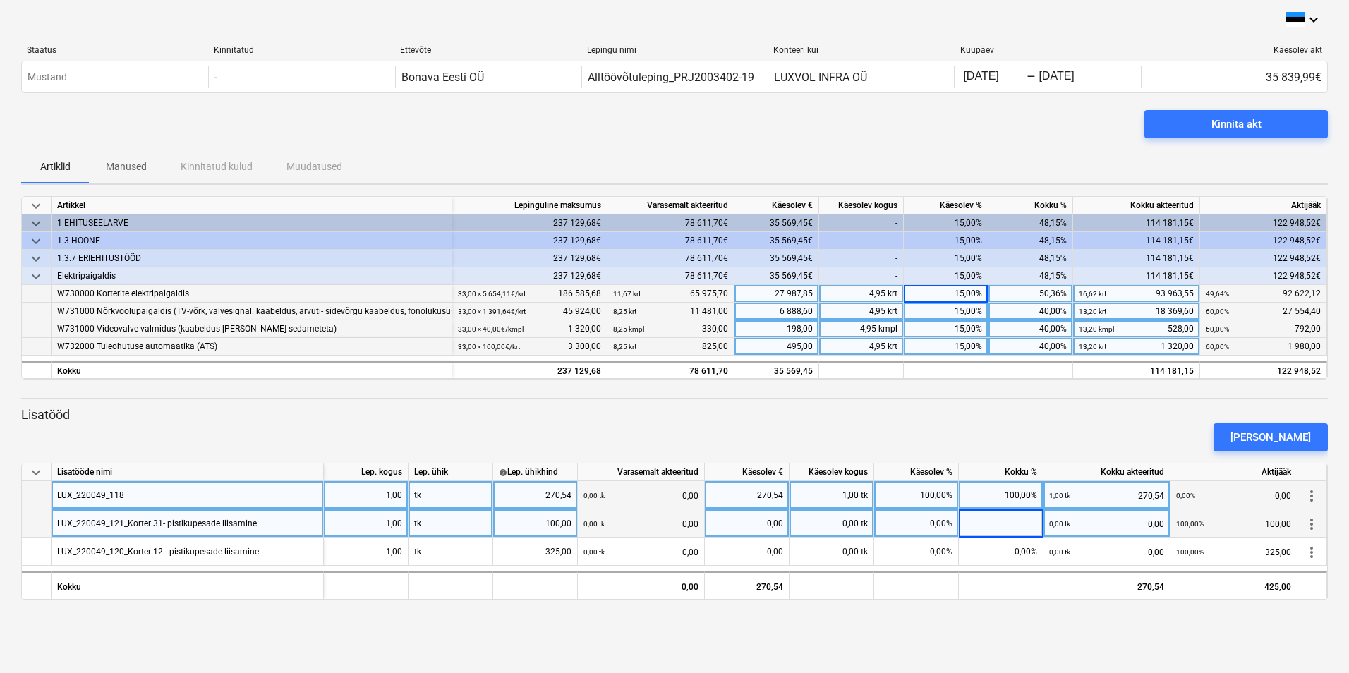
click at [730, 488] on div "0,00 tk" at bounding box center [832, 523] width 85 height 28
type input "1"
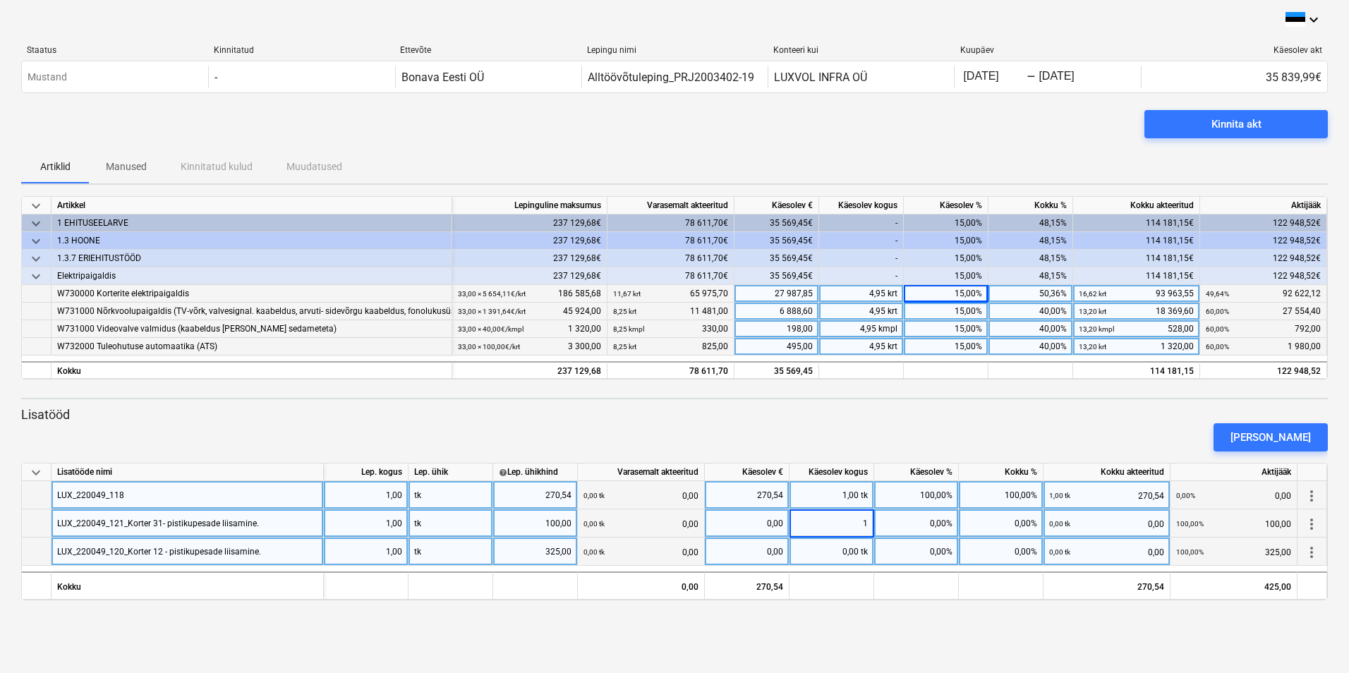
click at [730, 488] on div "0,00 tk" at bounding box center [832, 552] width 85 height 28
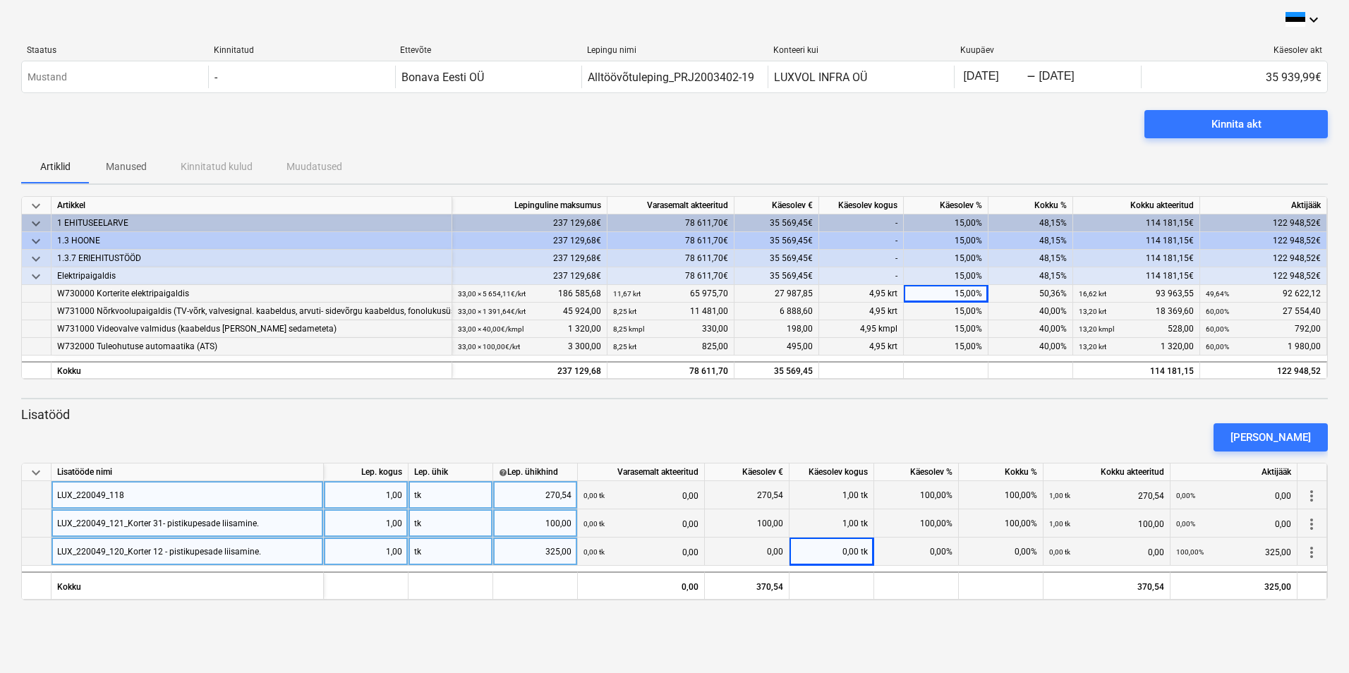
click at [730, 488] on div "0,00 tk" at bounding box center [832, 552] width 85 height 28
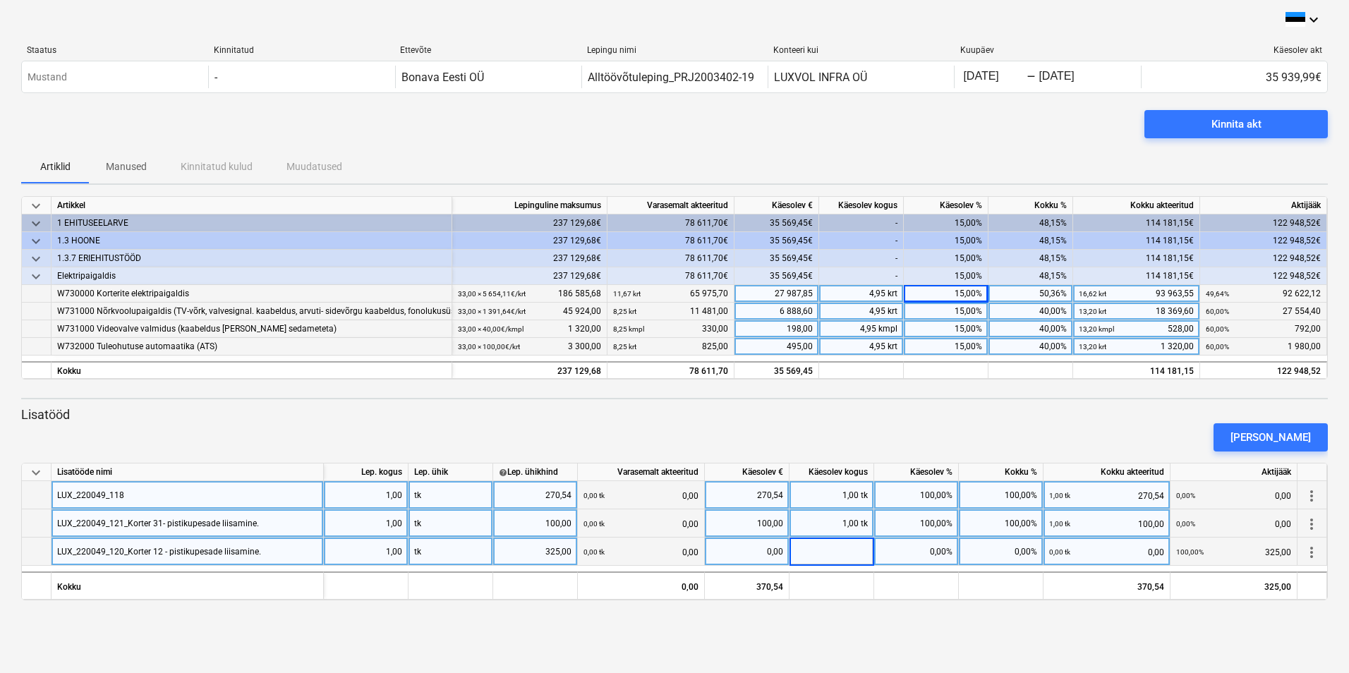
type input "1"
drag, startPoint x: 1122, startPoint y: 424, endPoint x: 1180, endPoint y: 464, distance: 70.5
click at [730, 423] on div "[PERSON_NAME]" at bounding box center [675, 438] width 1318 height 40
click at [730, 112] on button "Kinnita akt" at bounding box center [1235, 124] width 183 height 28
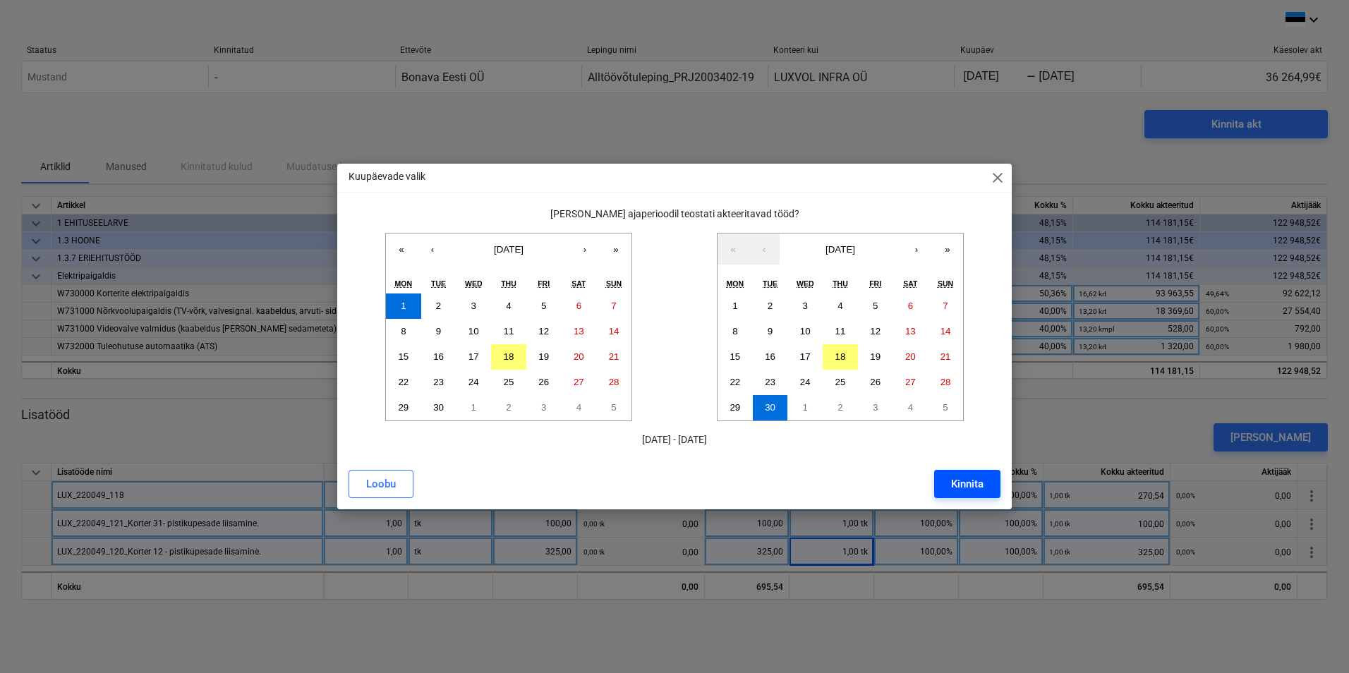
click at [730, 484] on button "Kinnita" at bounding box center [967, 484] width 66 height 28
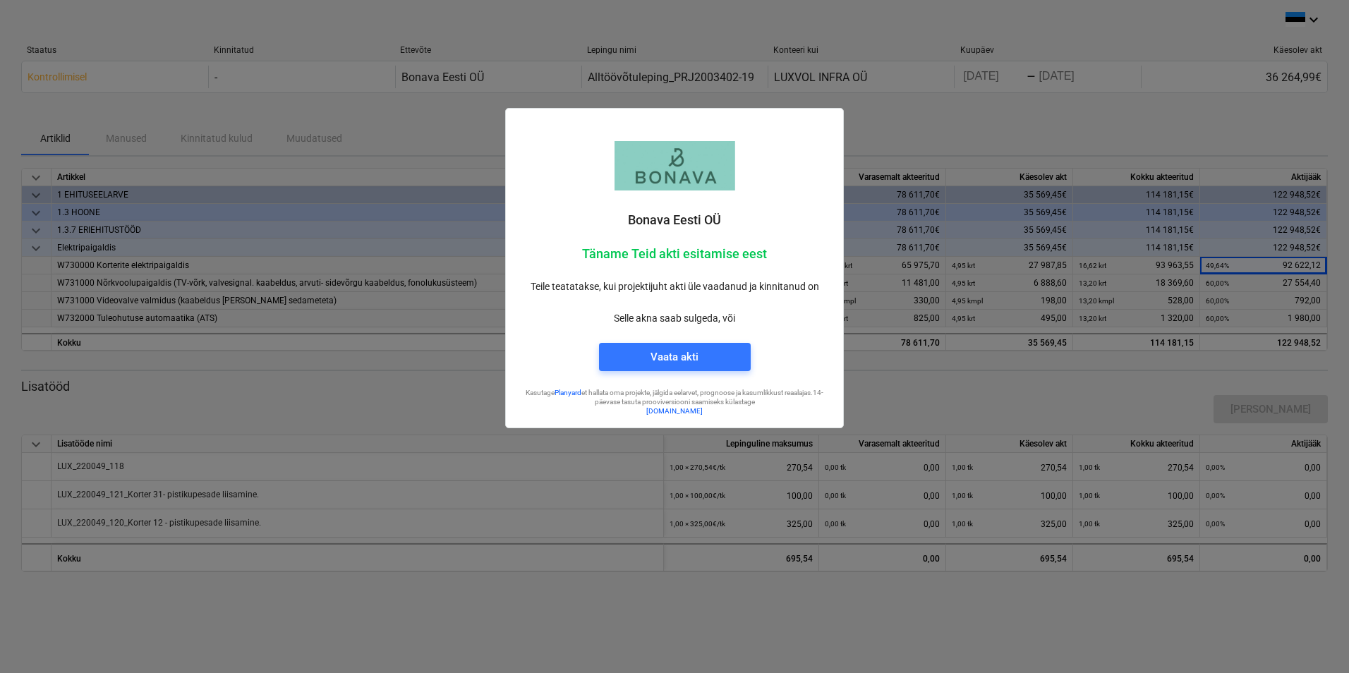
click at [722, 356] on span "Vaata akti" at bounding box center [675, 357] width 118 height 18
